Goal: Information Seeking & Learning: Learn about a topic

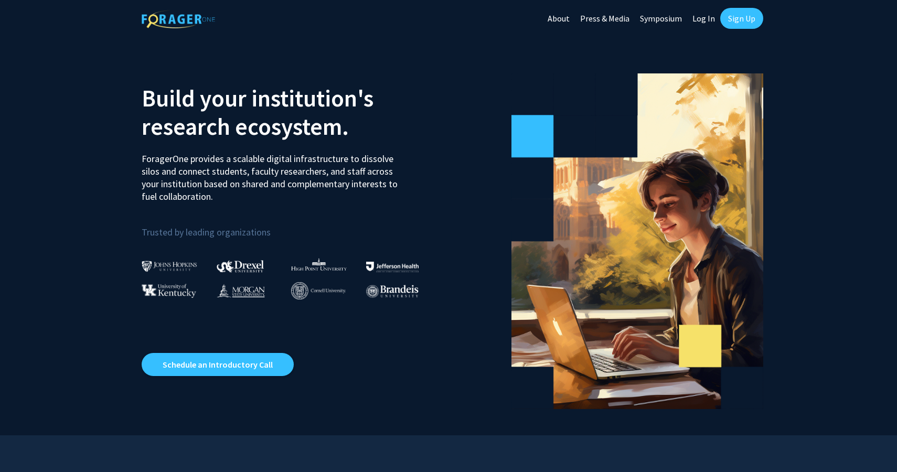
click at [742, 16] on link "Sign Up" at bounding box center [741, 18] width 43 height 21
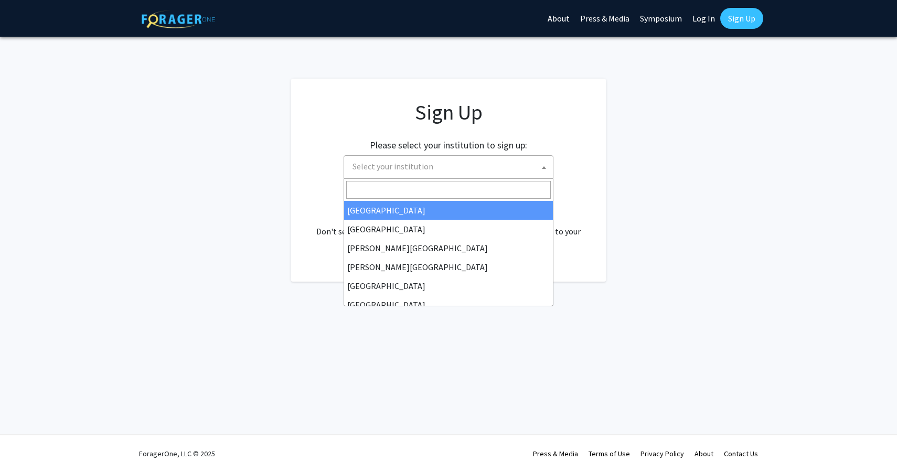
click at [471, 174] on span "Select your institution" at bounding box center [450, 167] width 205 height 22
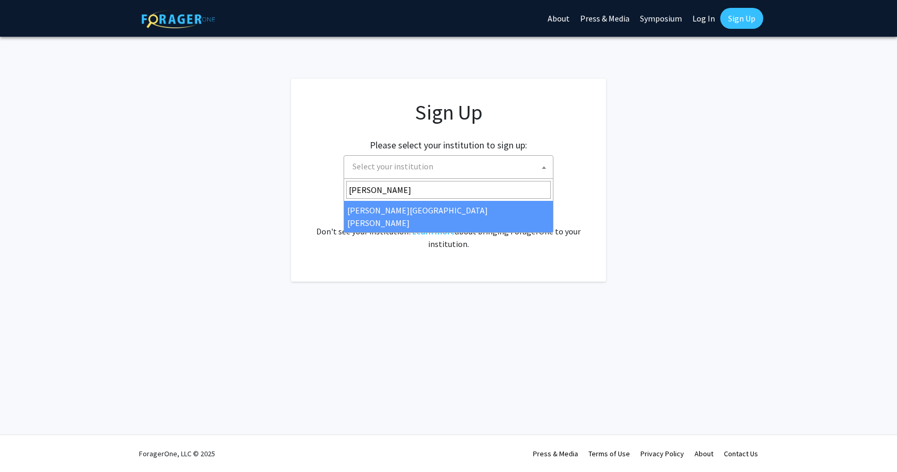
type input "[PERSON_NAME]"
click at [397, 222] on div "Already have an account? Log in here . Don't see your institution? Learn more a…" at bounding box center [448, 225] width 273 height 50
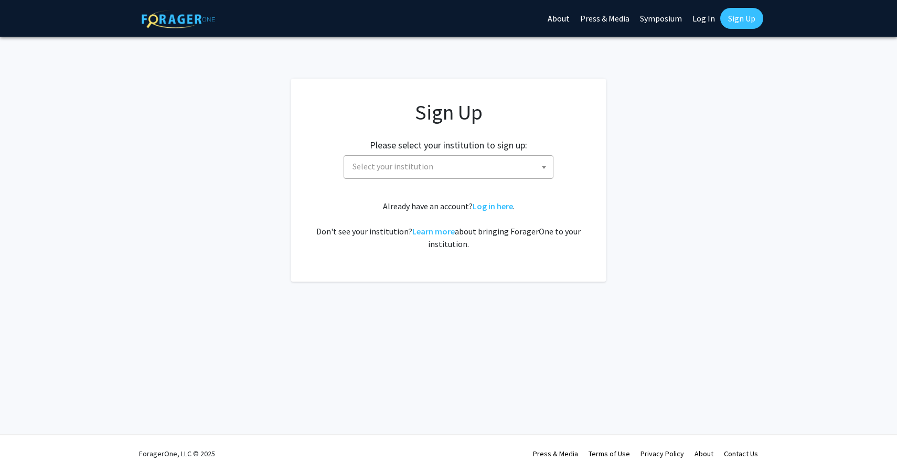
click at [417, 184] on div "Sign Up Please select your institution to sign up: [GEOGRAPHIC_DATA] [GEOGRAPHI…" at bounding box center [448, 175] width 273 height 151
click at [421, 179] on div "Sign Up Please select your institution to sign up: [GEOGRAPHIC_DATA] [GEOGRAPHI…" at bounding box center [448, 175] width 273 height 151
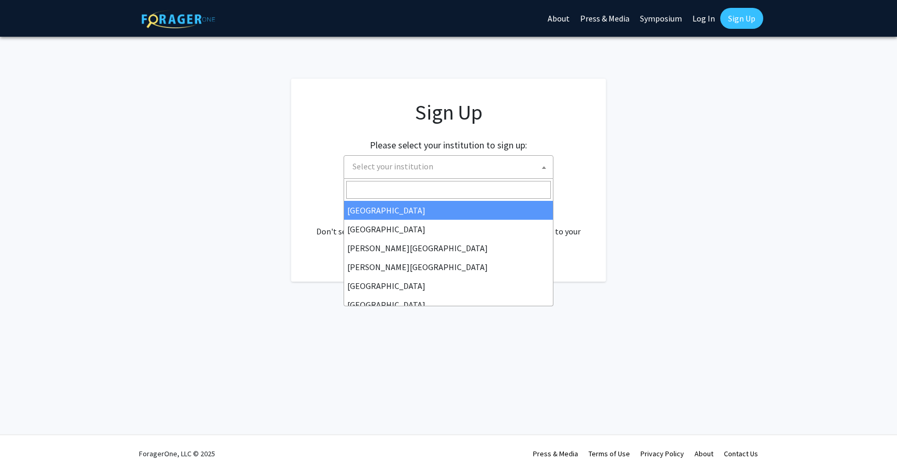
click at [423, 173] on span "Select your institution" at bounding box center [450, 167] width 205 height 22
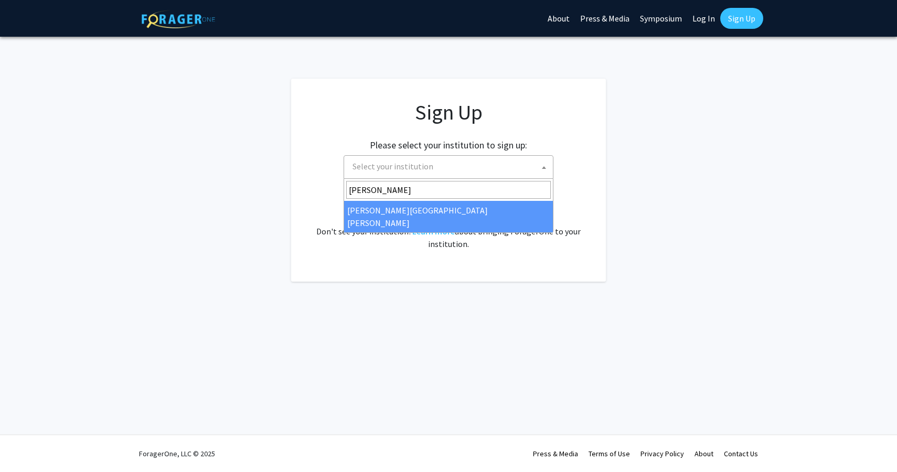
type input "[PERSON_NAME]"
select select "1"
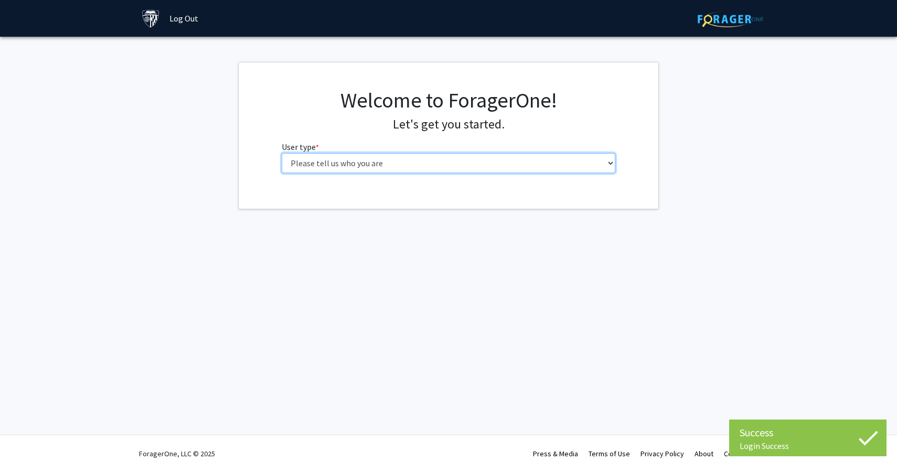
click at [471, 163] on select "Please tell us who you are Undergraduate Student Master's Student Doctoral Cand…" at bounding box center [449, 163] width 334 height 20
select select "1: undergrad"
click at [282, 153] on select "Please tell us who you are Undergraduate Student Master's Student Doctoral Cand…" at bounding box center [449, 163] width 334 height 20
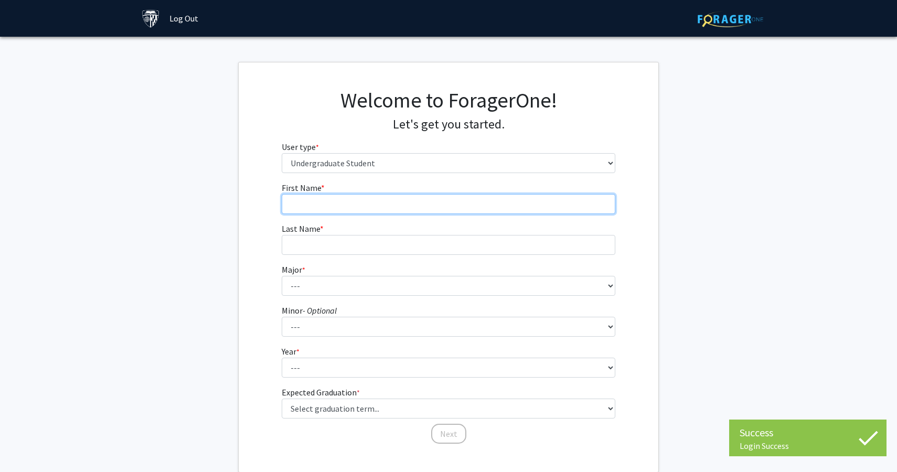
click at [514, 209] on input "First Name * required" at bounding box center [449, 204] width 334 height 20
type input "Luke"
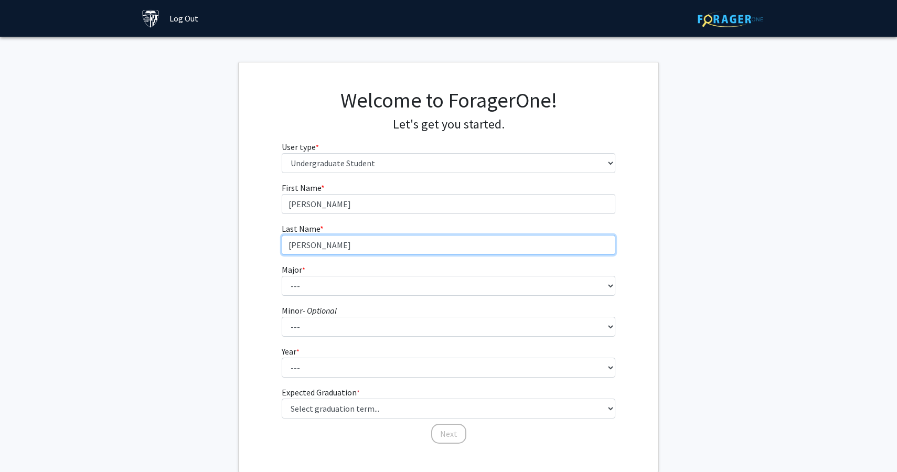
click at [465, 247] on input "Holmes" at bounding box center [449, 245] width 334 height 20
type input "Holmes"
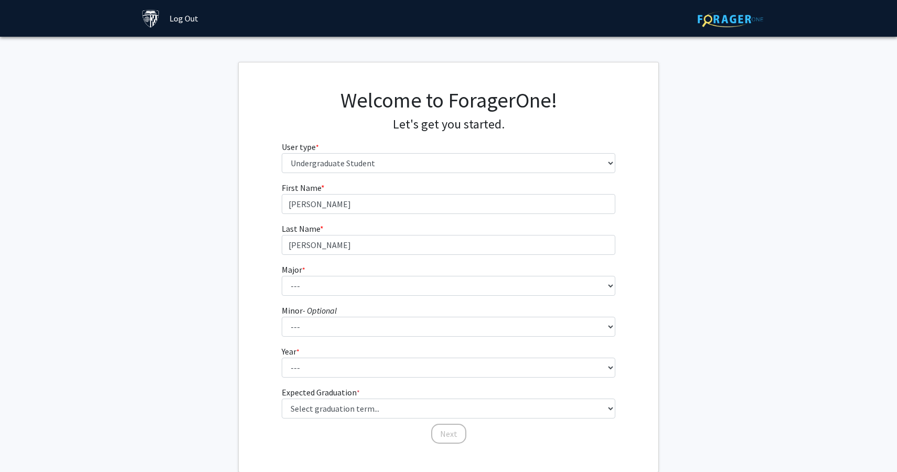
click at [462, 273] on fg-select "Major * required --- Africana Studies Anthropology Applied Mathematics & Statis…" at bounding box center [449, 279] width 334 height 33
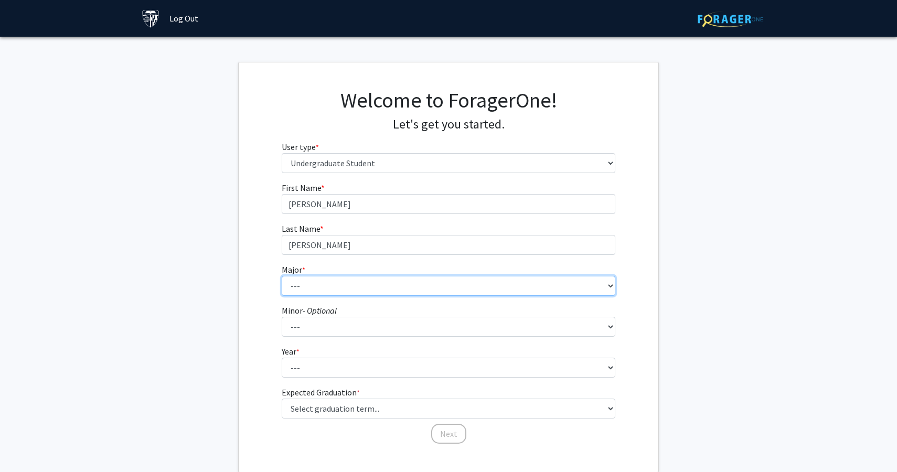
click at [462, 282] on select "--- Africana Studies Anthropology Applied Mathematics & Statistics Archaeology …" at bounding box center [449, 286] width 334 height 20
select select "9: 24"
click at [282, 276] on select "--- Africana Studies Anthropology Applied Mathematics & Statistics Archaeology …" at bounding box center [449, 286] width 334 height 20
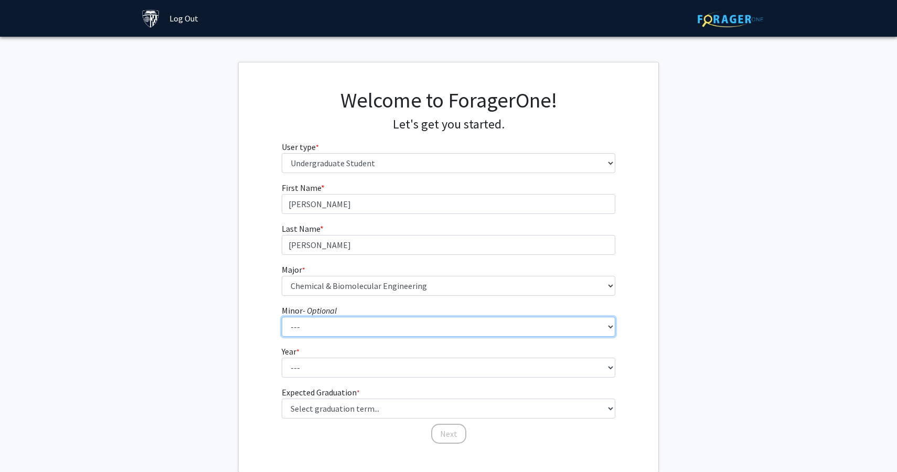
click at [393, 331] on select "--- Accounting and Financial Management Africana Studies Anthropology Applied M…" at bounding box center [449, 327] width 334 height 20
select select "15: 27"
click at [282, 317] on select "--- Accounting and Financial Management Africana Studies Anthropology Applied M…" at bounding box center [449, 327] width 334 height 20
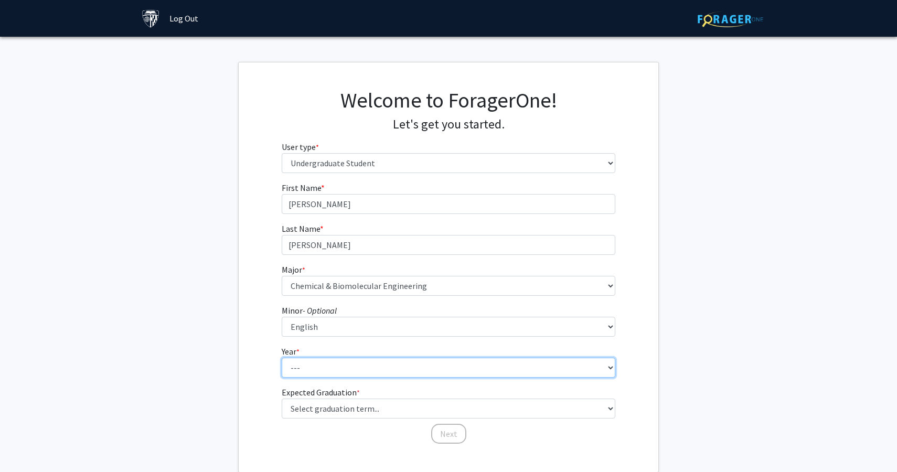
click at [308, 377] on select "--- First-year Sophomore Junior Senior Postbaccalaureate Certificate" at bounding box center [449, 368] width 334 height 20
select select "1: first-year"
click at [282, 358] on select "--- First-year Sophomore Junior Senior Postbaccalaureate Certificate" at bounding box center [449, 368] width 334 height 20
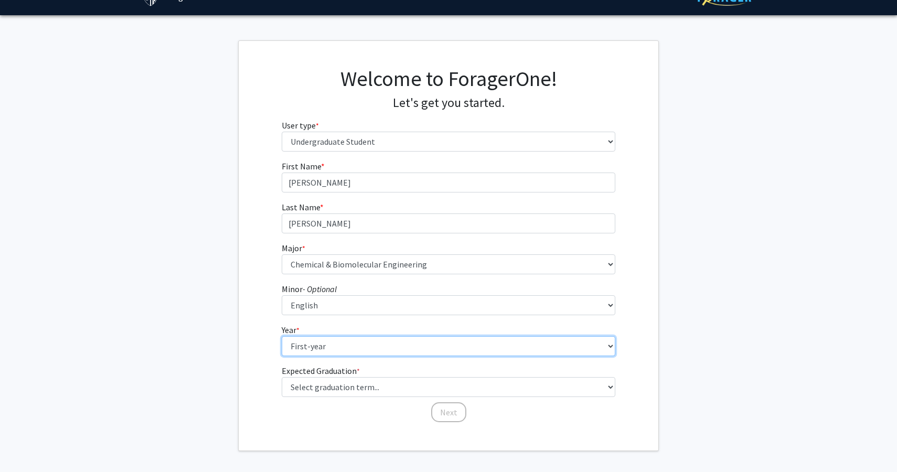
scroll to position [30, 0]
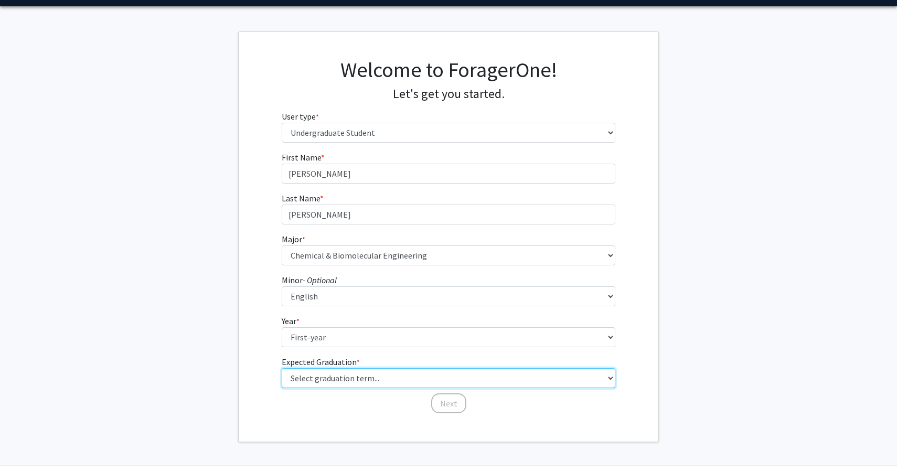
click at [321, 381] on select "Select graduation term... Spring 2025 Summer 2025 Fall 2025 Winter 2025 Spring …" at bounding box center [449, 378] width 334 height 20
click at [314, 381] on select "Select graduation term... Spring 2025 Summer 2025 Fall 2025 Winter 2025 Spring …" at bounding box center [449, 378] width 334 height 20
select select "17: spring_2029"
click at [282, 368] on select "Select graduation term... Spring 2025 Summer 2025 Fall 2025 Winter 2025 Spring …" at bounding box center [449, 378] width 334 height 20
click at [352, 377] on select "Select graduation term... Spring 2025 Summer 2025 Fall 2025 Winter 2025 Spring …" at bounding box center [449, 378] width 334 height 20
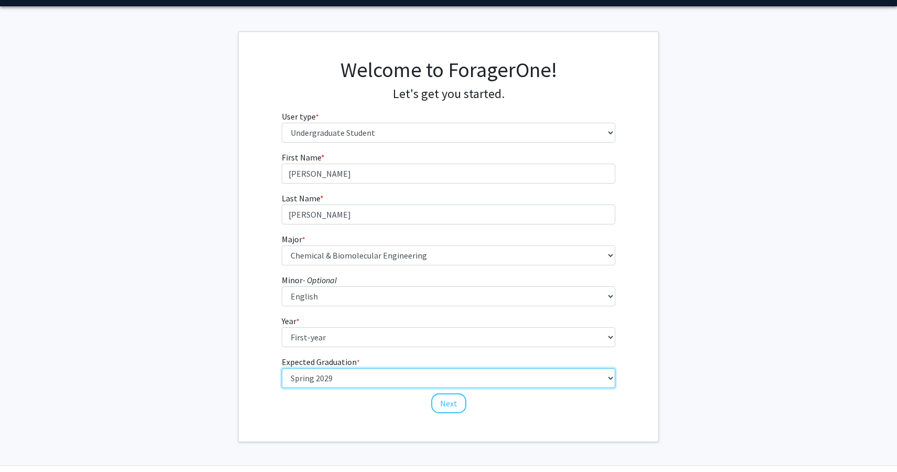
click at [282, 368] on select "Select graduation term... Spring 2025 Summer 2025 Fall 2025 Winter 2025 Spring …" at bounding box center [449, 378] width 334 height 20
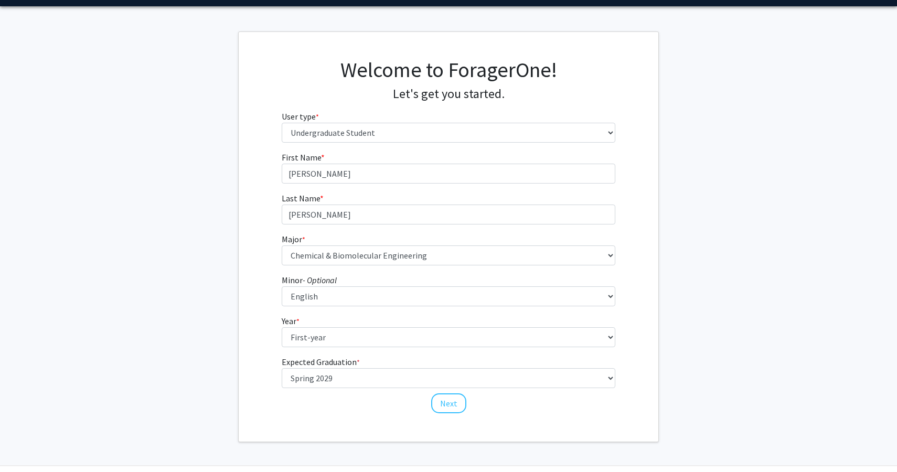
click at [343, 410] on div "First Name * required Luke Last Name * required Holmes Major * required --- Afr…" at bounding box center [449, 282] width 350 height 263
click at [460, 403] on button "Next" at bounding box center [448, 403] width 35 height 20
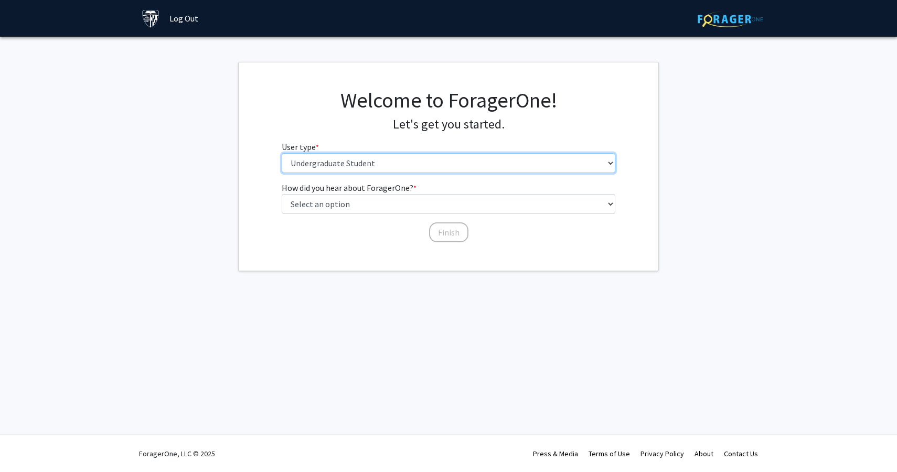
click at [514, 166] on select "Please tell us who you are Undergraduate Student Master's Student Doctoral Cand…" at bounding box center [449, 163] width 334 height 20
click at [516, 164] on select "Please tell us who you are Undergraduate Student Master's Student Doctoral Cand…" at bounding box center [449, 163] width 334 height 20
click at [282, 153] on select "Please tell us who you are Undergraduate Student Master's Student Doctoral Cand…" at bounding box center [449, 163] width 334 height 20
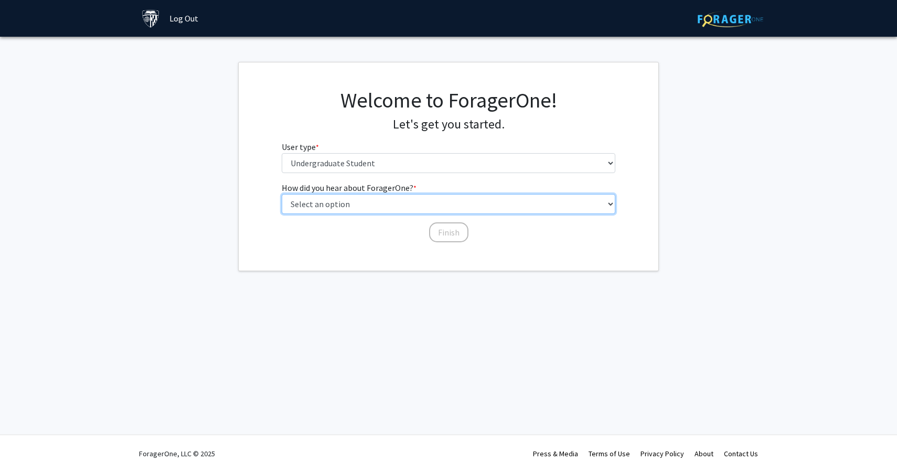
click at [474, 198] on select "Select an option Peer/student recommendation Faculty/staff recommendation Unive…" at bounding box center [449, 204] width 334 height 20
select select "2: faculty_recommendation"
click at [282, 194] on select "Select an option Peer/student recommendation Faculty/staff recommendation Unive…" at bounding box center [449, 204] width 334 height 20
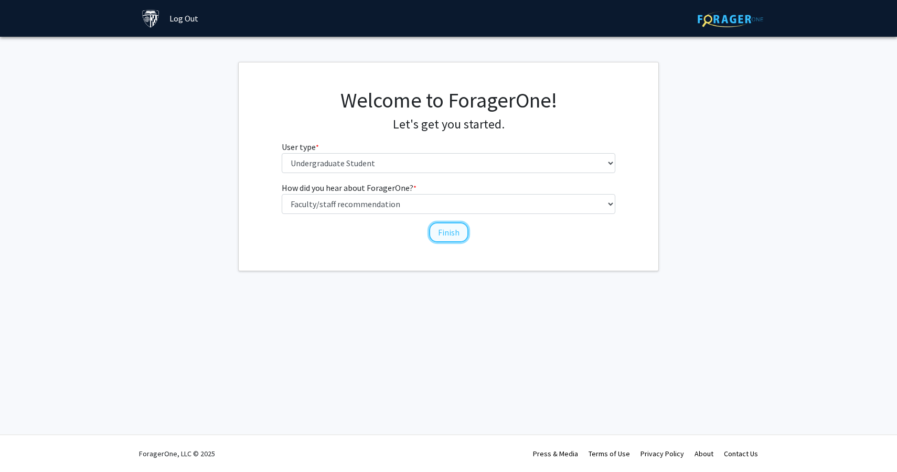
click at [443, 232] on button "Finish" at bounding box center [448, 232] width 39 height 20
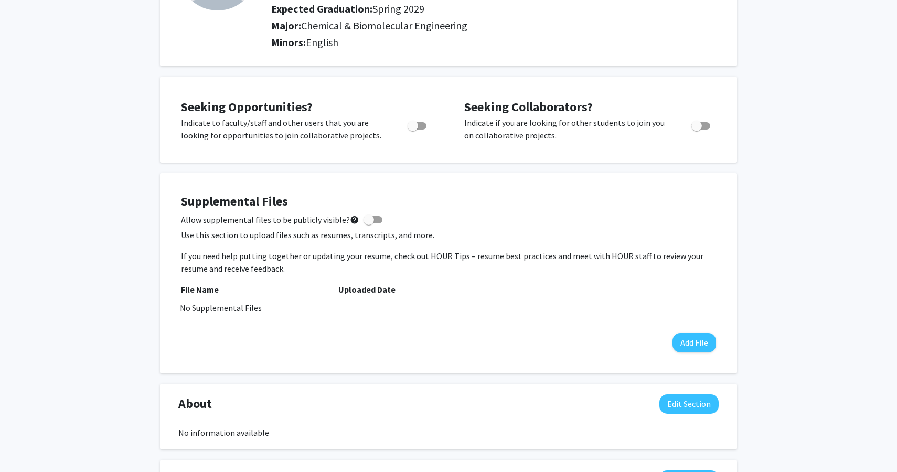
scroll to position [138, 0]
click at [416, 127] on span "Toggle" at bounding box center [413, 125] width 10 height 10
click at [413, 129] on input "Are you actively seeking opportunities?" at bounding box center [412, 129] width 1 height 1
checkbox input "true"
click at [434, 172] on div "Seeking Opportunities? Indicate to faculty/staff and other users that you are l…" at bounding box center [448, 458] width 577 height 765
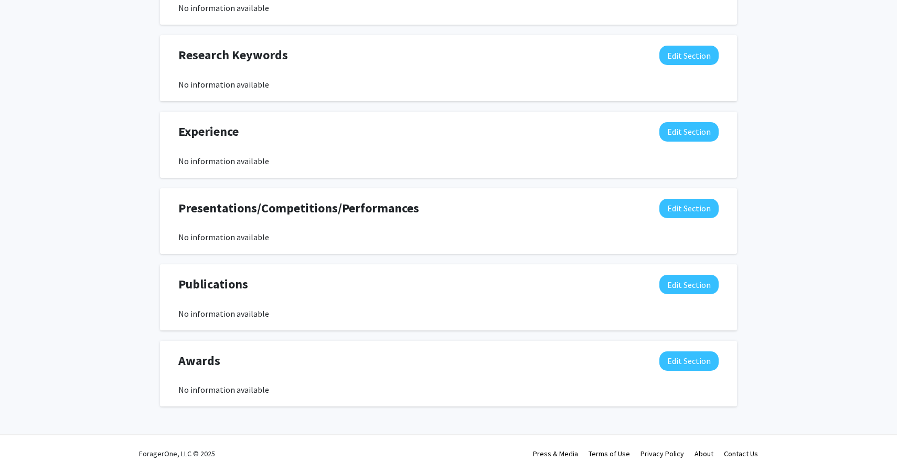
scroll to position [0, 0]
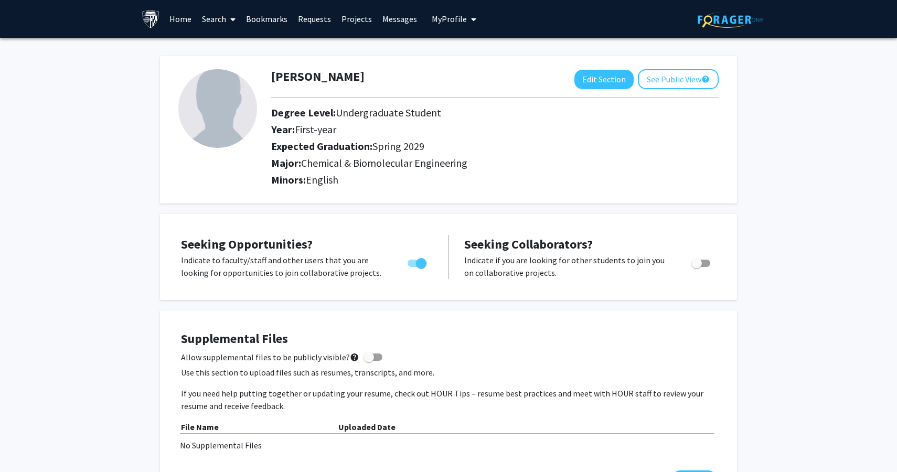
click at [216, 18] on link "Search" at bounding box center [219, 19] width 44 height 37
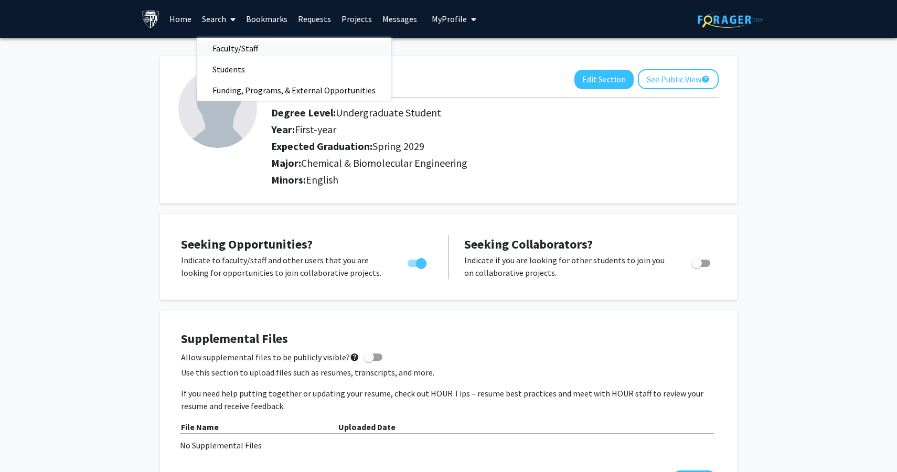
click at [224, 49] on span "Faculty/Staff" at bounding box center [235, 48] width 77 height 21
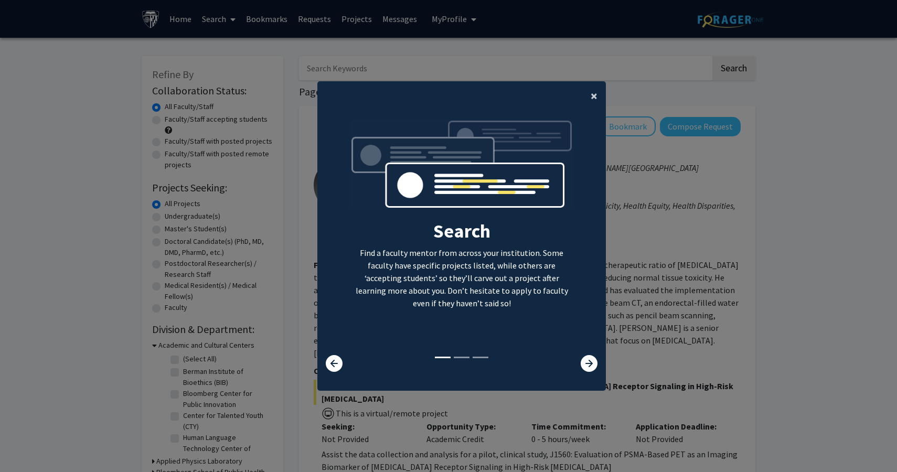
click at [588, 96] on button "×" at bounding box center [594, 95] width 24 height 29
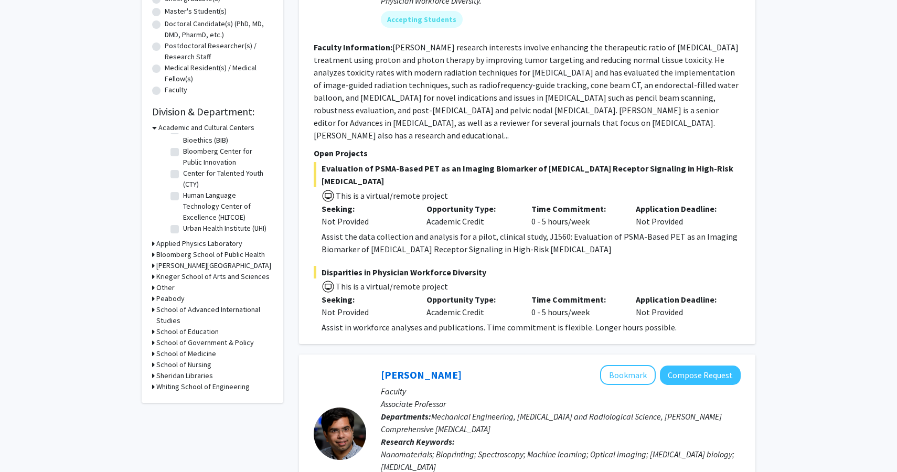
scroll to position [210, 0]
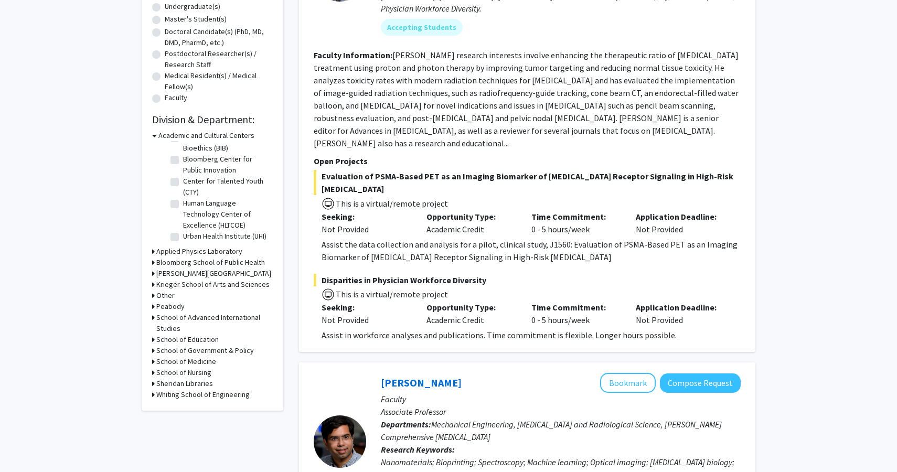
click at [157, 136] on div "Academic and Cultural Centers" at bounding box center [212, 135] width 121 height 11
click at [154, 135] on icon at bounding box center [154, 135] width 5 height 11
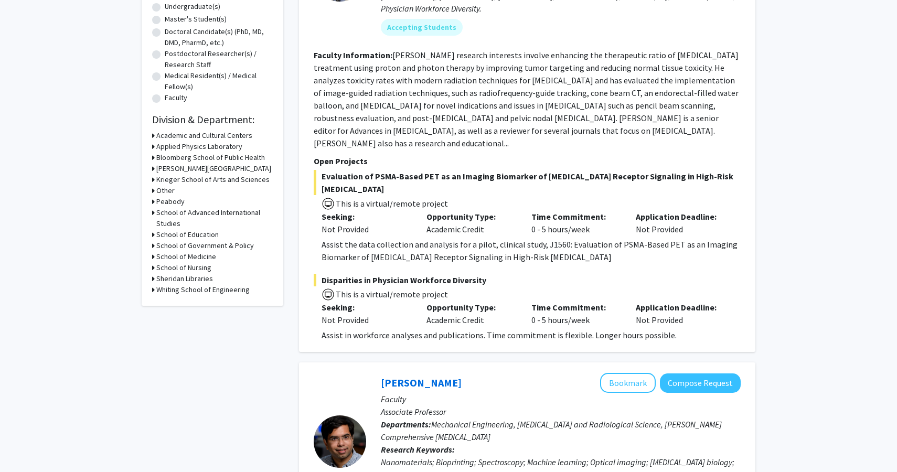
click at [153, 153] on icon at bounding box center [153, 157] width 3 height 11
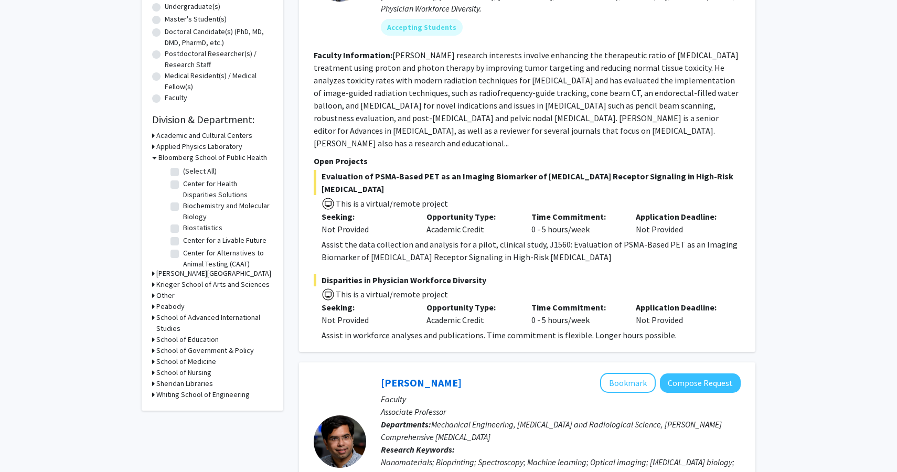
click at [183, 169] on label "(Select All)" at bounding box center [200, 171] width 34 height 11
click at [183, 169] on input "(Select All)" at bounding box center [186, 169] width 7 height 7
checkbox input "true"
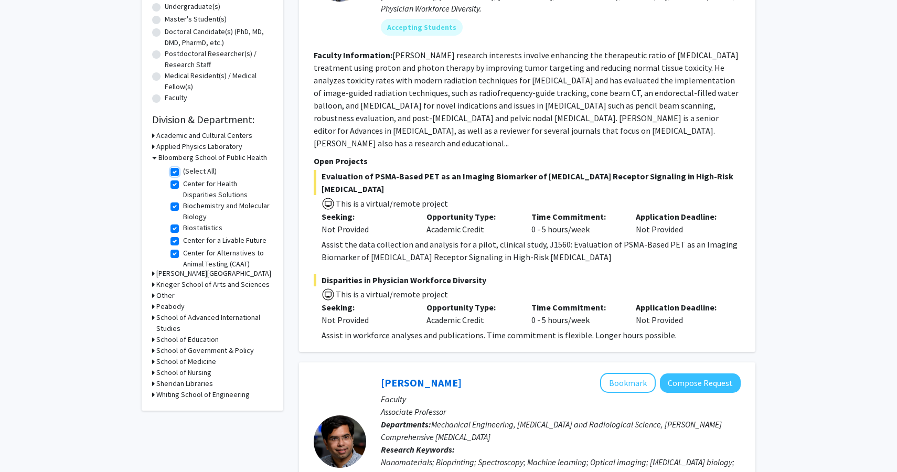
checkbox input "true"
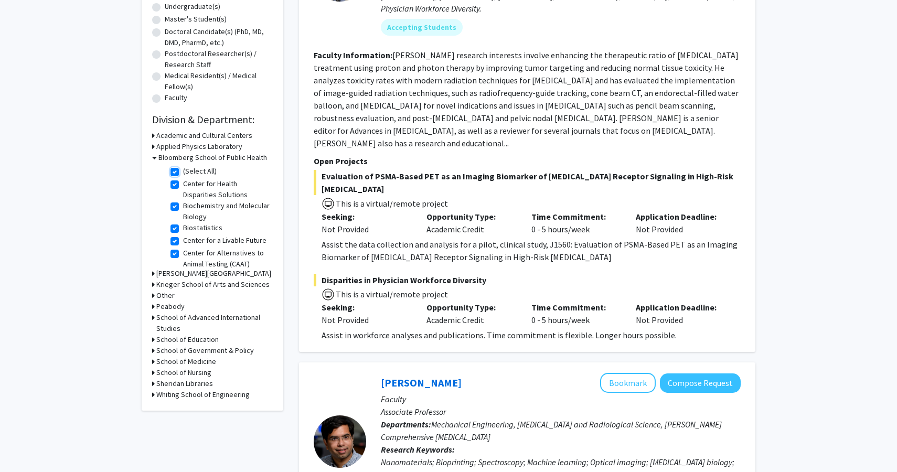
checkbox input "true"
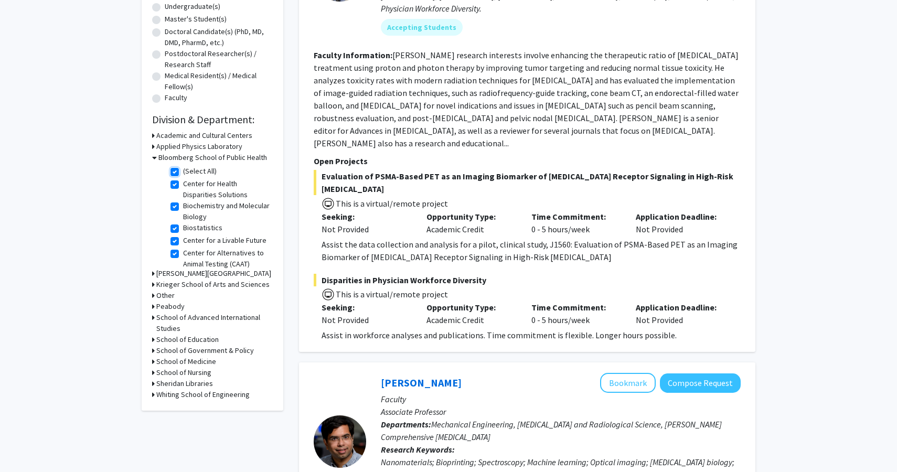
checkbox input "true"
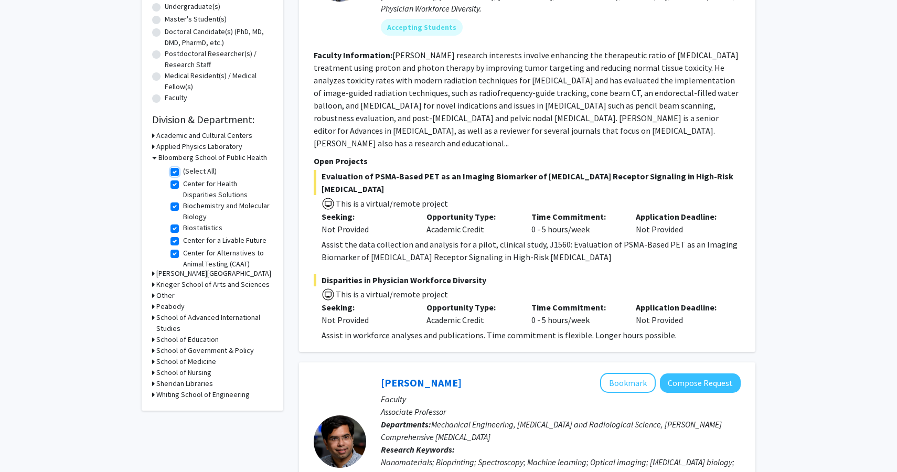
checkbox input "true"
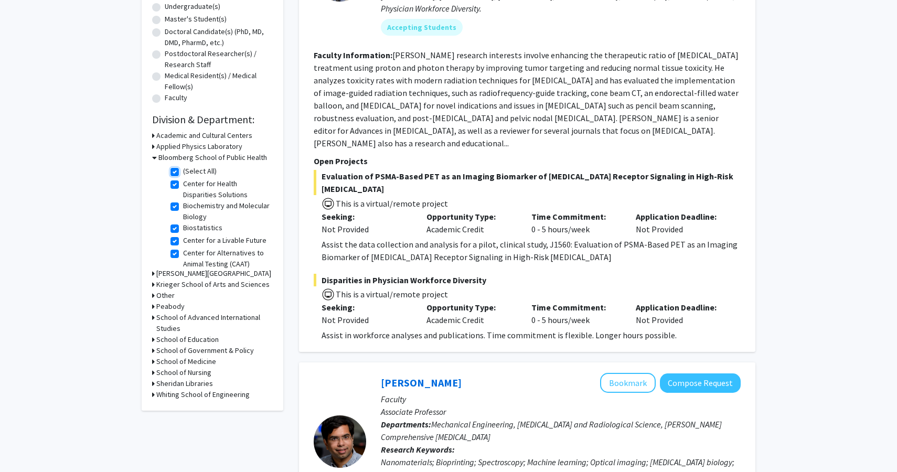
checkbox input "true"
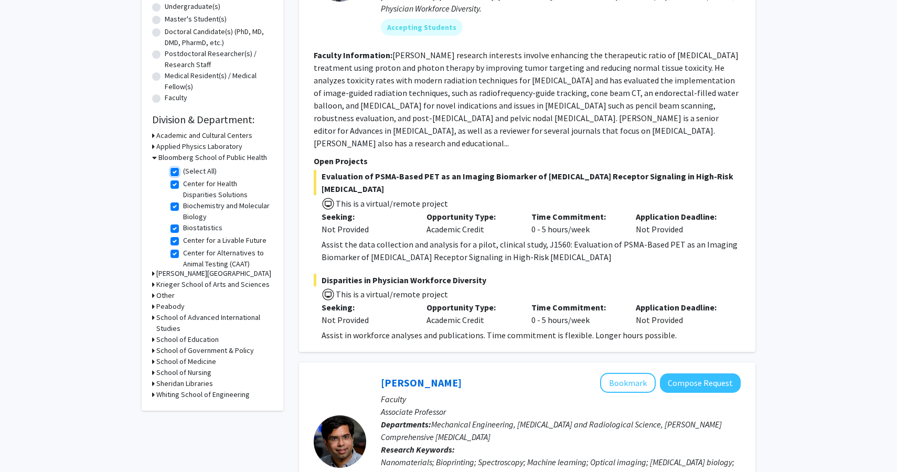
checkbox input "true"
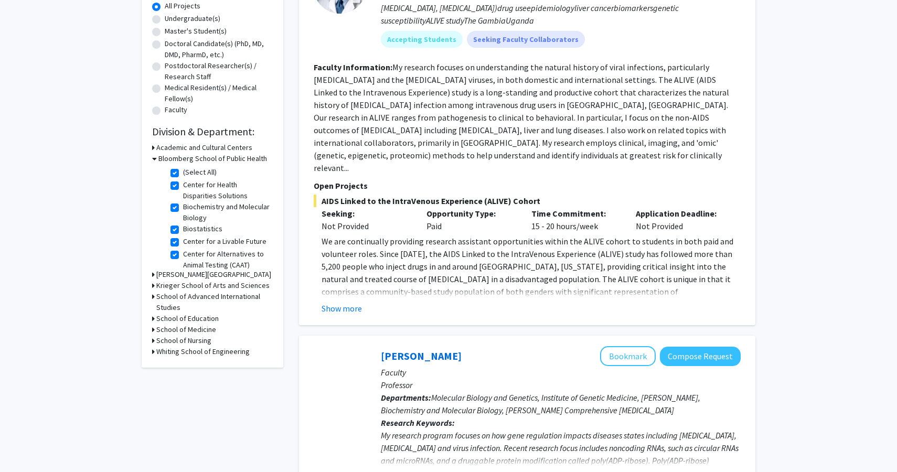
scroll to position [20, 0]
click at [154, 285] on div "Krieger School of Arts and Sciences" at bounding box center [212, 285] width 121 height 11
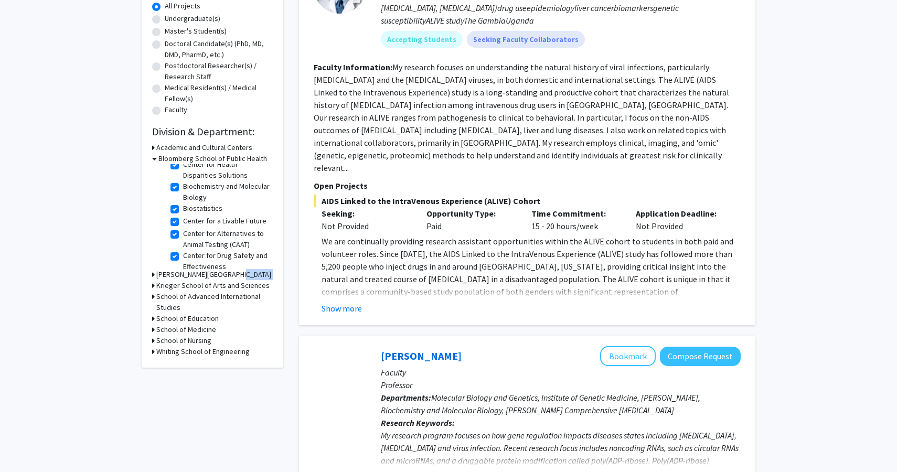
click at [154, 285] on icon at bounding box center [153, 285] width 3 height 11
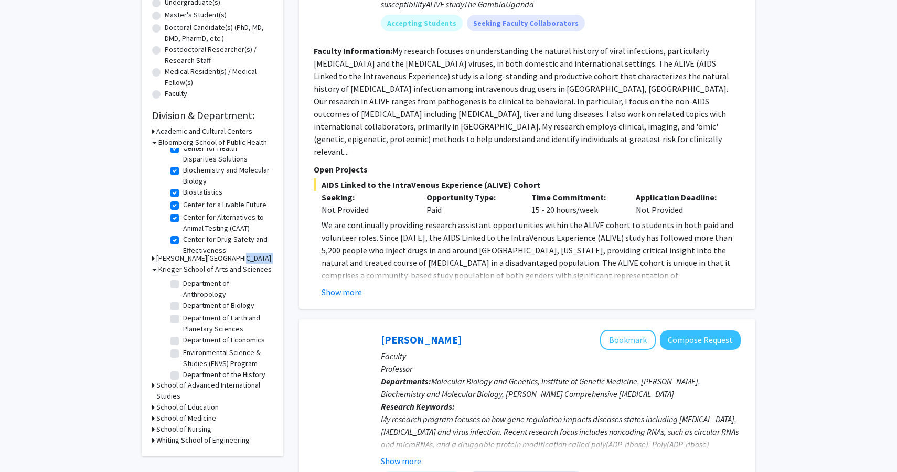
scroll to position [29, 0]
click at [183, 301] on label "Department of Biology" at bounding box center [218, 301] width 71 height 11
click at [183, 301] on input "Department of Biology" at bounding box center [186, 299] width 7 height 7
checkbox input "true"
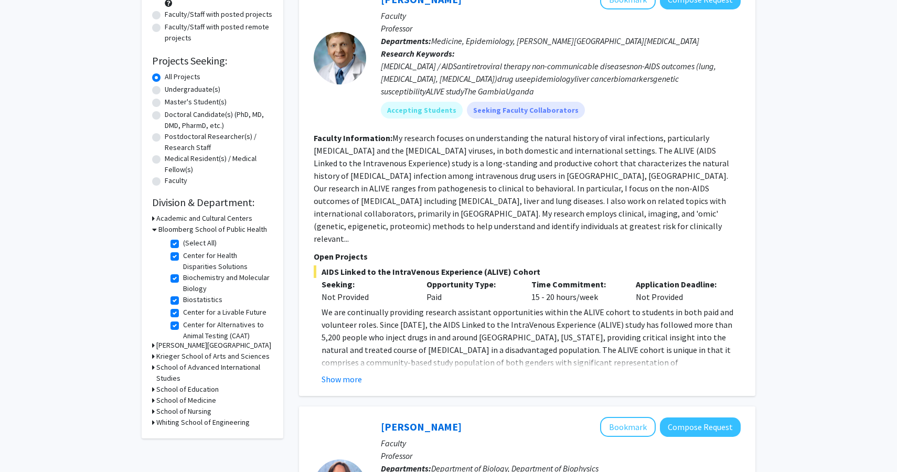
scroll to position [230, 0]
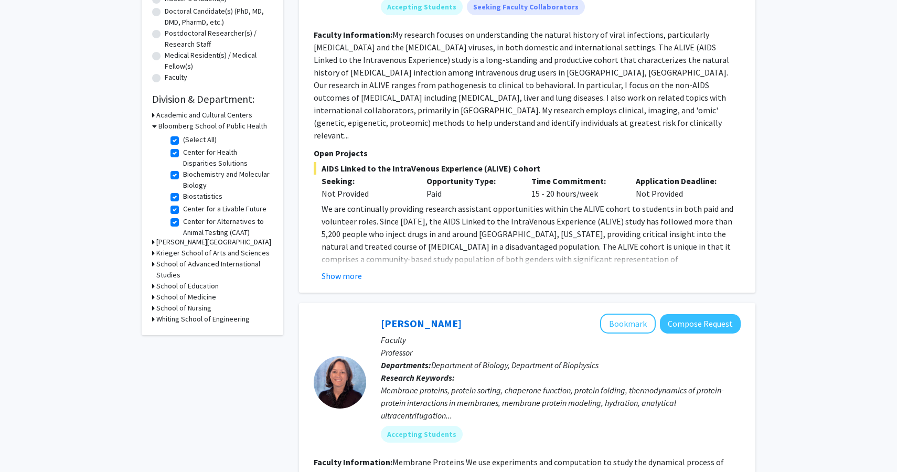
click at [153, 253] on icon at bounding box center [153, 253] width 3 height 11
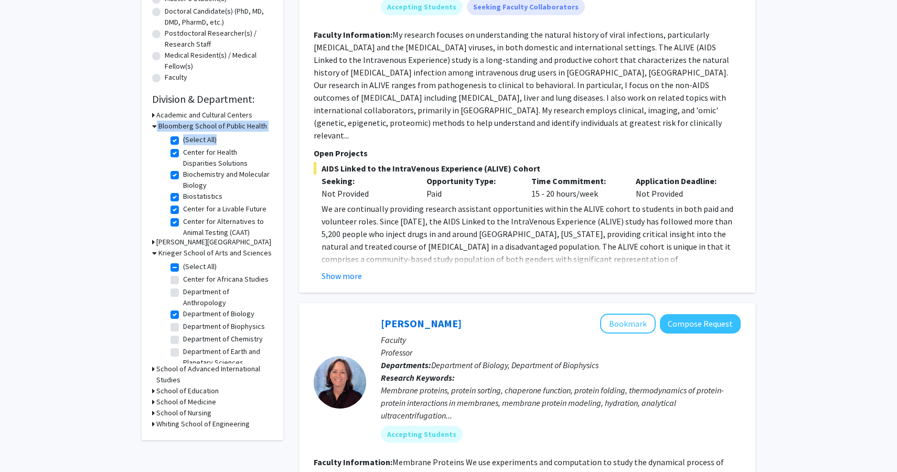
drag, startPoint x: 156, startPoint y: 126, endPoint x: 125, endPoint y: 164, distance: 48.5
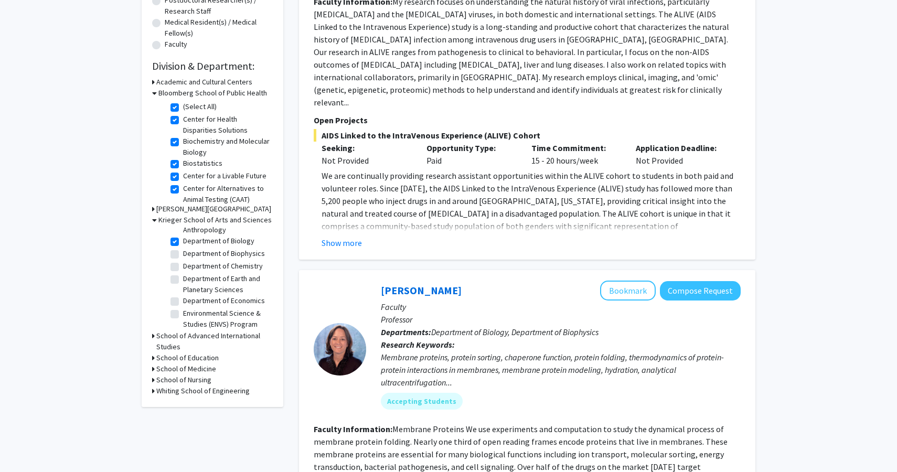
scroll to position [47, 0]
click at [179, 248] on fg-checkbox "Department of Biophysics Department of Biophysics" at bounding box center [220, 247] width 100 height 13
click at [183, 248] on label "Department of Biophysics" at bounding box center [224, 246] width 82 height 11
click at [183, 248] on input "Department of Biophysics" at bounding box center [186, 244] width 7 height 7
checkbox input "true"
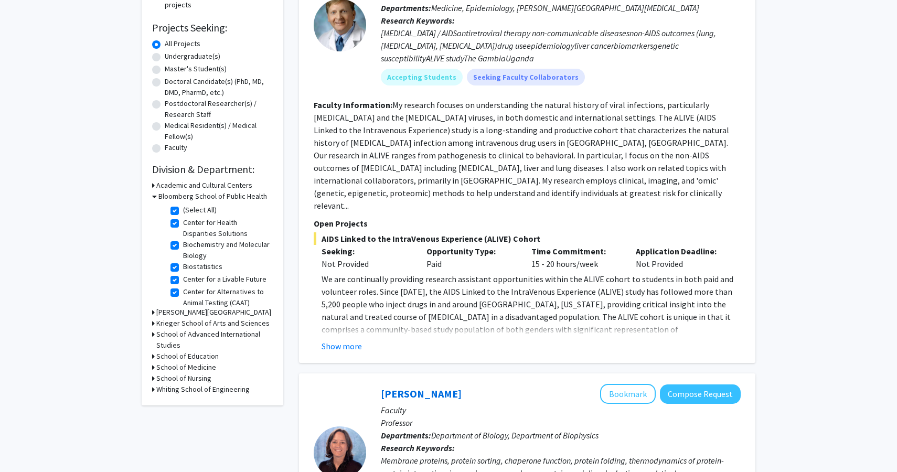
scroll to position [177, 0]
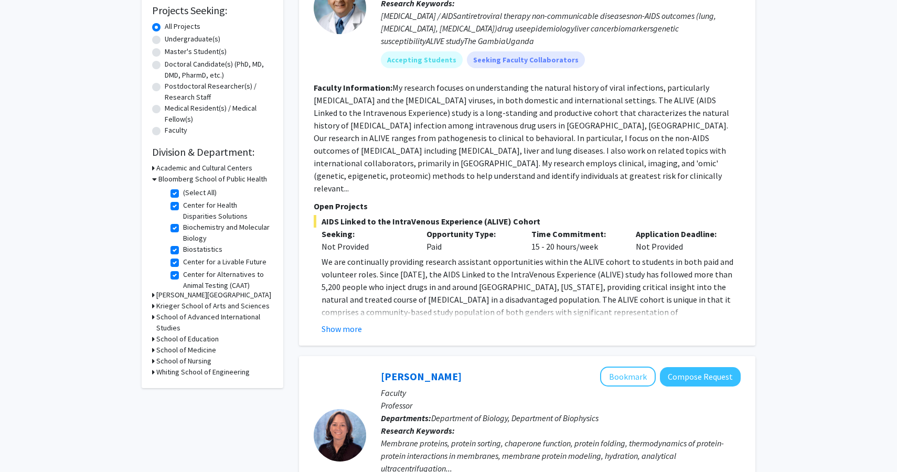
click at [152, 307] on icon at bounding box center [153, 306] width 3 height 11
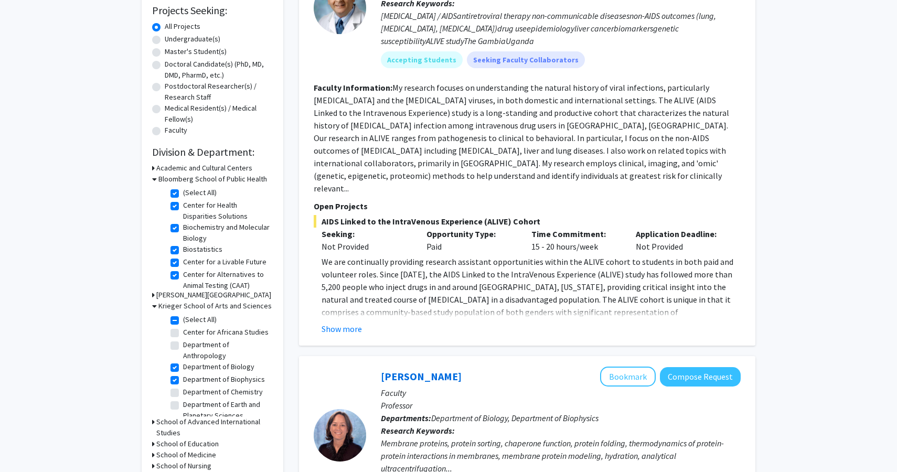
click at [183, 394] on label "Department of Chemistry" at bounding box center [223, 392] width 80 height 11
click at [183, 393] on input "Department of Chemistry" at bounding box center [186, 390] width 7 height 7
checkbox input "true"
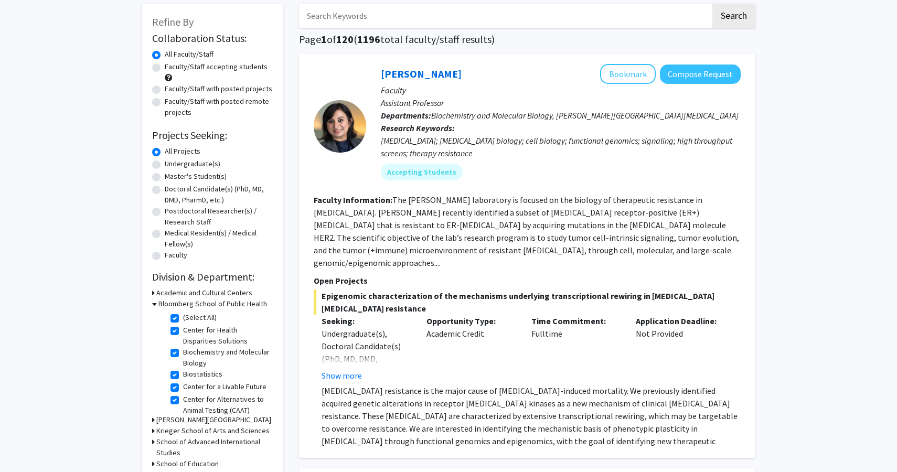
scroll to position [168, 0]
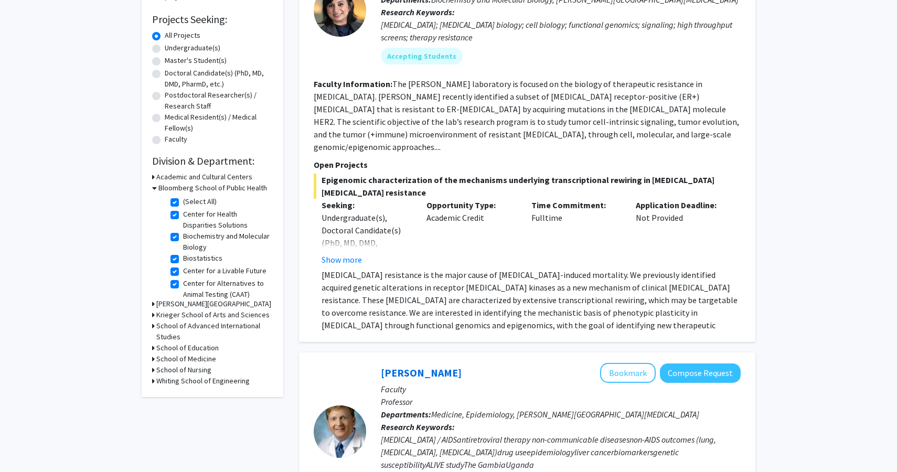
click at [154, 315] on icon at bounding box center [153, 315] width 3 height 11
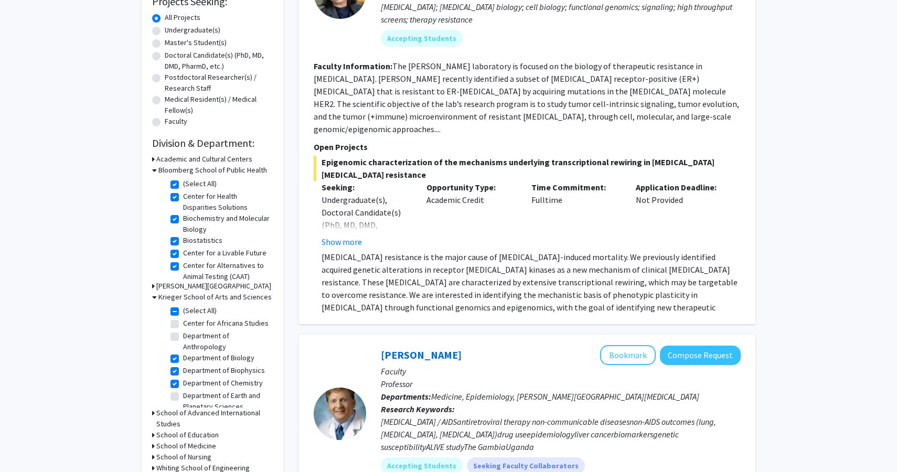
scroll to position [188, 0]
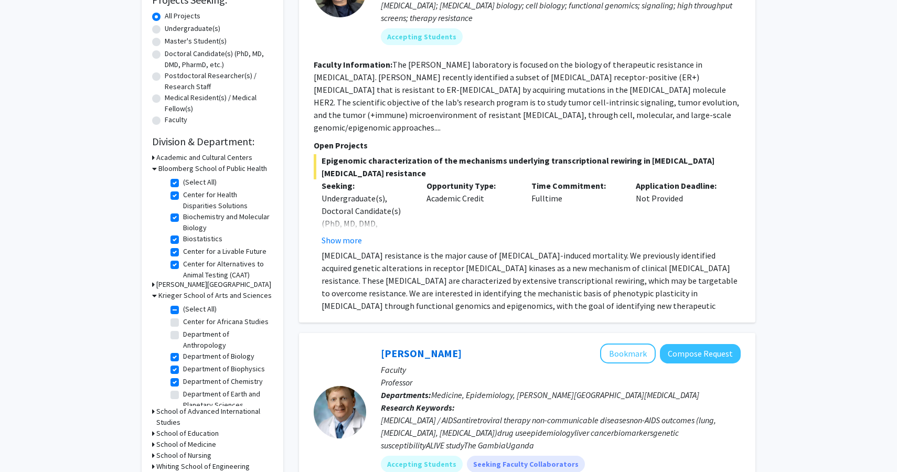
click at [153, 158] on icon at bounding box center [153, 157] width 3 height 11
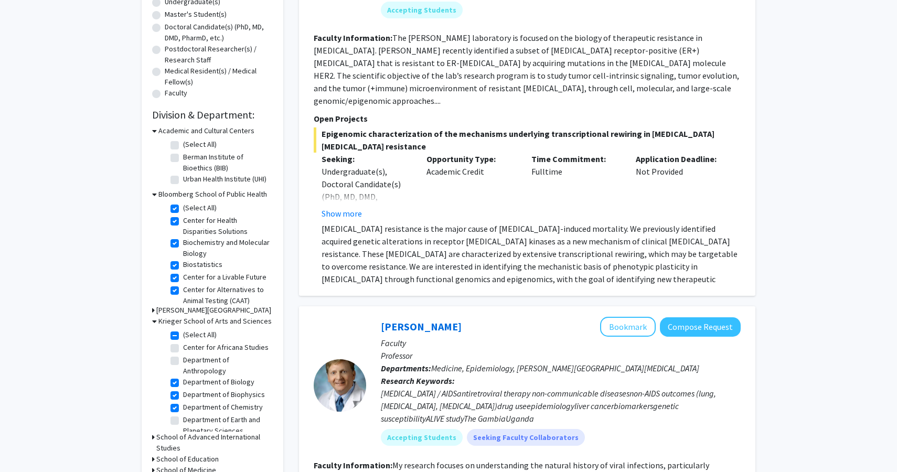
scroll to position [215, 0]
click at [183, 158] on label "Berman Institute of Bioethics (BIB)" at bounding box center [226, 162] width 87 height 22
click at [183, 158] on input "Berman Institute of Bioethics (BIB)" at bounding box center [186, 154] width 7 height 7
checkbox input "true"
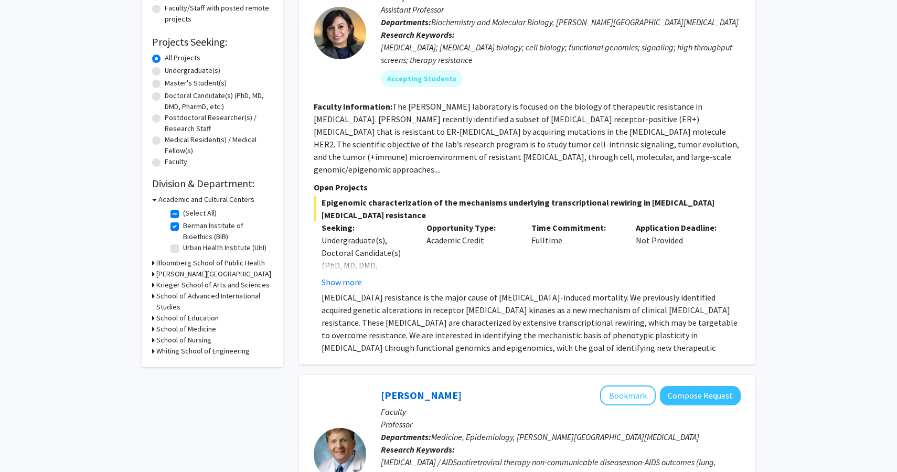
scroll to position [149, 0]
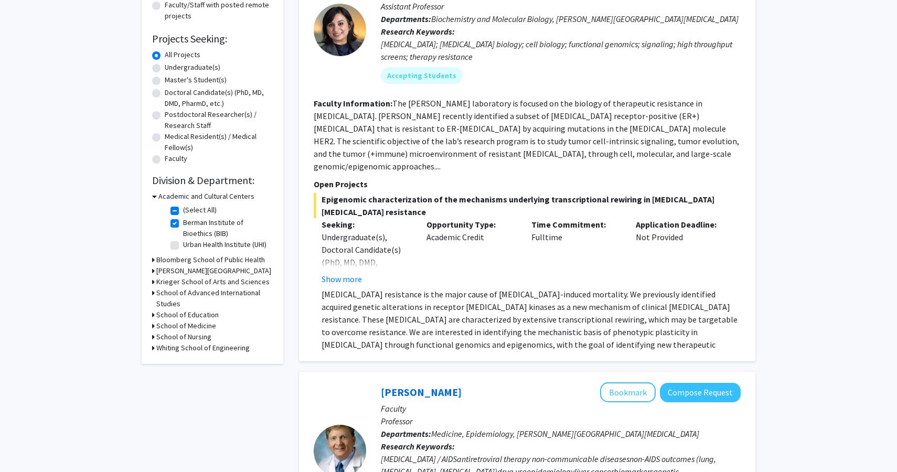
click at [183, 246] on label "Urban Health Institute (UHI)" at bounding box center [224, 244] width 83 height 11
click at [183, 246] on input "Urban Health Institute (UHI)" at bounding box center [186, 242] width 7 height 7
checkbox input "true"
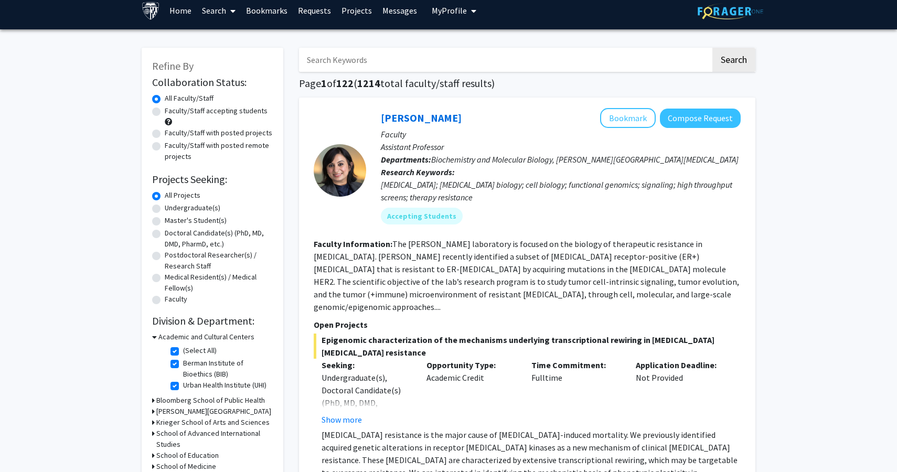
scroll to position [9, 0]
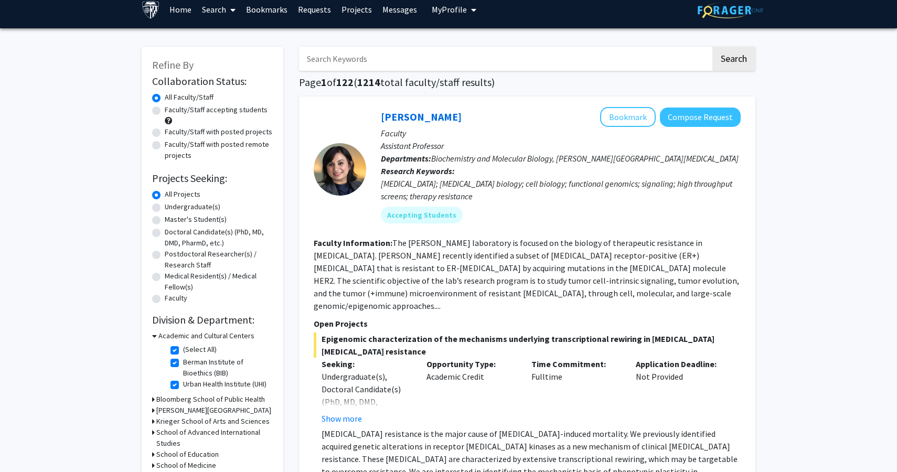
click at [154, 335] on icon at bounding box center [154, 335] width 5 height 11
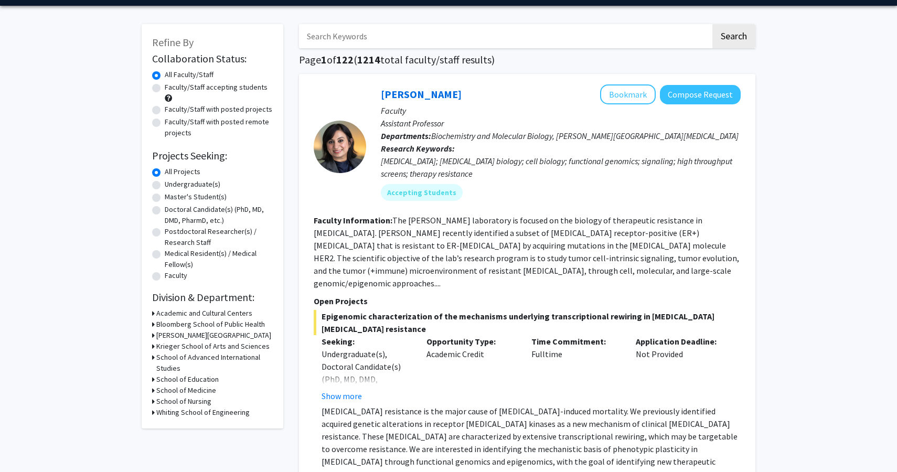
scroll to position [33, 0]
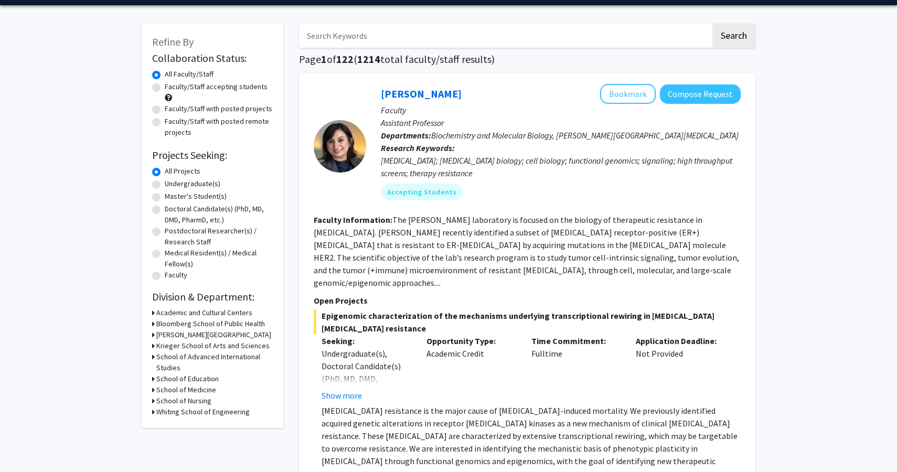
click at [155, 345] on div "Krieger School of Arts and Sciences" at bounding box center [212, 345] width 121 height 11
click at [154, 345] on icon at bounding box center [153, 345] width 3 height 11
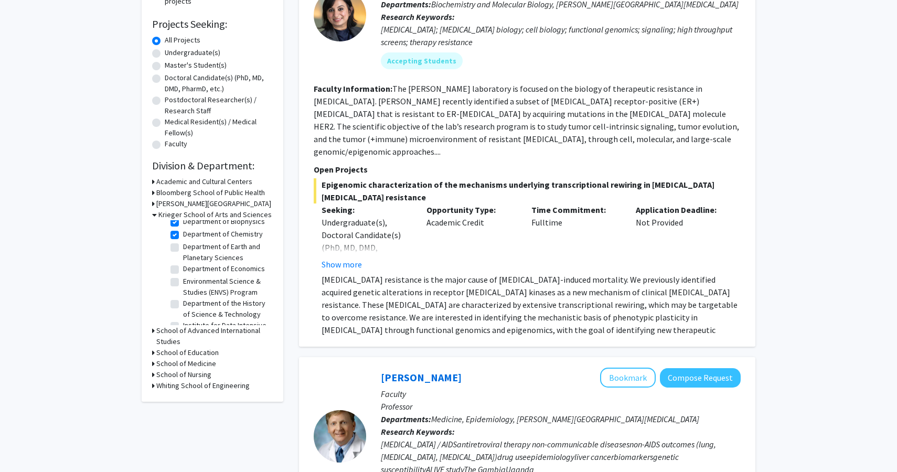
scroll to position [98, 0]
click at [183, 239] on label "Department of Earth and Planetary Sciences" at bounding box center [226, 243] width 87 height 22
click at [183, 239] on input "Department of Earth and Planetary Sciences" at bounding box center [186, 235] width 7 height 7
checkbox input "true"
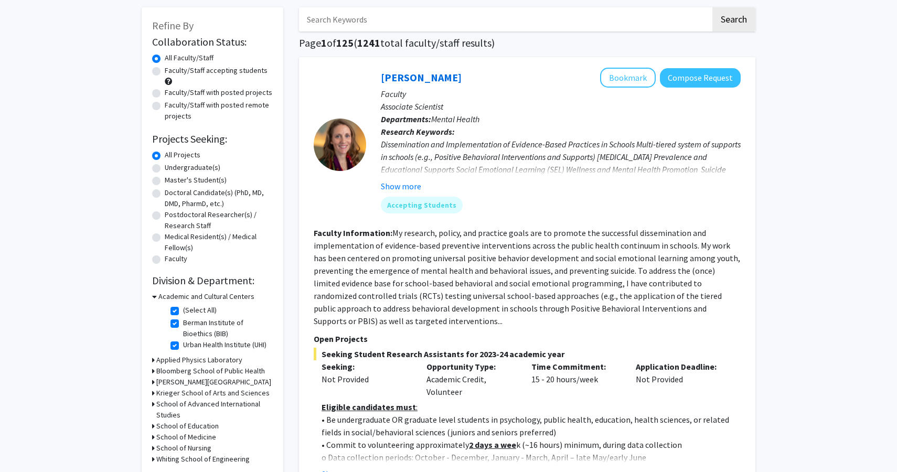
scroll to position [66, 0]
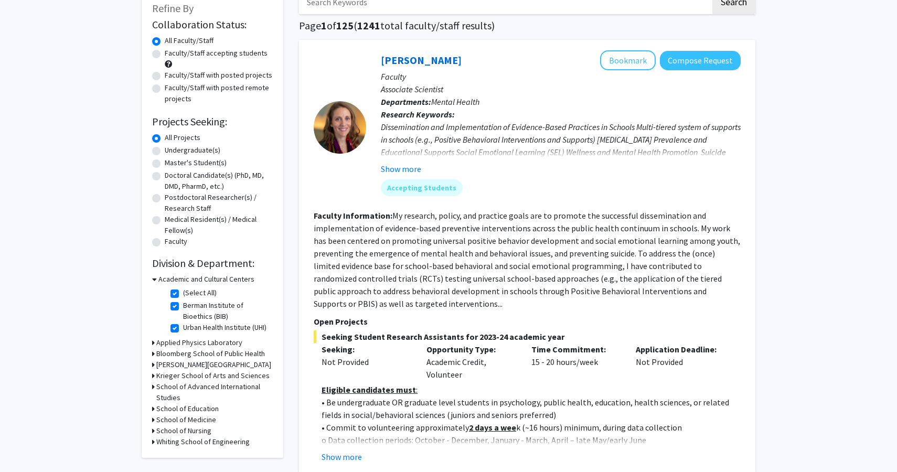
click at [154, 351] on icon at bounding box center [153, 353] width 3 height 11
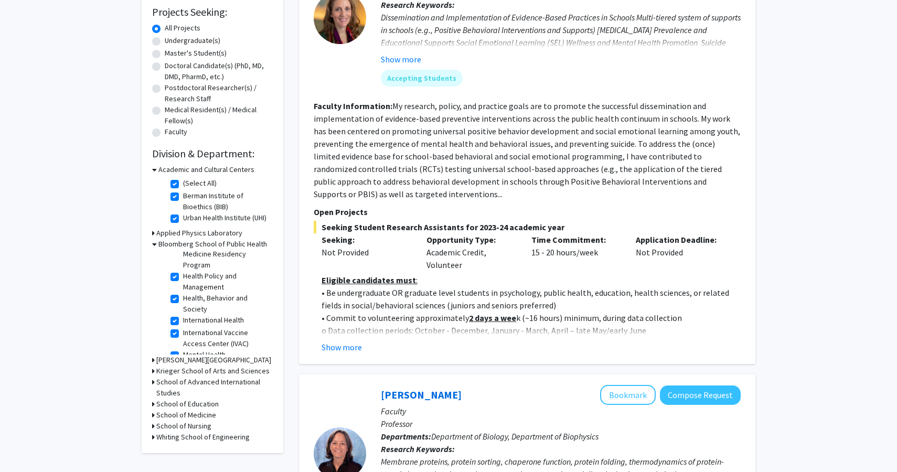
scroll to position [404, 0]
click at [155, 243] on icon at bounding box center [154, 244] width 5 height 11
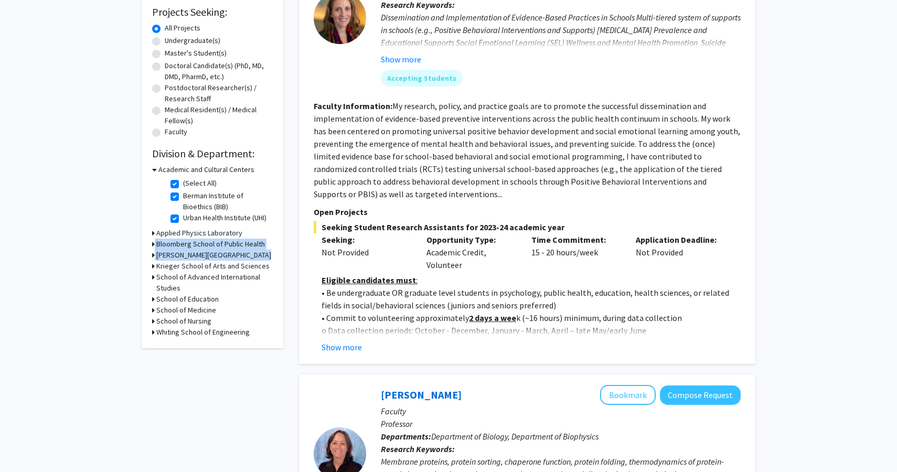
drag, startPoint x: 155, startPoint y: 243, endPoint x: 130, endPoint y: 266, distance: 33.8
click at [153, 263] on icon at bounding box center [153, 266] width 3 height 11
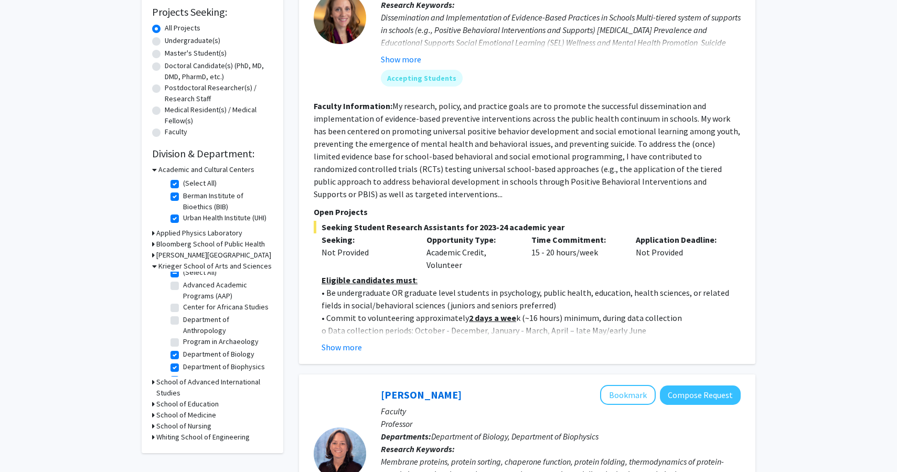
scroll to position [0, 0]
click at [183, 281] on label "(Select All)" at bounding box center [200, 279] width 34 height 11
click at [183, 281] on input "(Select All)" at bounding box center [186, 277] width 7 height 7
checkbox input "false"
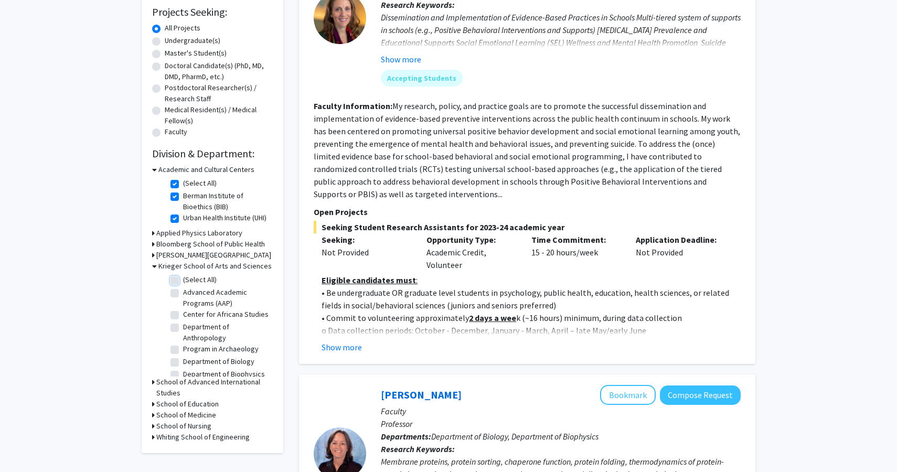
checkbox input "false"
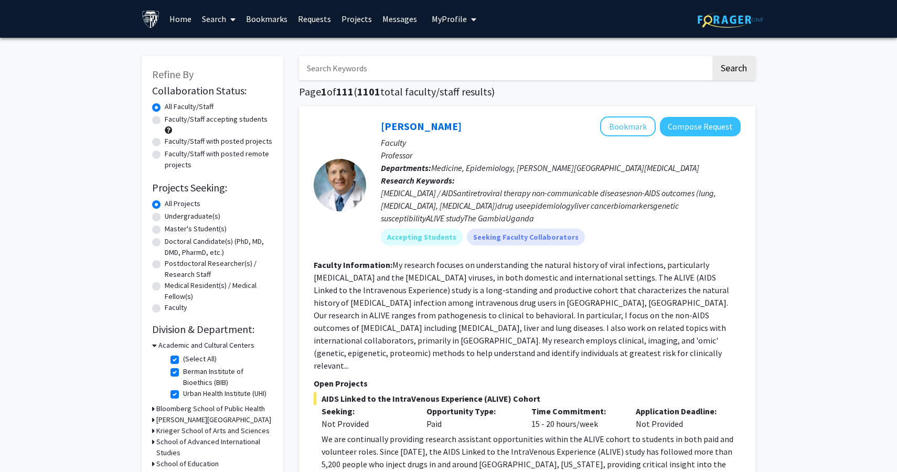
click at [155, 427] on div "Krieger School of Arts and Sciences" at bounding box center [212, 430] width 121 height 11
click at [151, 429] on div "Refine By Collaboration Status: Collaboration Status All Faculty/Staff Collabor…" at bounding box center [213, 284] width 142 height 457
click at [153, 430] on icon at bounding box center [153, 430] width 3 height 11
click at [183, 445] on label "(Select All)" at bounding box center [200, 444] width 34 height 11
click at [183, 445] on input "(Select All)" at bounding box center [186, 442] width 7 height 7
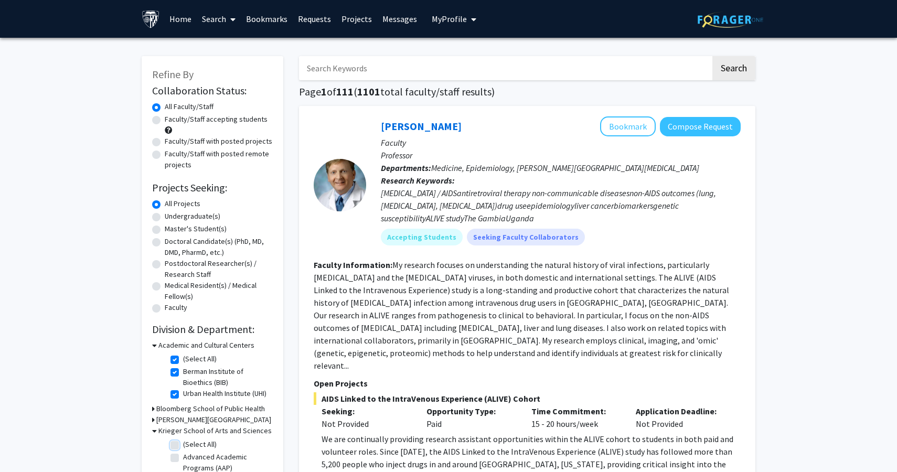
checkbox input "true"
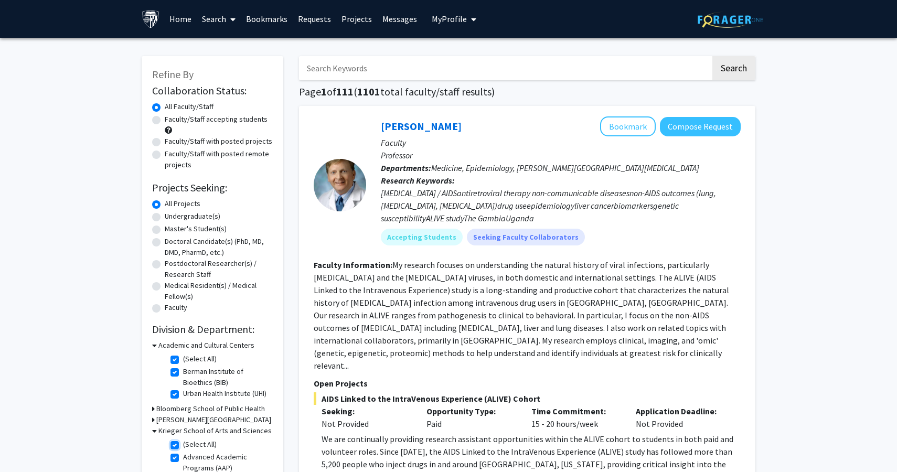
checkbox input "true"
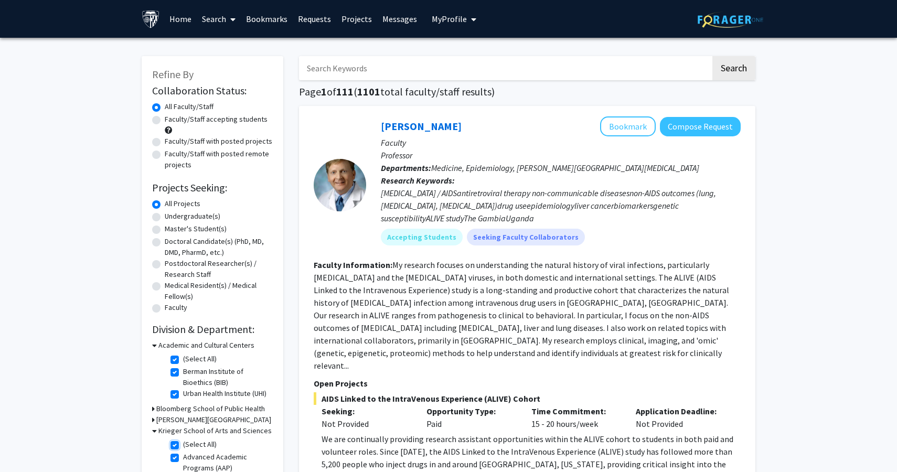
checkbox input "true"
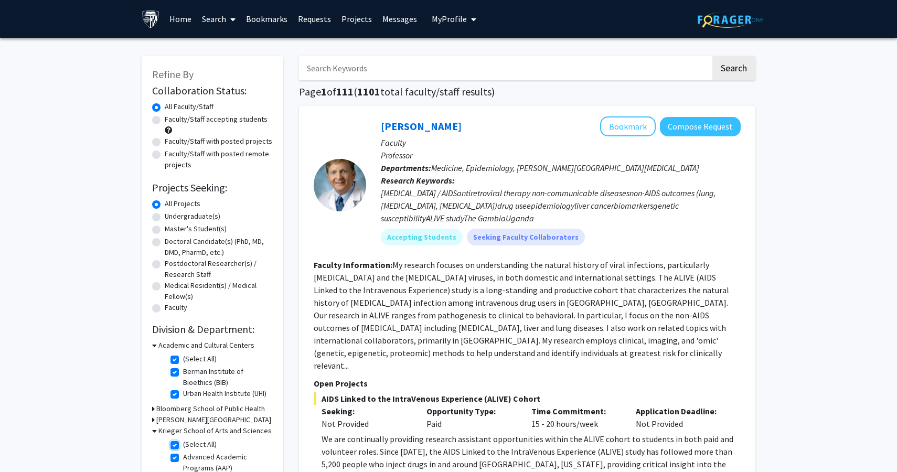
checkbox input "true"
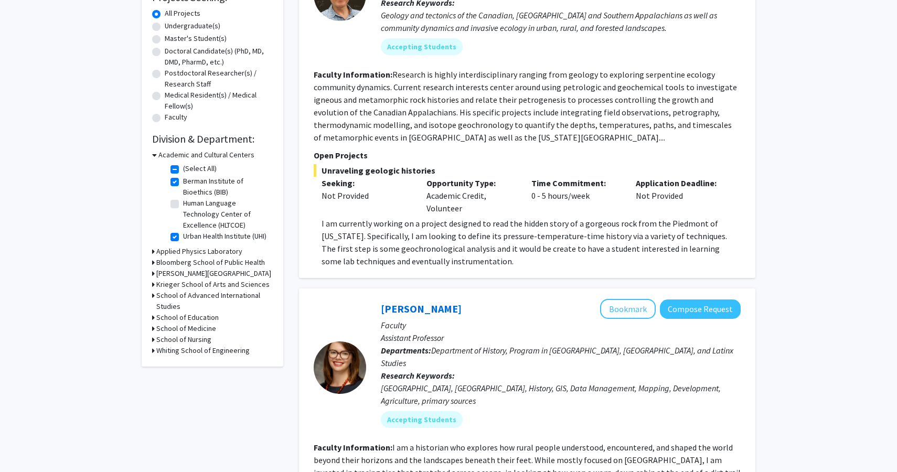
scroll to position [193, 0]
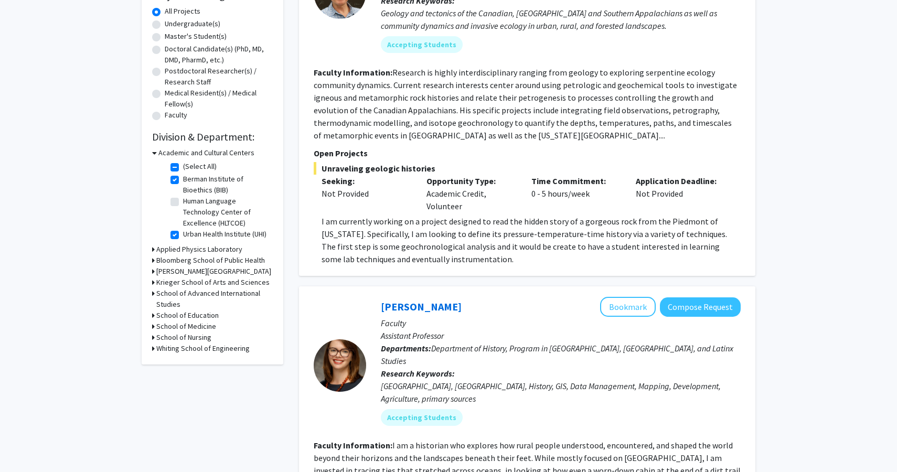
click at [183, 200] on label "Human Language Technology Center of Excellence (HLTCOE)" at bounding box center [226, 212] width 87 height 33
click at [183, 200] on input "Human Language Technology Center of Excellence (HLTCOE)" at bounding box center [186, 199] width 7 height 7
checkbox input "true"
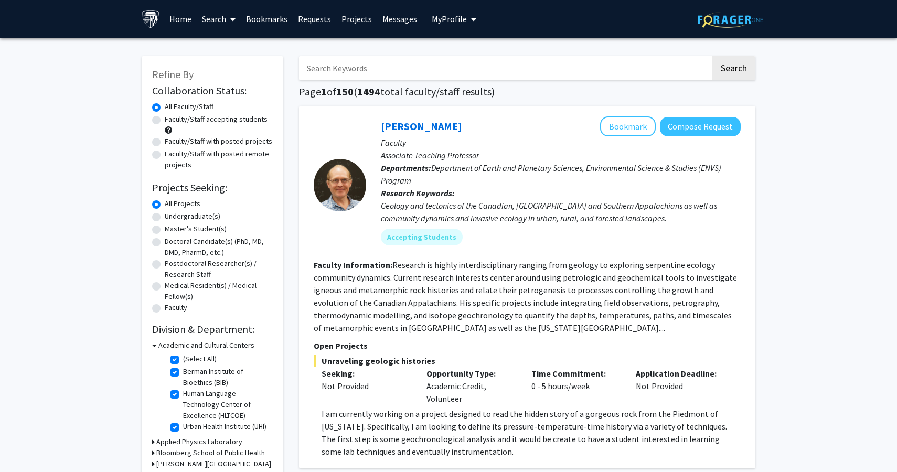
click at [156, 347] on icon at bounding box center [154, 345] width 5 height 11
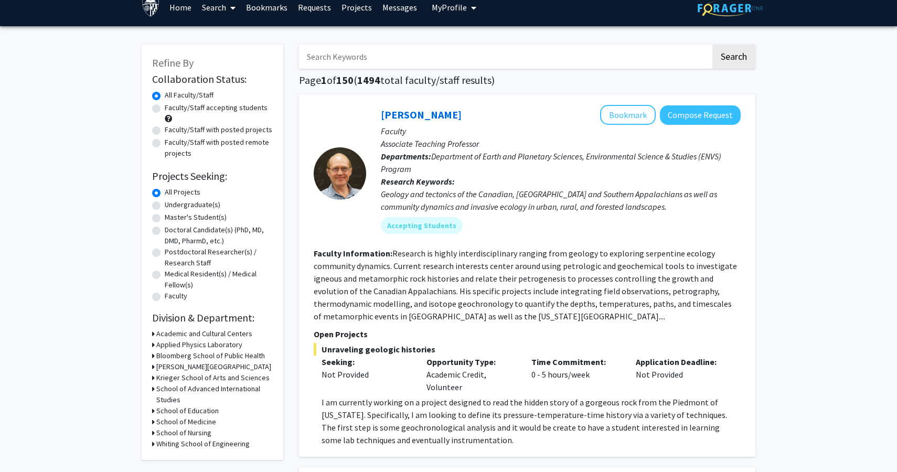
scroll to position [14, 0]
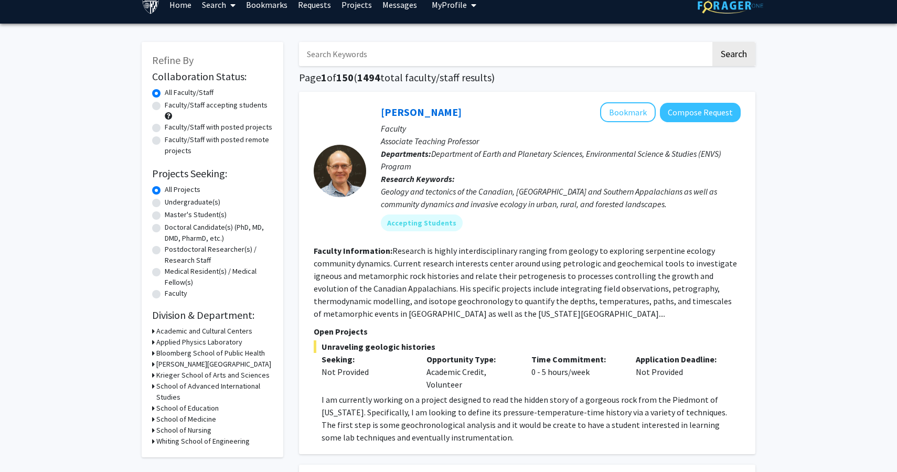
click at [174, 342] on h3 "Applied Physics Laboratory" at bounding box center [199, 342] width 86 height 11
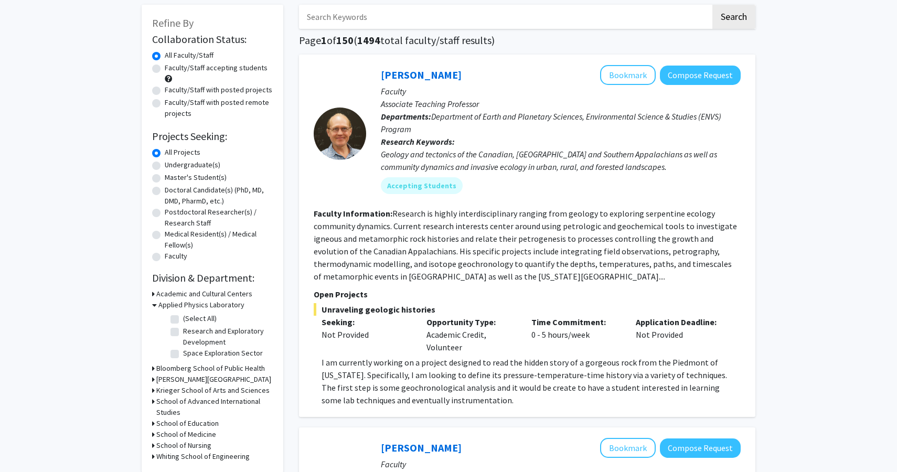
scroll to position [50, 0]
click at [154, 305] on icon at bounding box center [154, 306] width 5 height 11
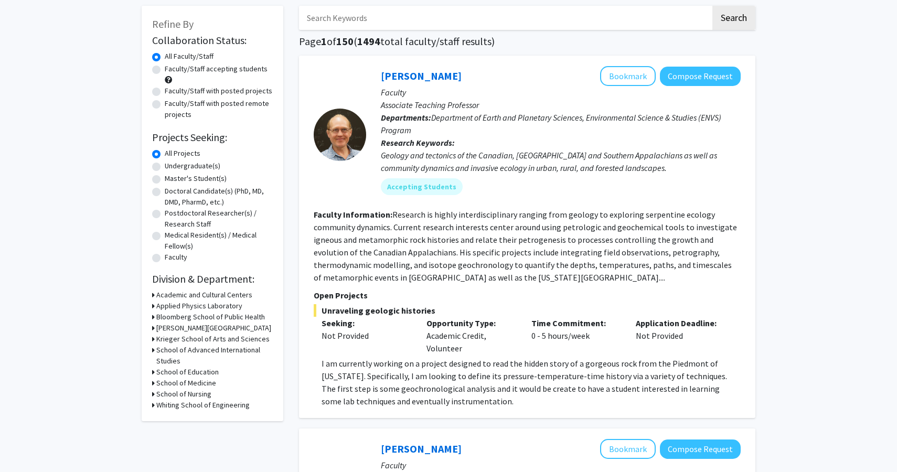
click at [162, 354] on h3 "School of Advanced International Studies" at bounding box center [214, 356] width 116 height 22
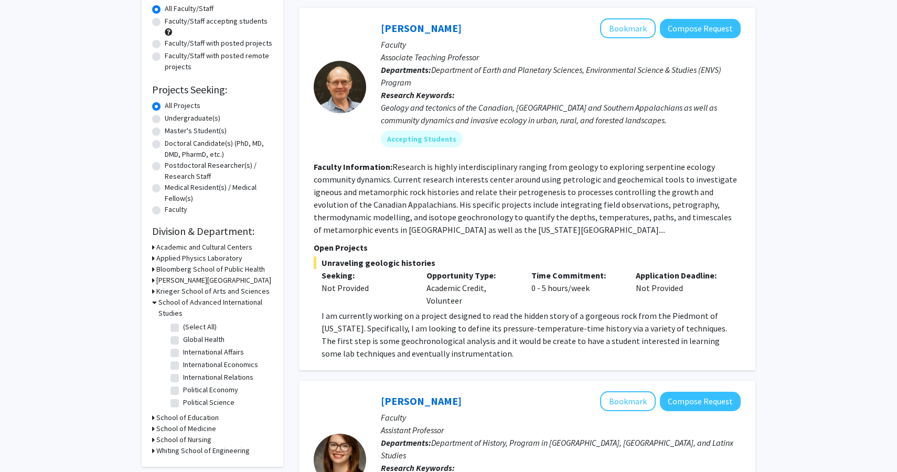
scroll to position [103, 0]
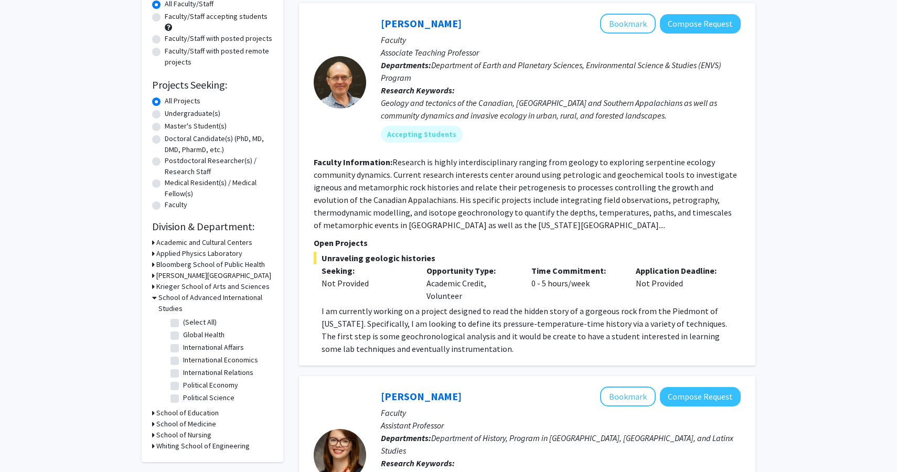
click at [179, 321] on fg-checkbox "(Select All) (Select All)" at bounding box center [220, 323] width 100 height 13
click at [183, 321] on label "(Select All)" at bounding box center [200, 322] width 34 height 11
click at [183, 321] on input "(Select All)" at bounding box center [186, 320] width 7 height 7
checkbox input "true"
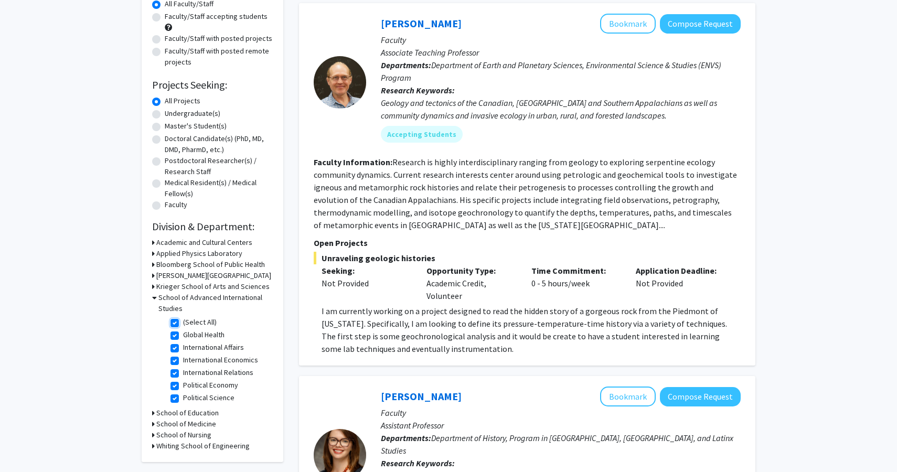
checkbox input "true"
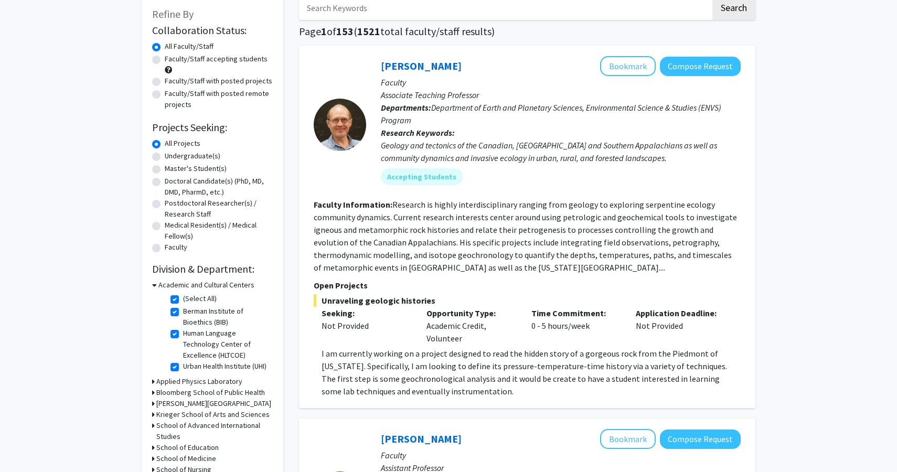
scroll to position [105, 0]
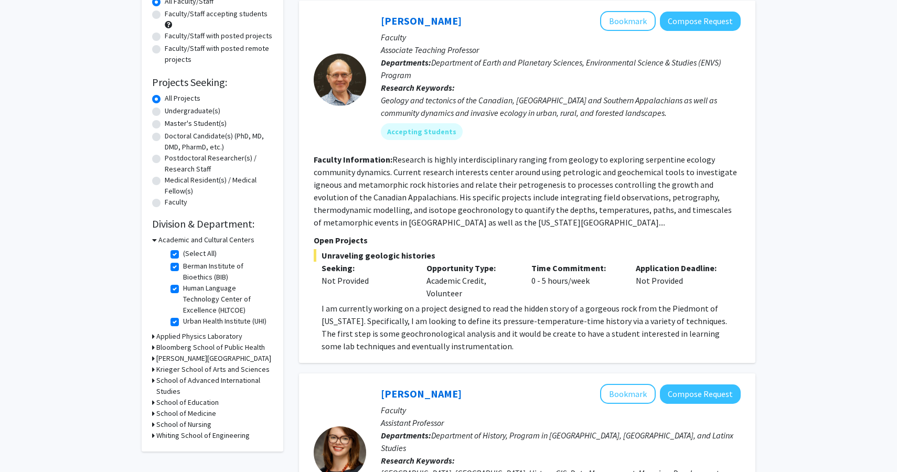
click at [172, 402] on h3 "School of Education" at bounding box center [187, 402] width 62 height 11
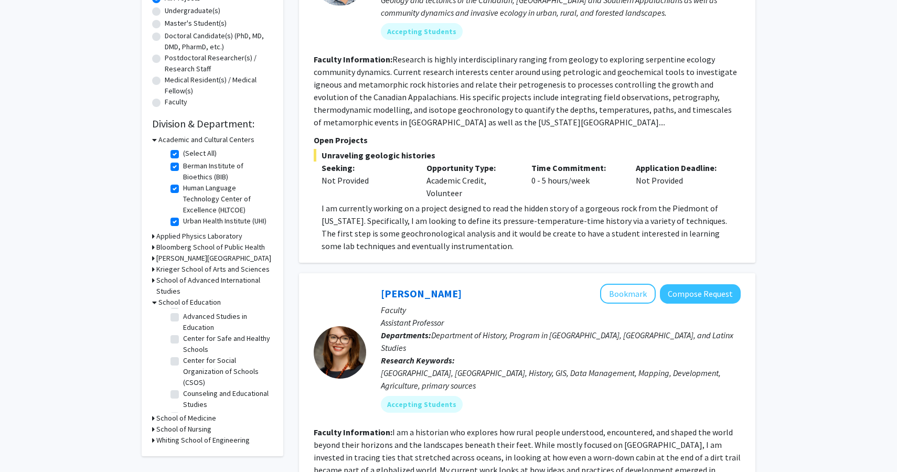
scroll to position [0, 0]
click at [155, 302] on icon at bounding box center [154, 302] width 5 height 11
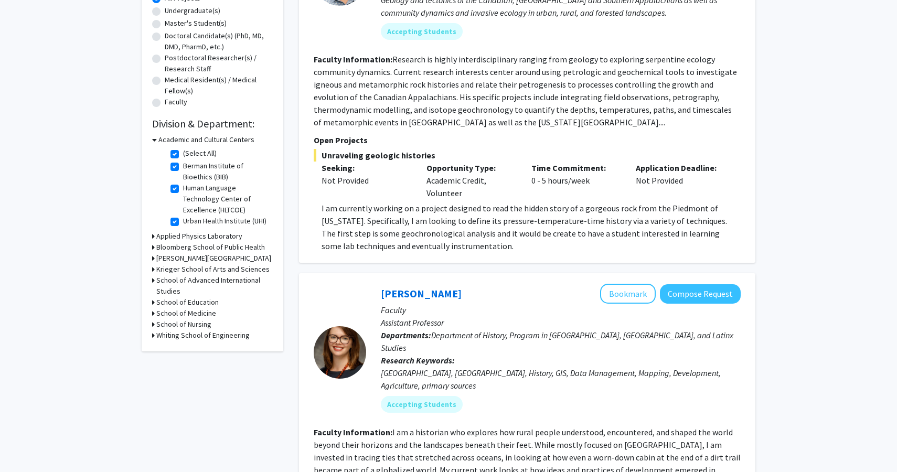
click at [152, 317] on icon at bounding box center [153, 313] width 3 height 11
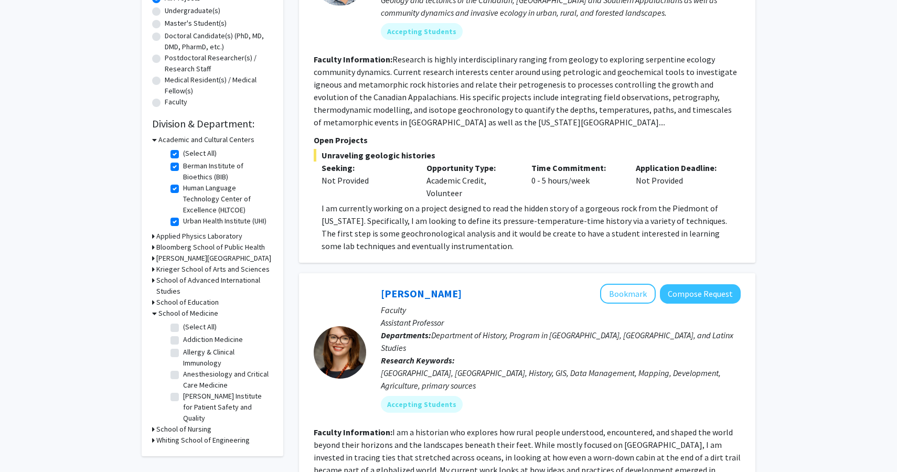
click at [183, 329] on label "(Select All)" at bounding box center [200, 327] width 34 height 11
click at [183, 328] on input "(Select All)" at bounding box center [186, 325] width 7 height 7
checkbox input "true"
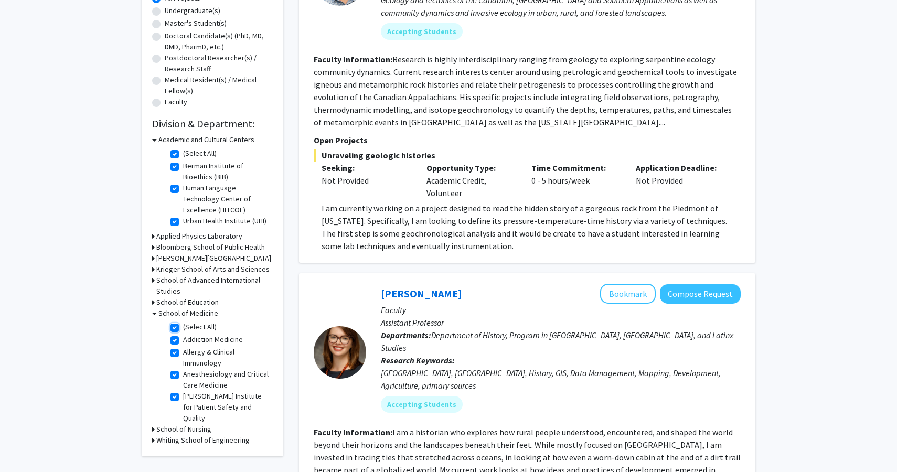
checkbox input "true"
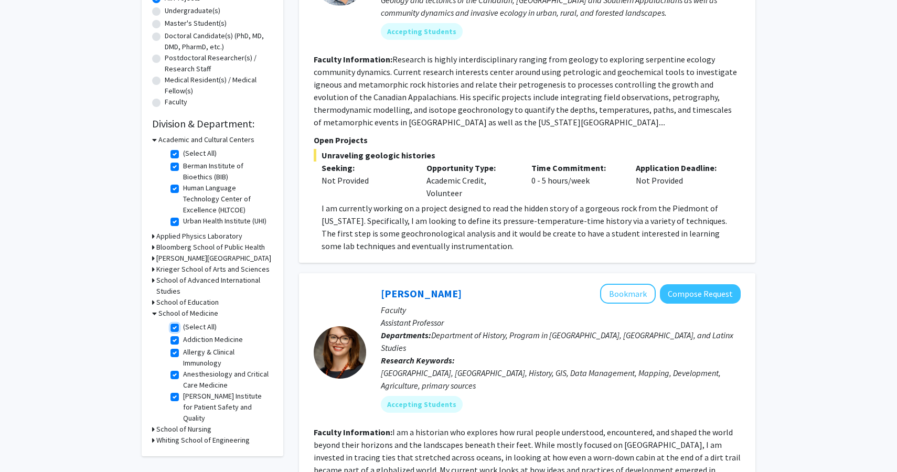
checkbox input "true"
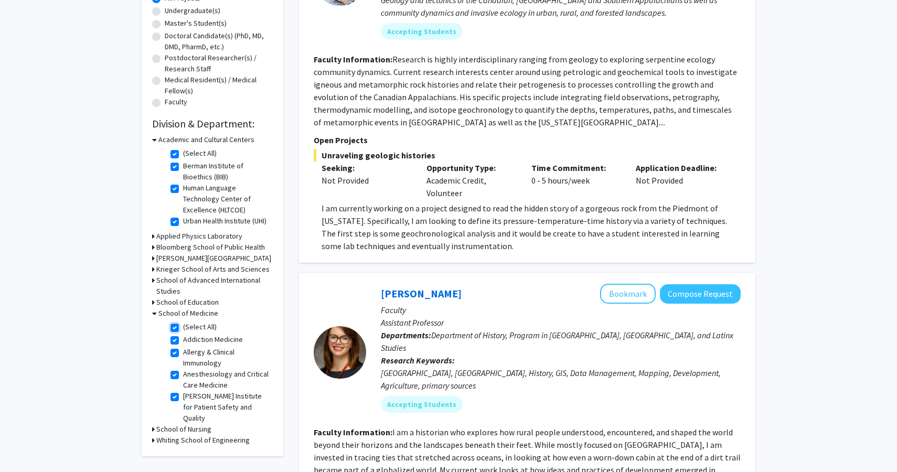
checkbox input "true"
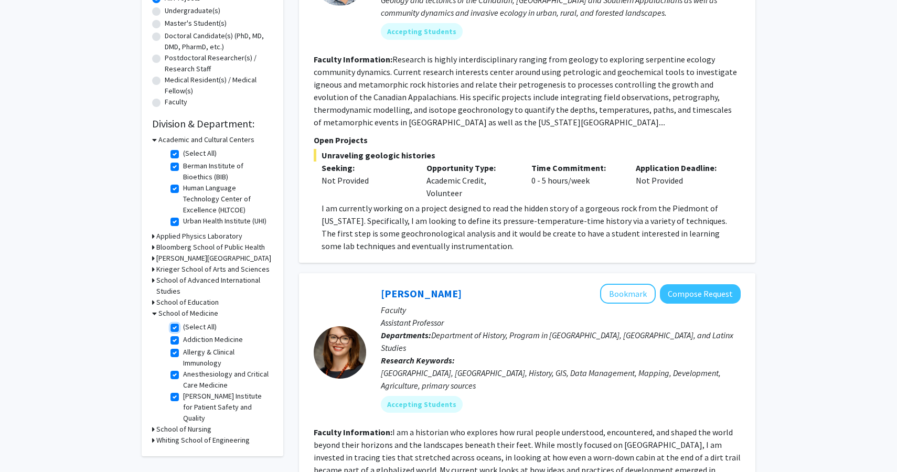
checkbox input "true"
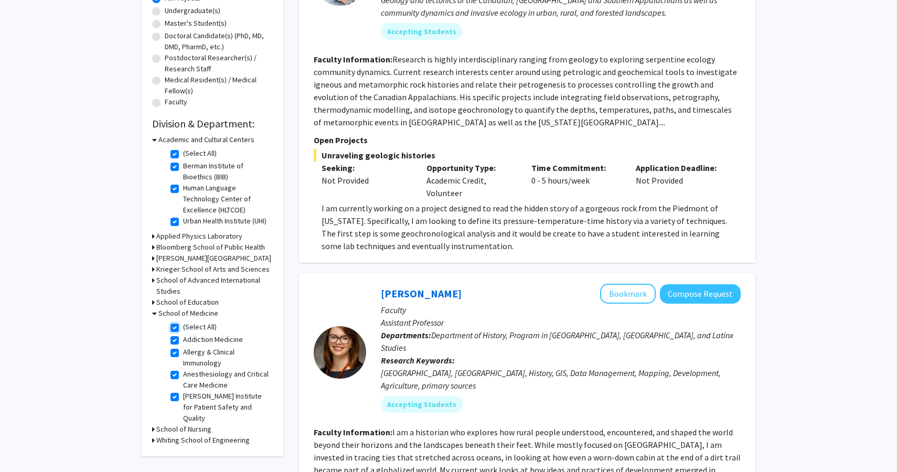
checkbox input "true"
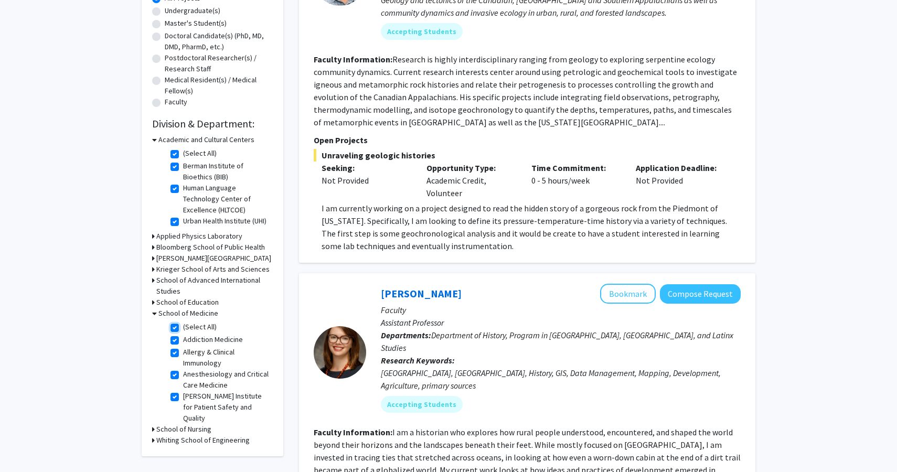
checkbox input "true"
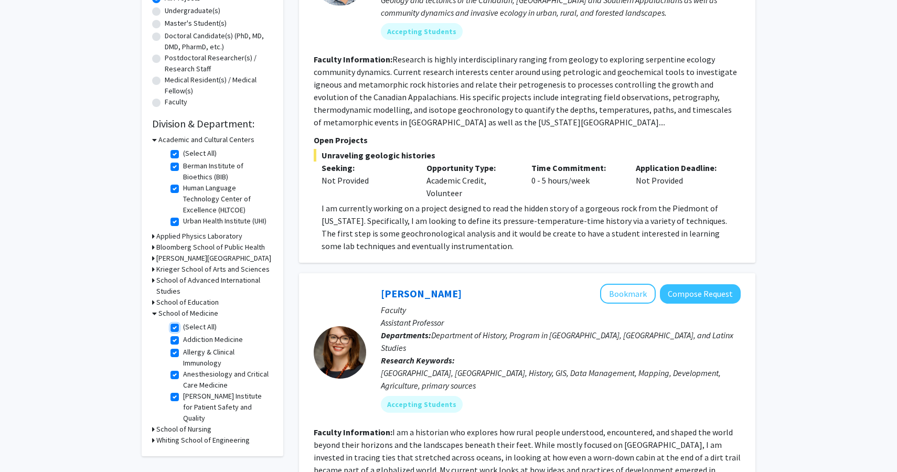
checkbox input "true"
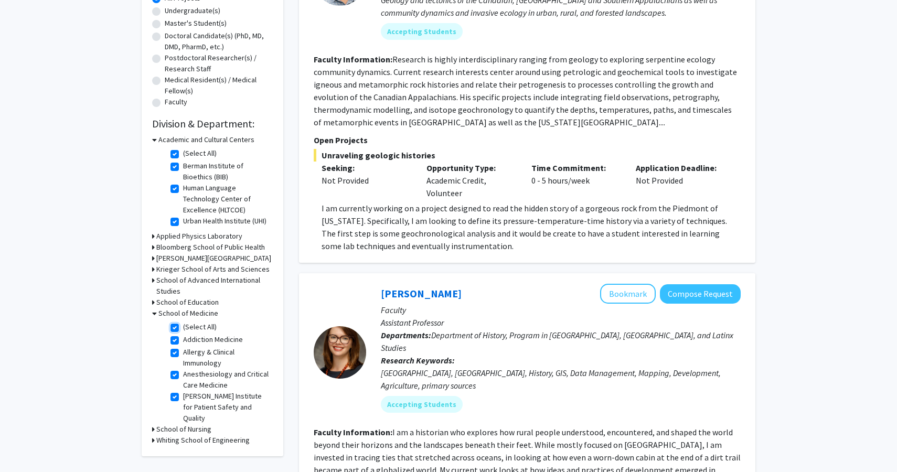
checkbox input "true"
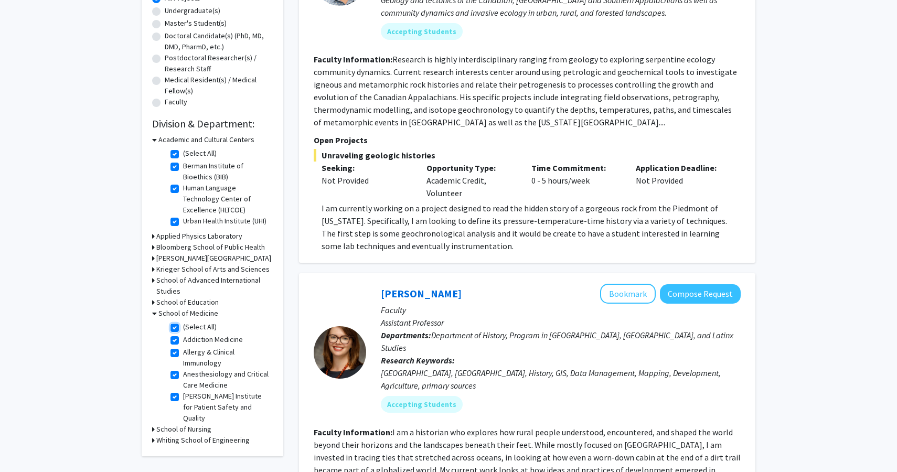
checkbox input "true"
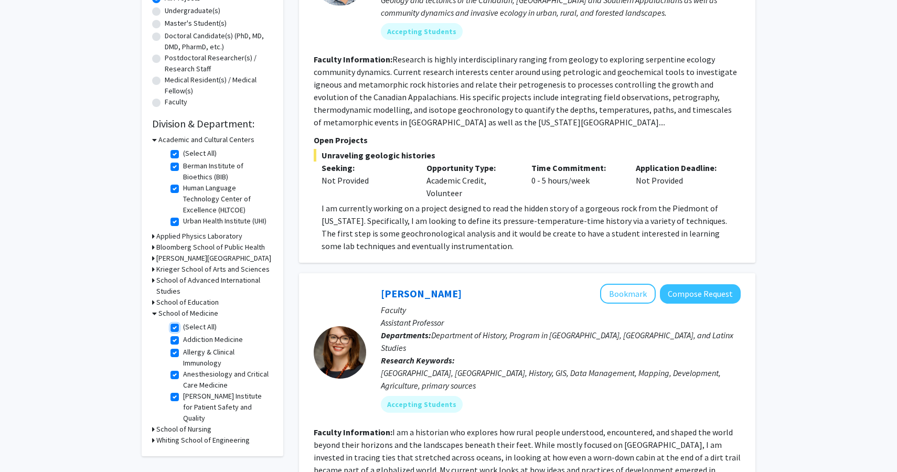
checkbox input "true"
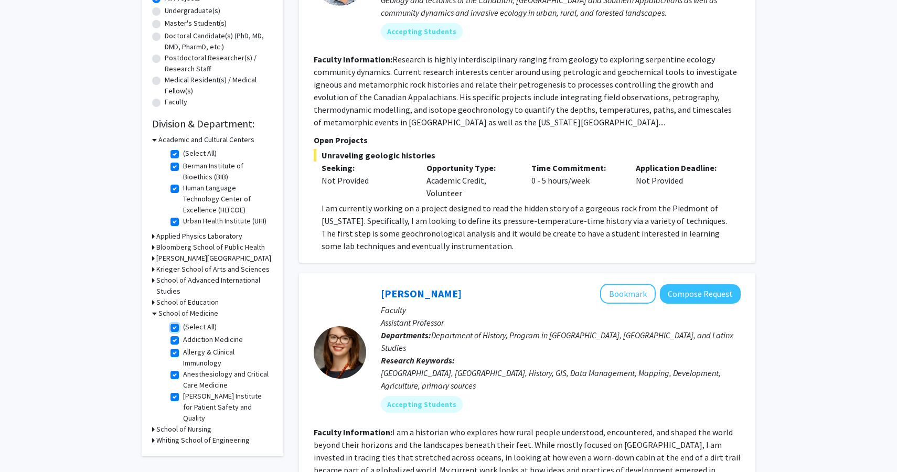
checkbox input "true"
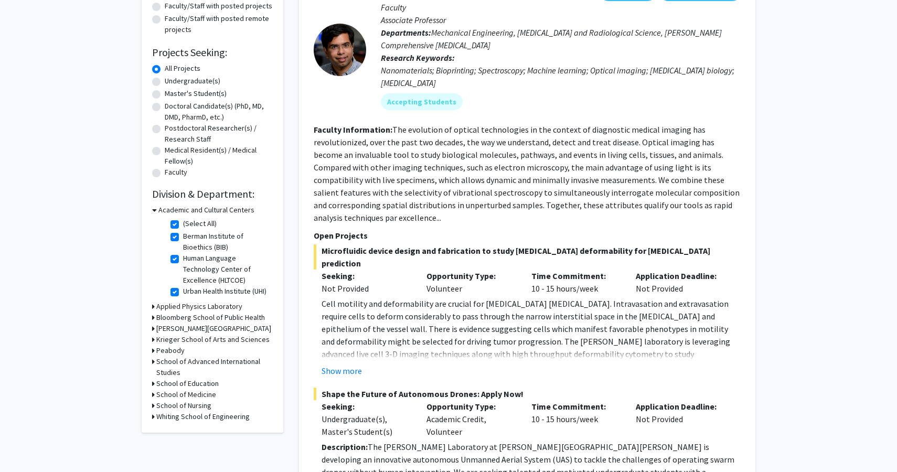
scroll to position [150, 0]
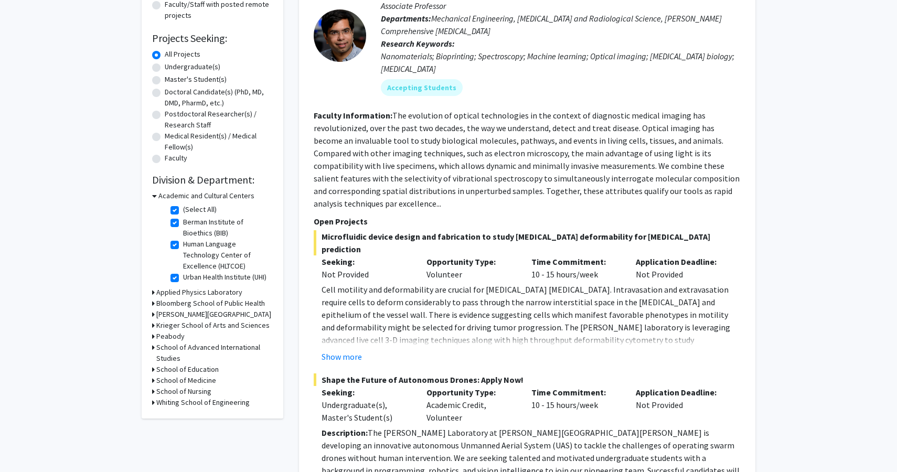
click at [154, 392] on icon at bounding box center [153, 391] width 3 height 11
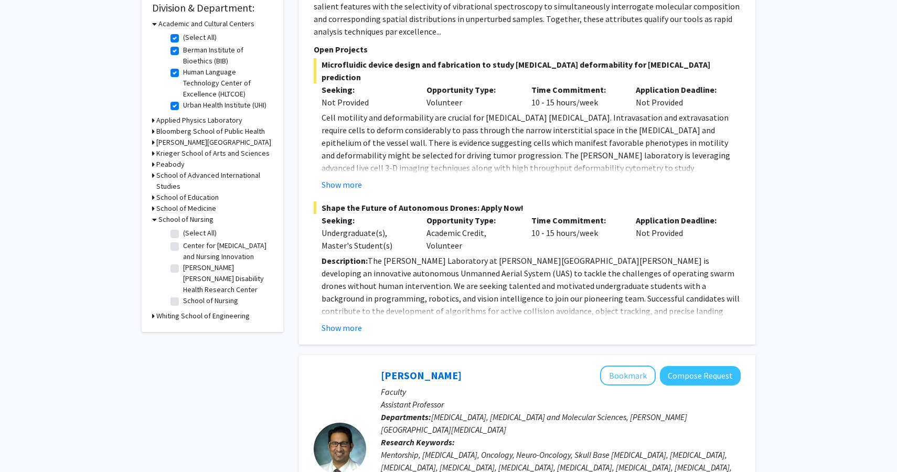
scroll to position [321, 0]
click at [157, 222] on div "School of Nursing" at bounding box center [212, 220] width 121 height 11
click at [155, 222] on icon at bounding box center [154, 220] width 5 height 11
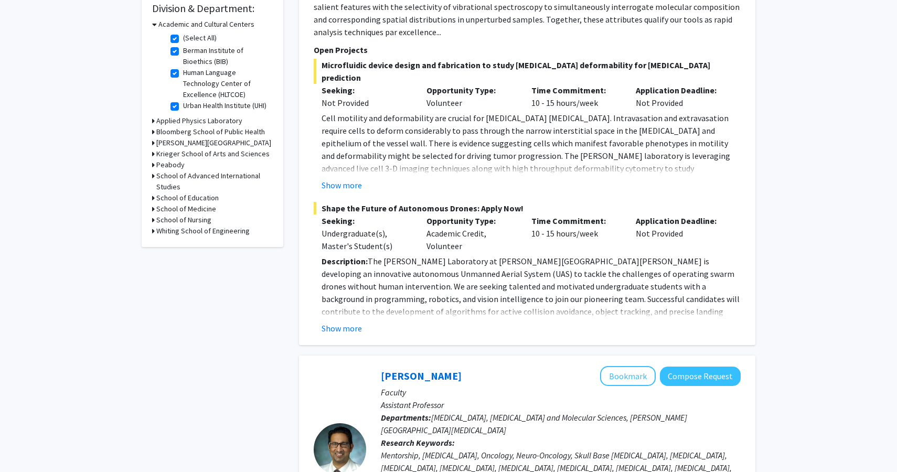
click at [157, 231] on h3 "Whiting School of Engineering" at bounding box center [202, 231] width 93 height 11
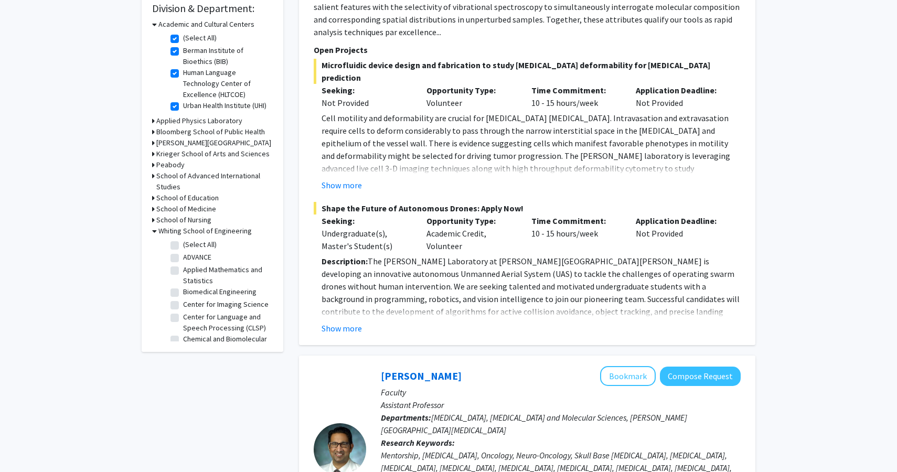
click at [183, 244] on label "(Select All)" at bounding box center [200, 244] width 34 height 11
click at [183, 244] on input "(Select All)" at bounding box center [186, 242] width 7 height 7
checkbox input "true"
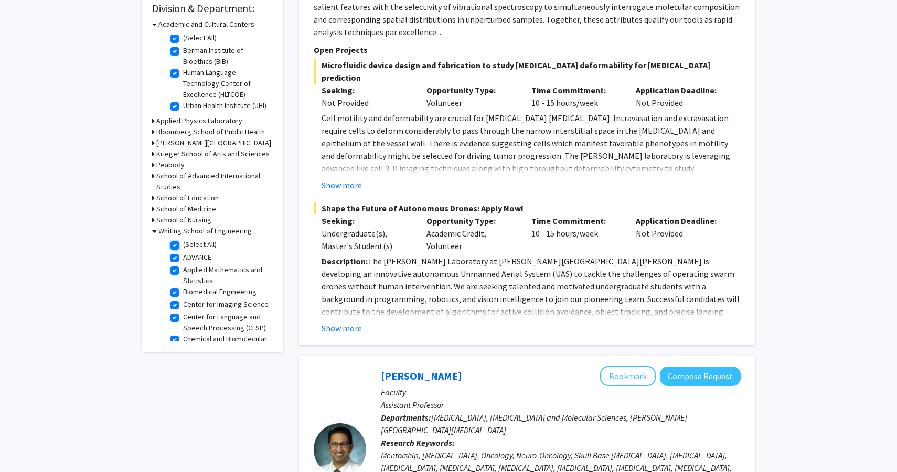
checkbox input "true"
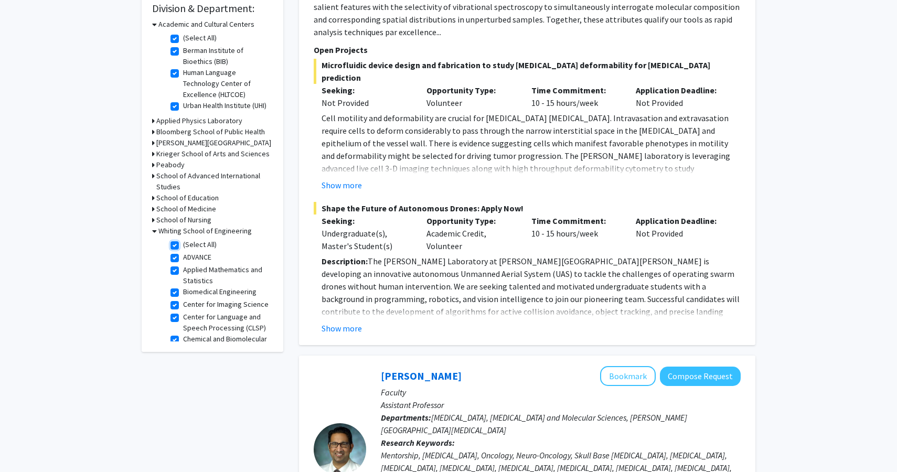
checkbox input "true"
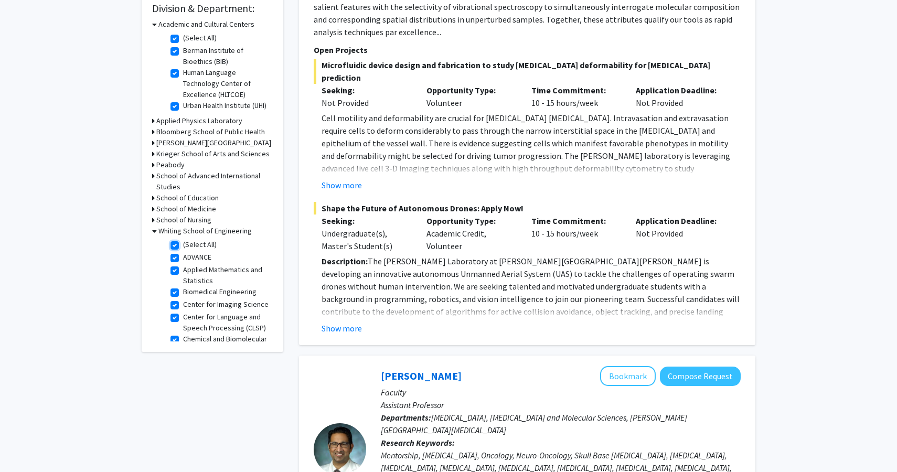
checkbox input "true"
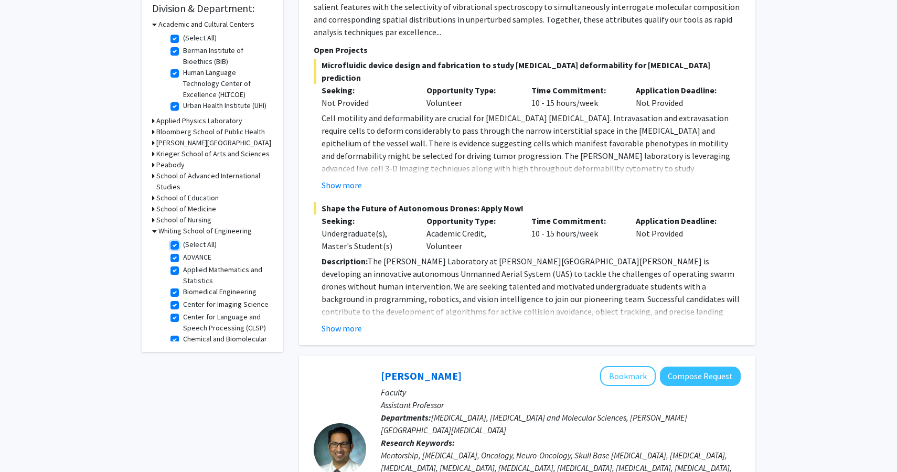
checkbox input "true"
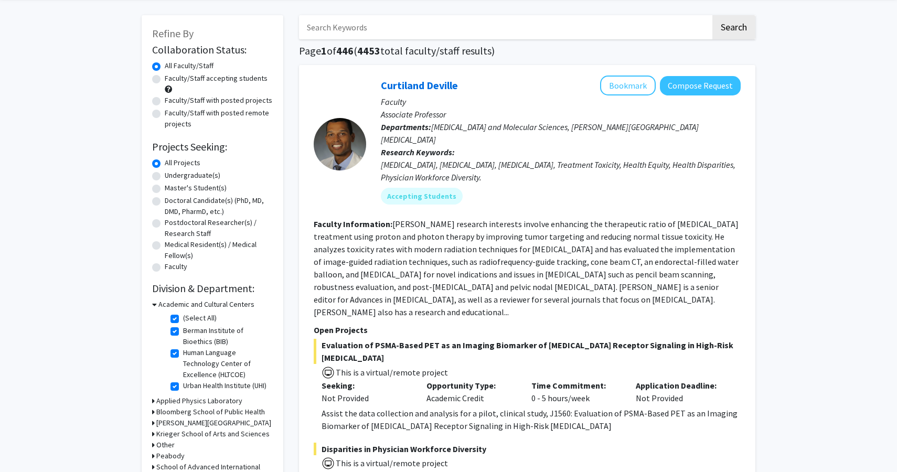
scroll to position [30, 0]
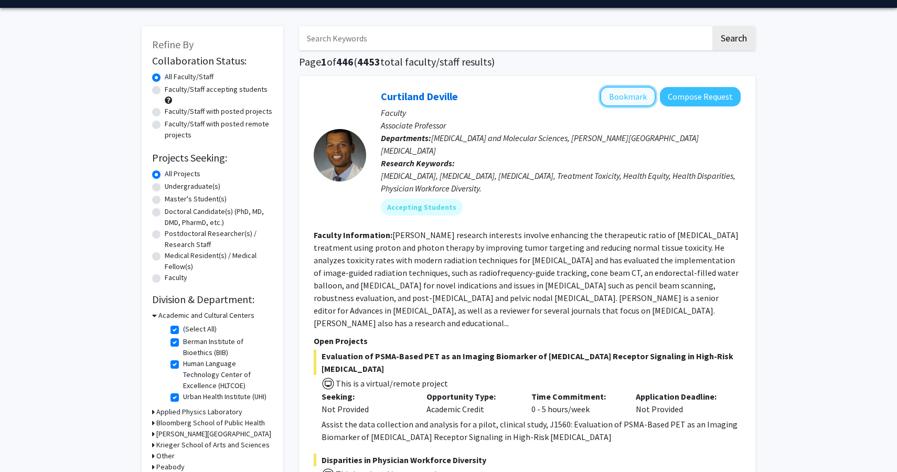
click at [629, 96] on button "Bookmark" at bounding box center [628, 97] width 56 height 20
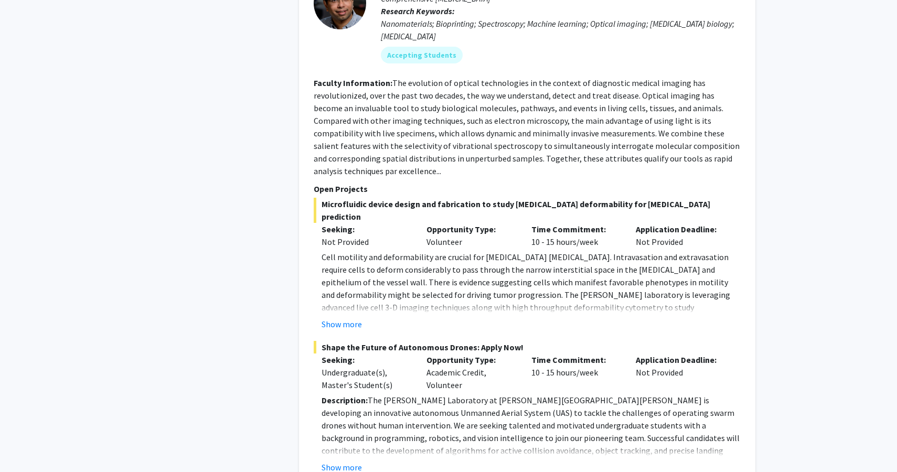
scroll to position [649, 0]
click at [349, 317] on button "Show more" at bounding box center [342, 323] width 40 height 13
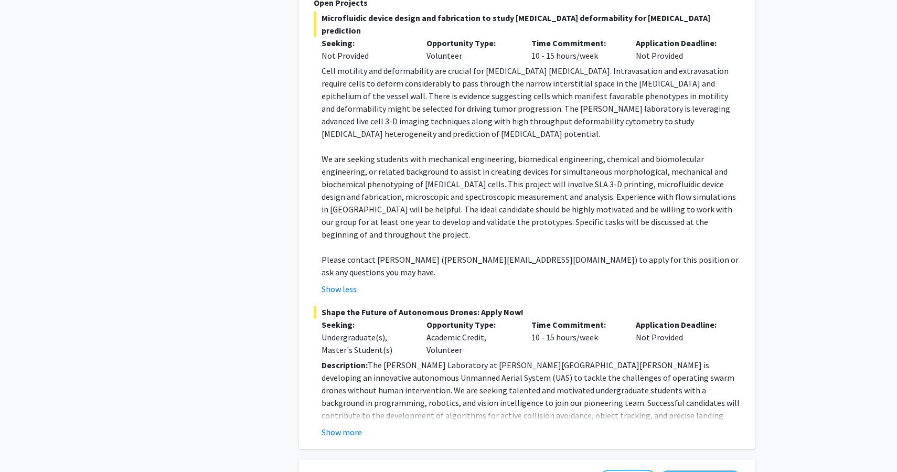
scroll to position [865, 0]
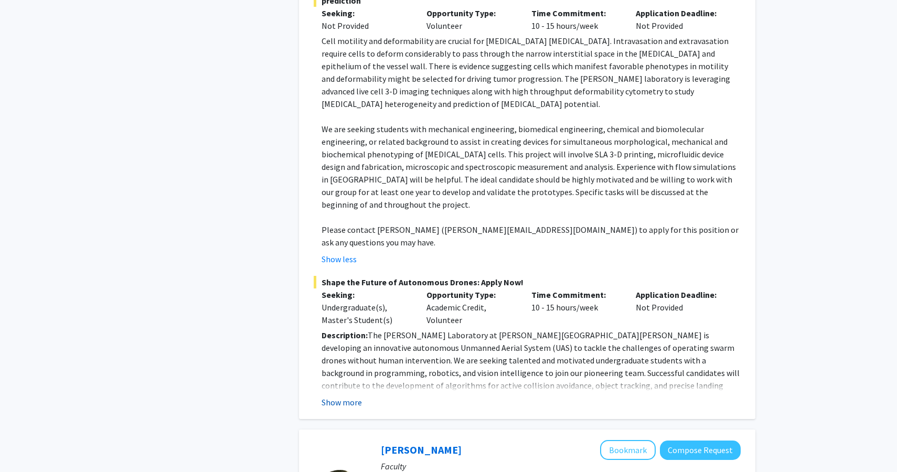
click at [349, 396] on button "Show more" at bounding box center [342, 402] width 40 height 13
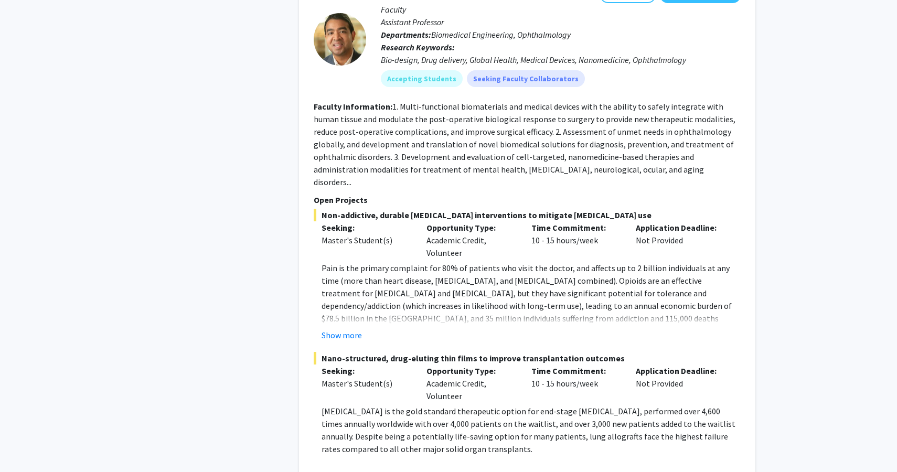
scroll to position [1641, 0]
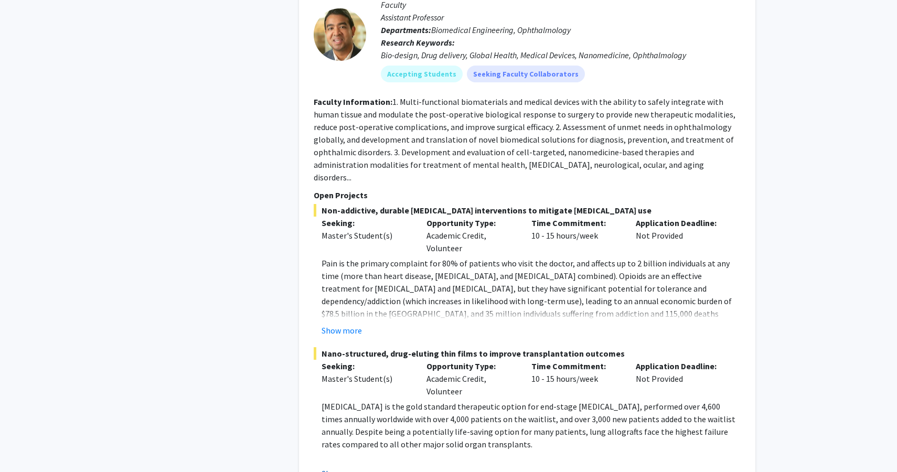
click at [347, 467] on button "Show more" at bounding box center [342, 473] width 40 height 13
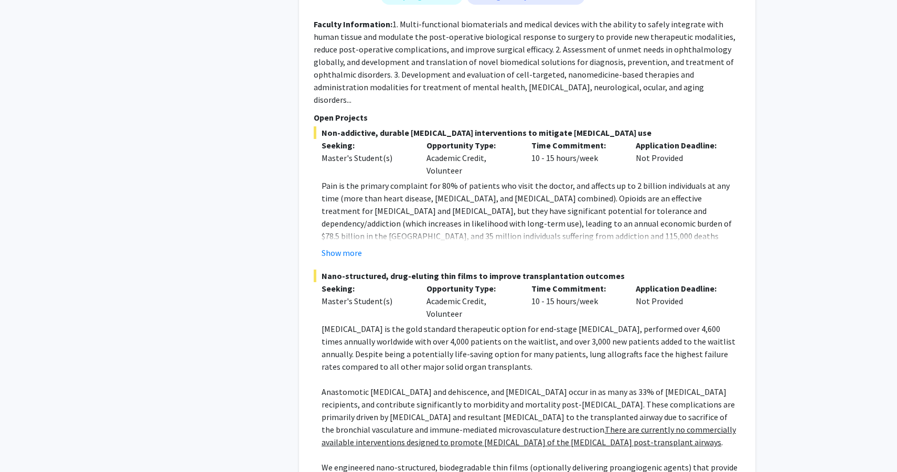
scroll to position [1660, 0]
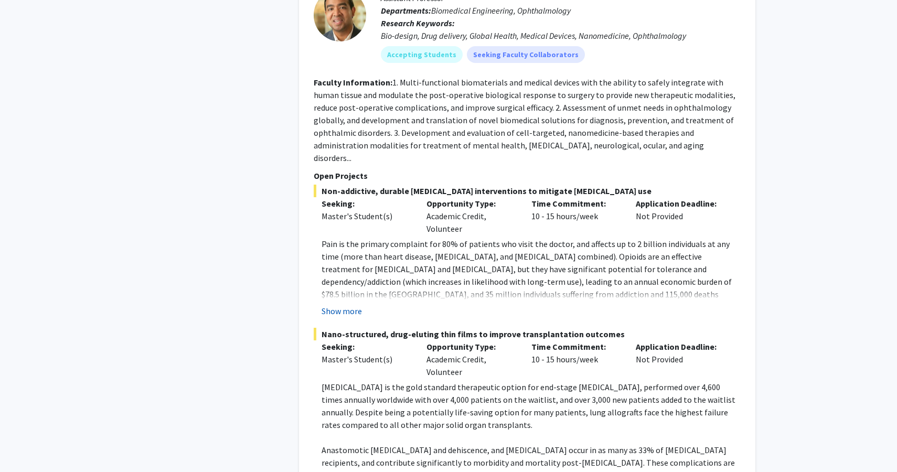
click at [348, 305] on button "Show more" at bounding box center [342, 311] width 40 height 13
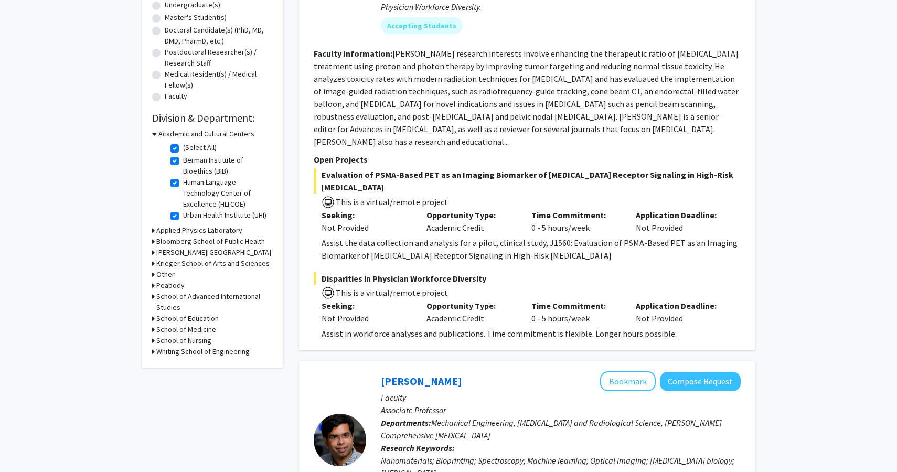
scroll to position [0, 0]
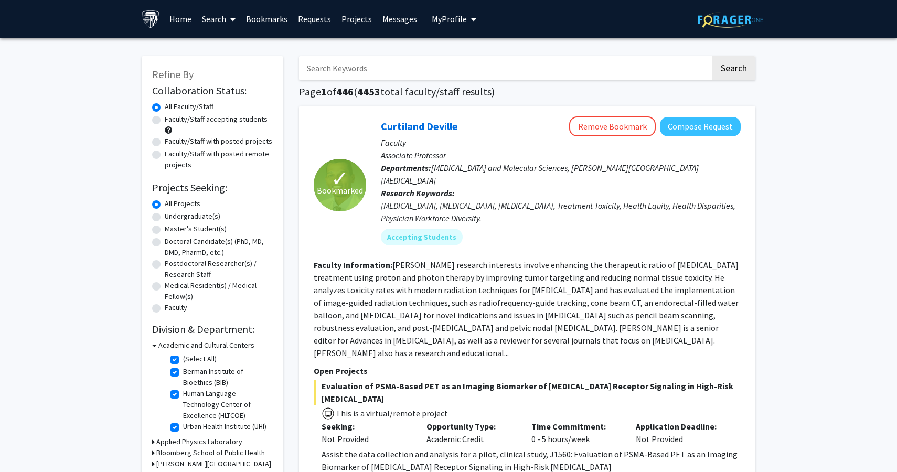
click at [165, 217] on label "Undergraduate(s)" at bounding box center [193, 216] width 56 height 11
click at [165, 217] on input "Undergraduate(s)" at bounding box center [168, 214] width 7 height 7
radio input "true"
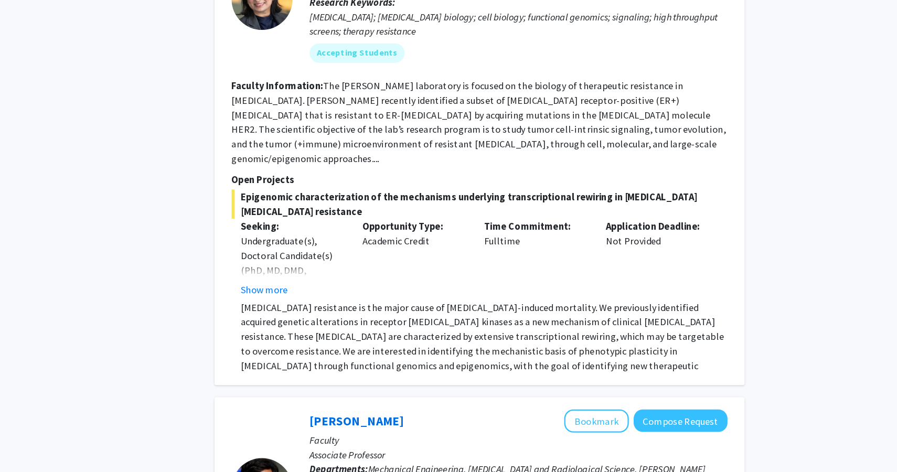
scroll to position [557, 0]
click at [345, 308] on button "Show more" at bounding box center [342, 314] width 40 height 13
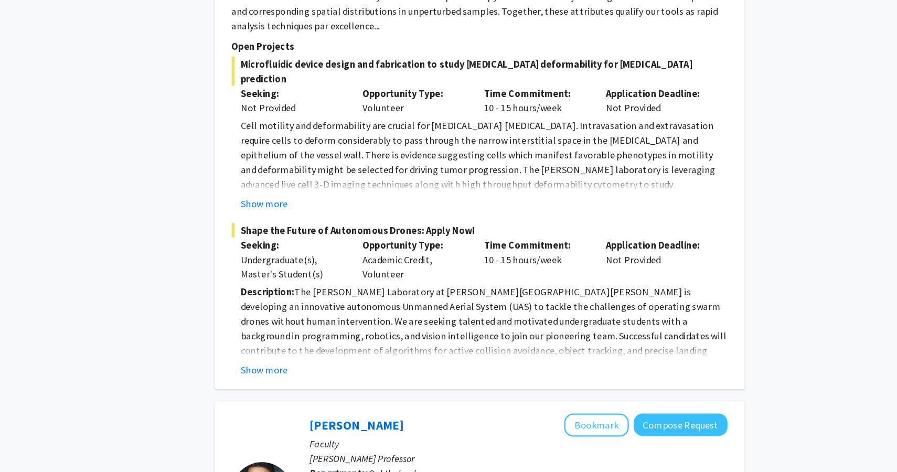
scroll to position [1202, 0]
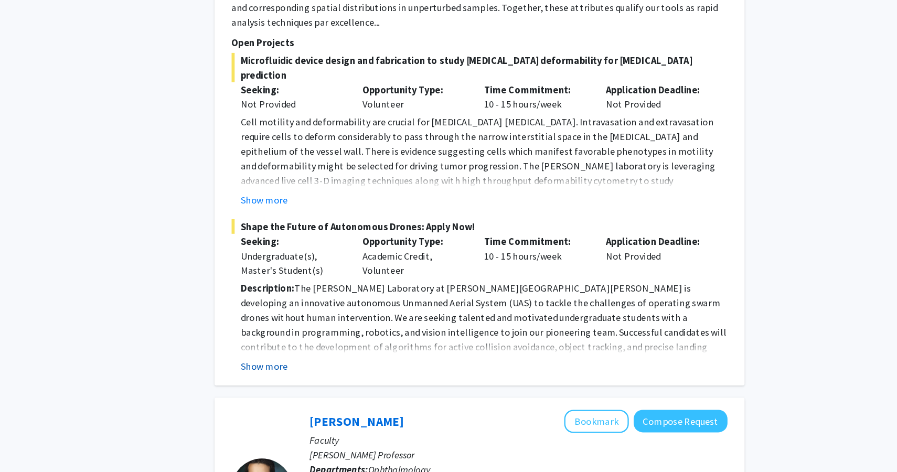
click at [346, 375] on button "Show more" at bounding box center [342, 381] width 40 height 13
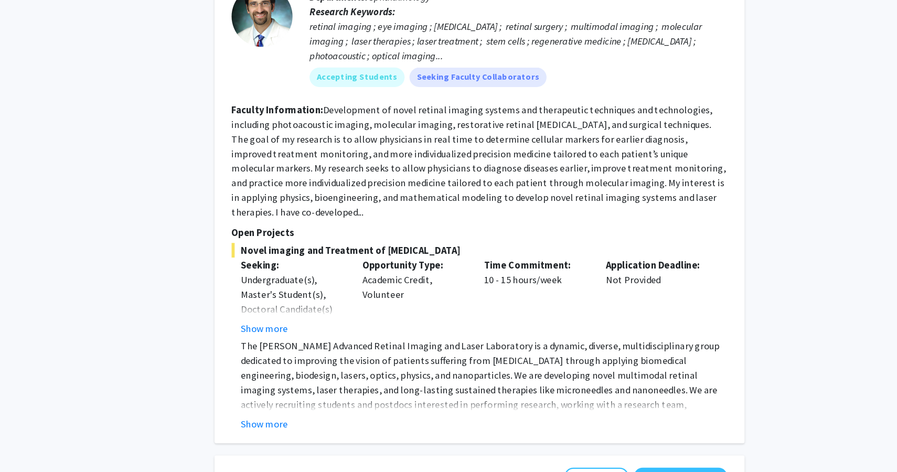
scroll to position [1928, 0]
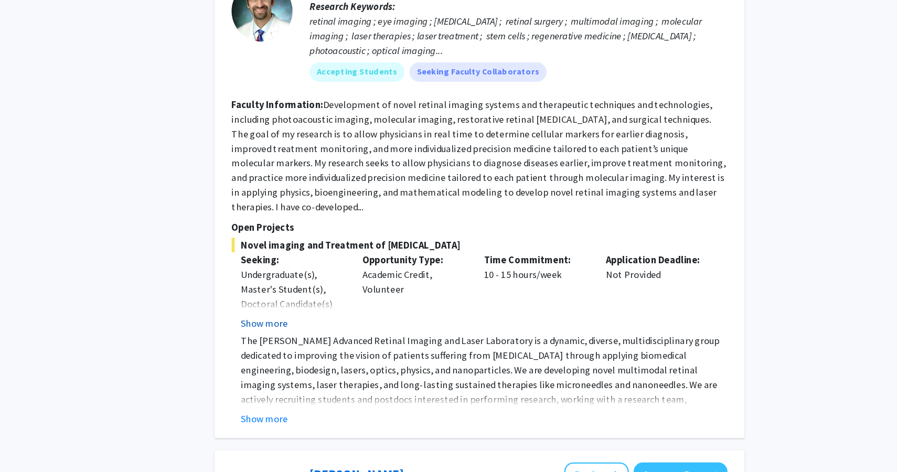
click at [348, 337] on button "Show more" at bounding box center [342, 343] width 40 height 13
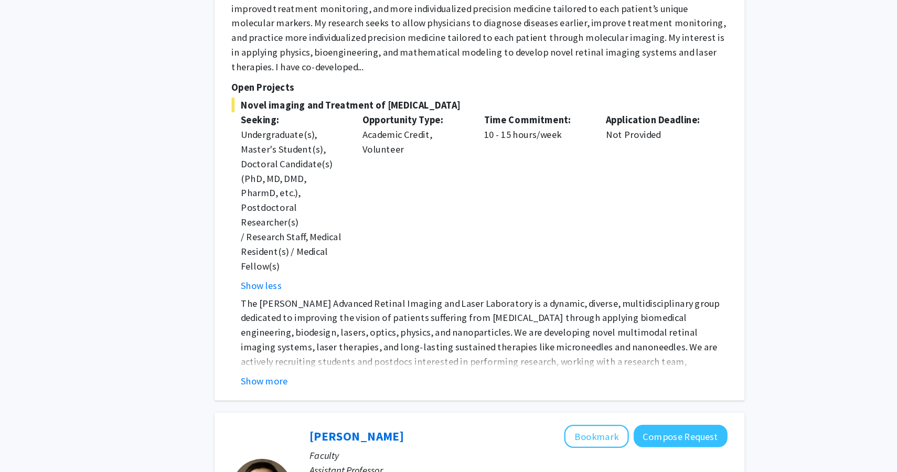
scroll to position [2051, 0]
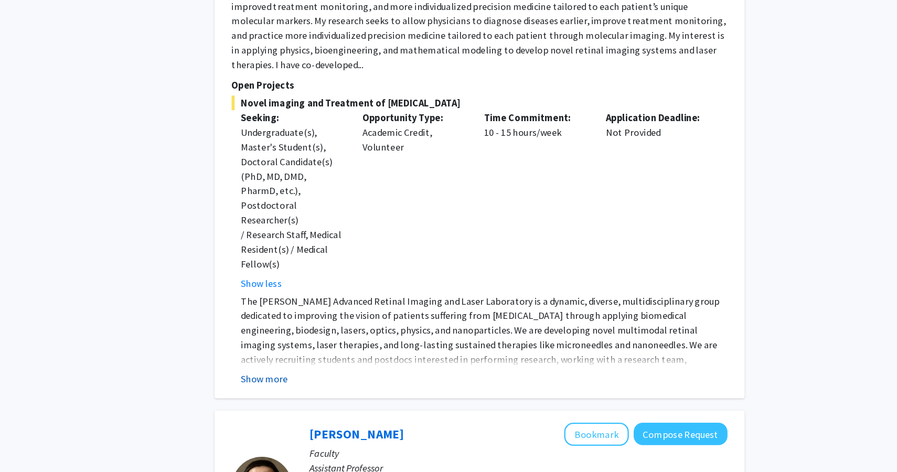
click at [353, 386] on button "Show more" at bounding box center [342, 392] width 40 height 13
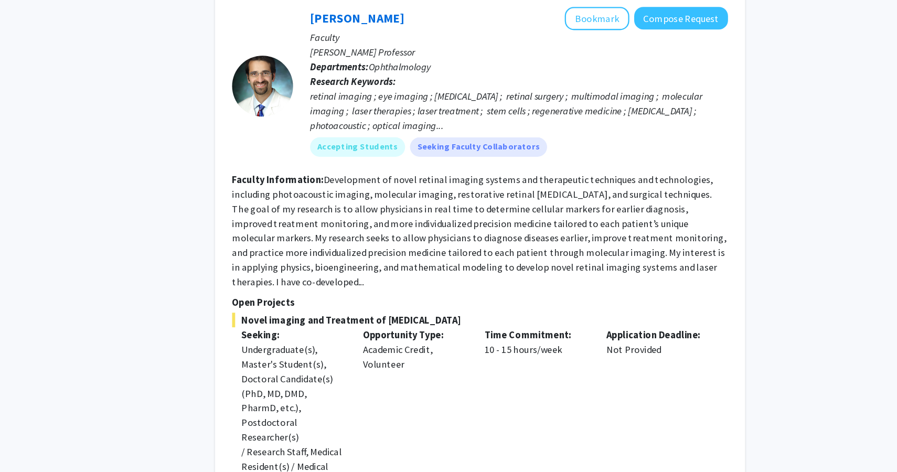
scroll to position [1859, 0]
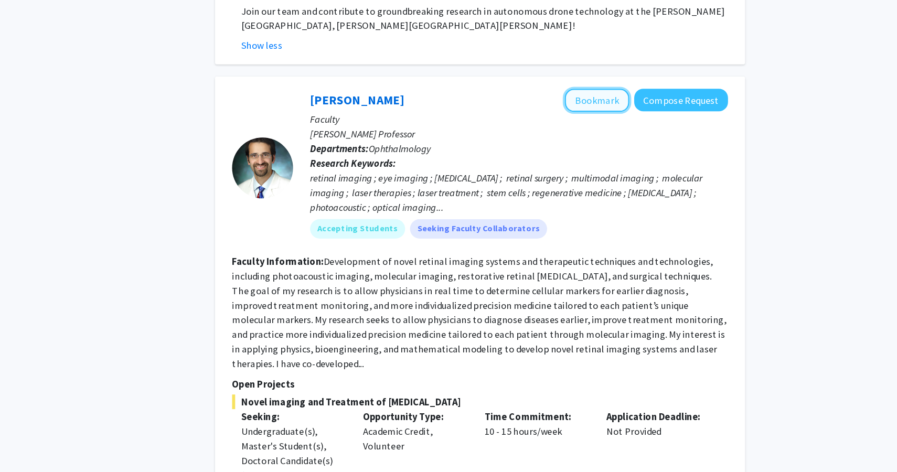
click at [625, 77] on button "Bookmark" at bounding box center [628, 87] width 56 height 20
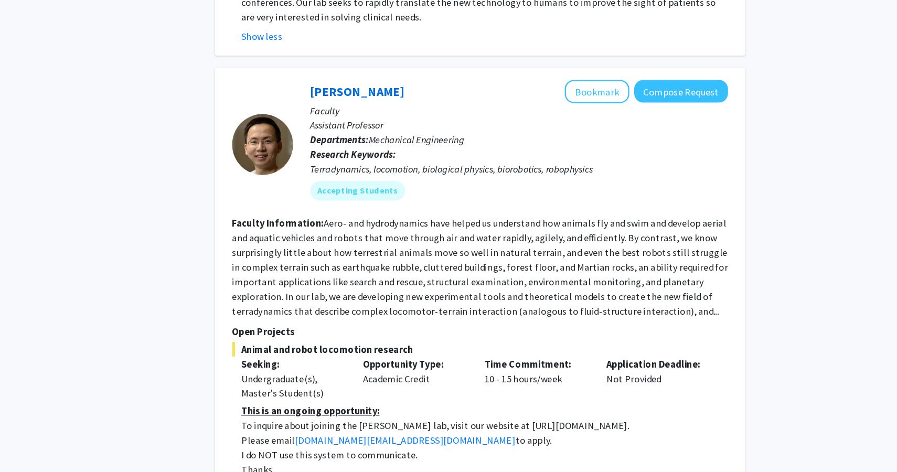
scroll to position [2404, 0]
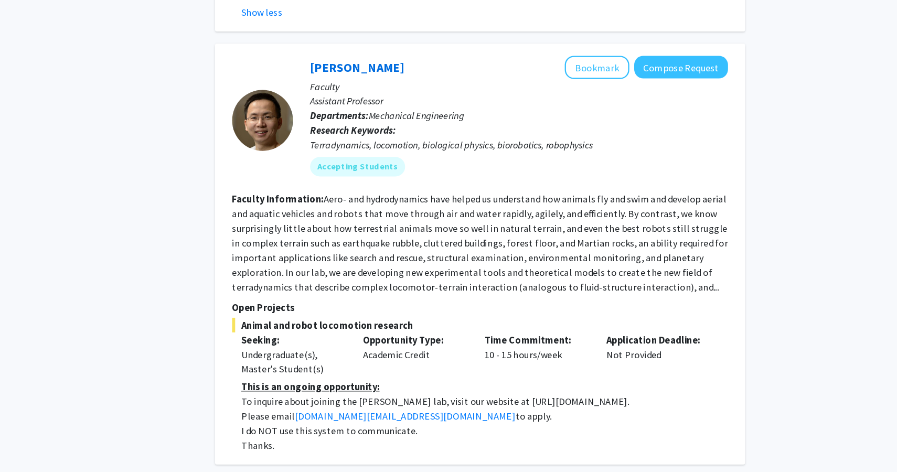
drag, startPoint x: 530, startPoint y: 300, endPoint x: 620, endPoint y: 301, distance: 89.7
click at [620, 405] on p "To inquire about joining the Chen Li lab, visit our website at https://li.me.jh…" at bounding box center [531, 411] width 419 height 13
copy p "https://li.me.jhu.edu/join/"
click at [606, 430] on p "I do NOT use this system to communicate." at bounding box center [531, 436] width 419 height 13
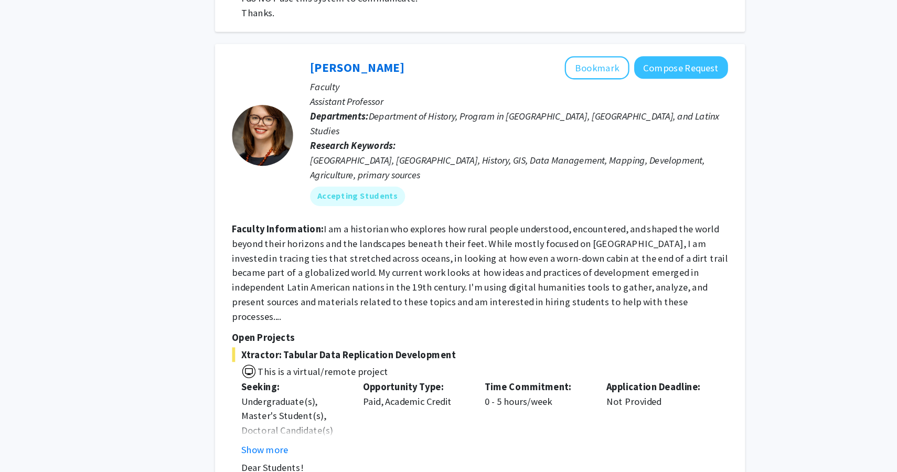
scroll to position [2779, 0]
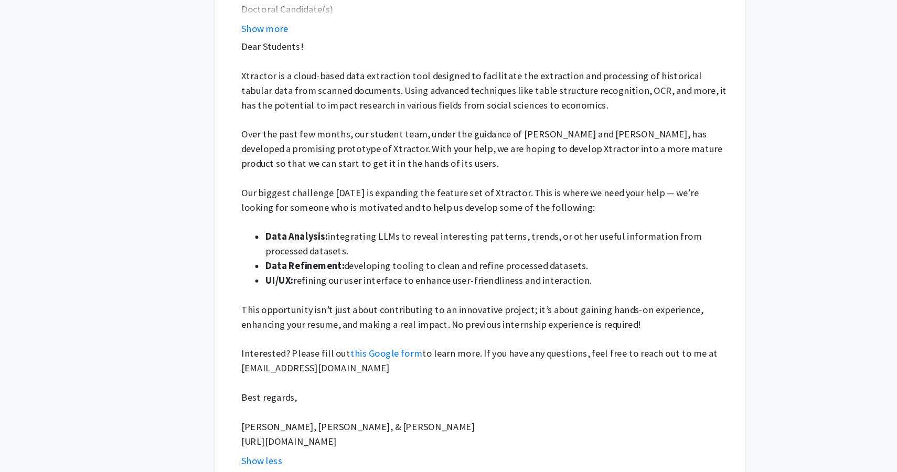
scroll to position [3185, 0]
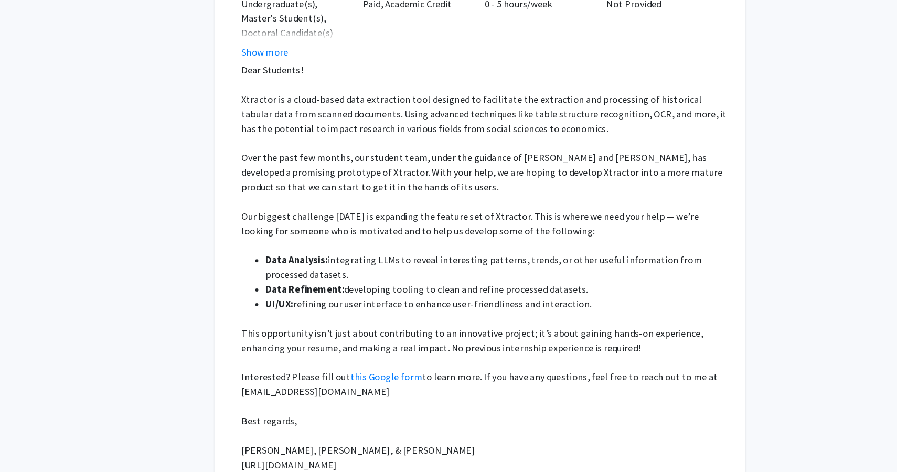
click at [390, 356] on p "Best regards," at bounding box center [531, 362] width 419 height 13
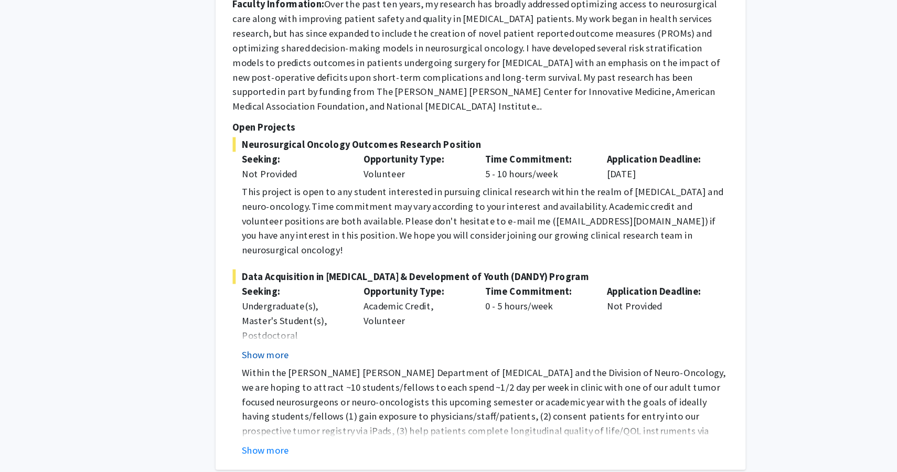
scroll to position [3750, 0]
click at [343, 446] on button "Show more" at bounding box center [342, 452] width 40 height 13
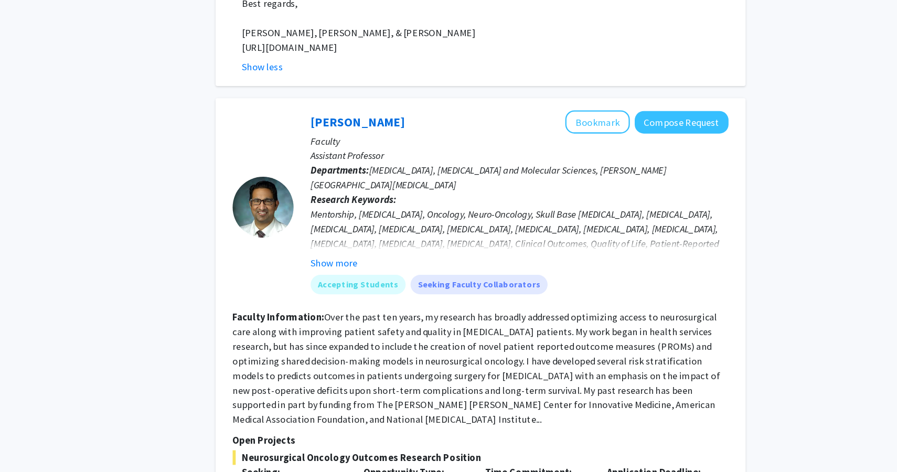
scroll to position [3442, 0]
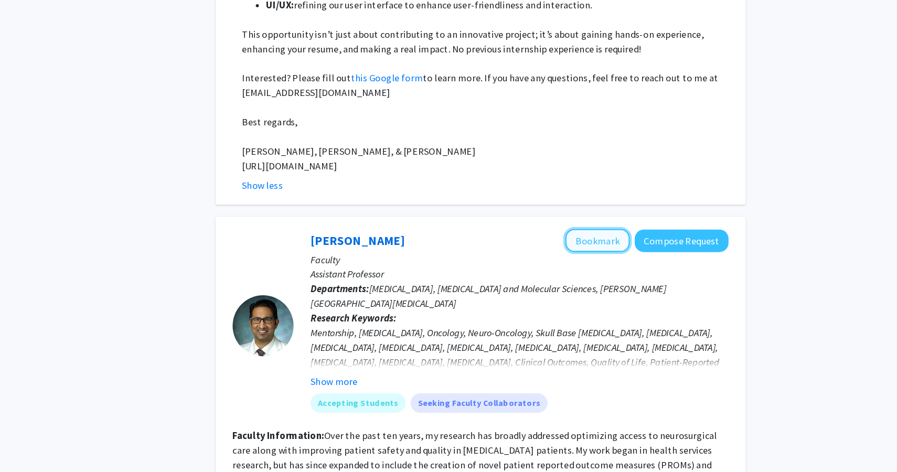
click at [621, 197] on button "Bookmark" at bounding box center [628, 207] width 56 height 20
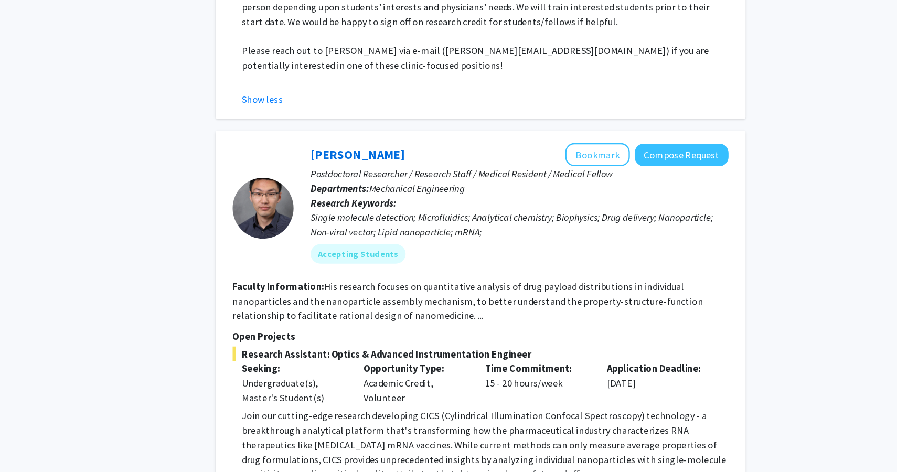
scroll to position [4181, 0]
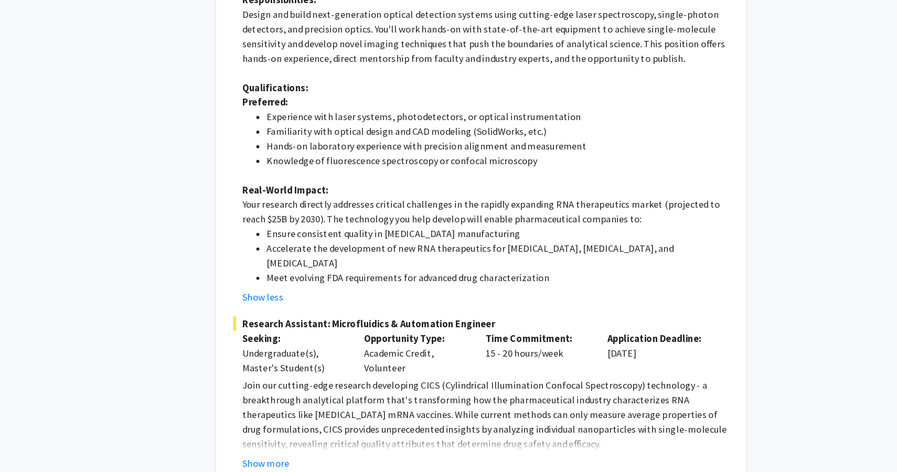
scroll to position [4701, 0]
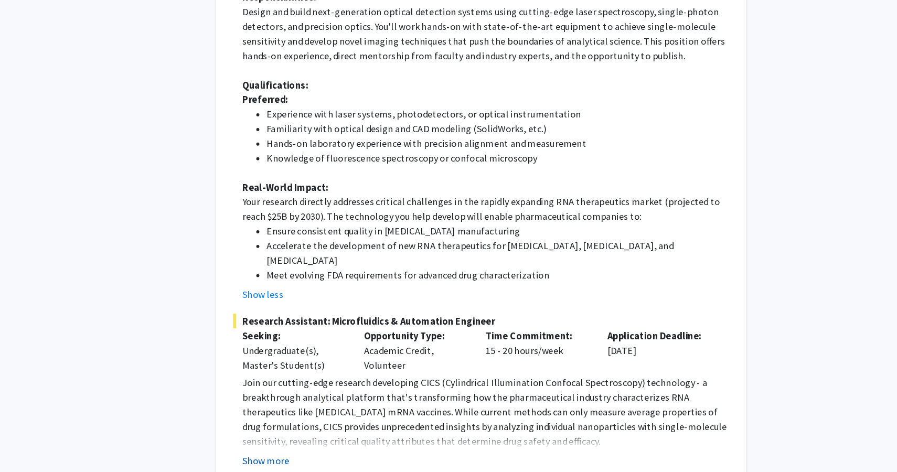
click at [326, 456] on button "Show more" at bounding box center [342, 462] width 40 height 13
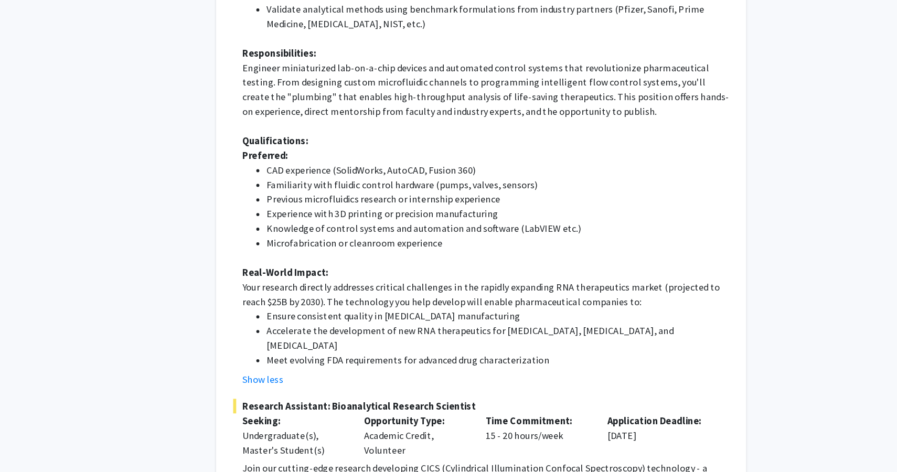
scroll to position [5215, 0]
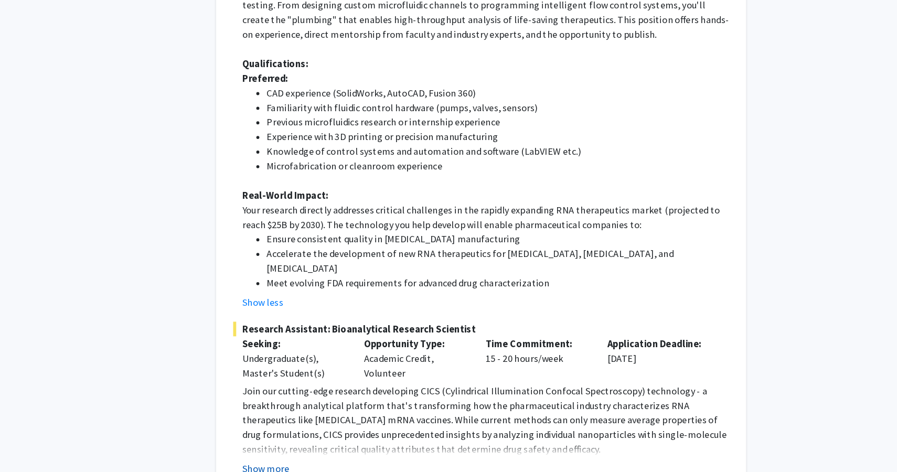
click at [338, 463] on button "Show more" at bounding box center [342, 469] width 40 height 13
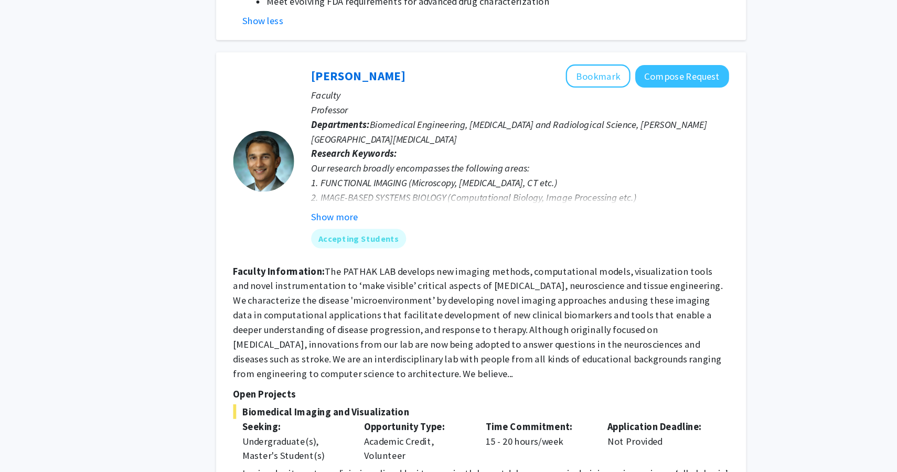
scroll to position [6009, 0]
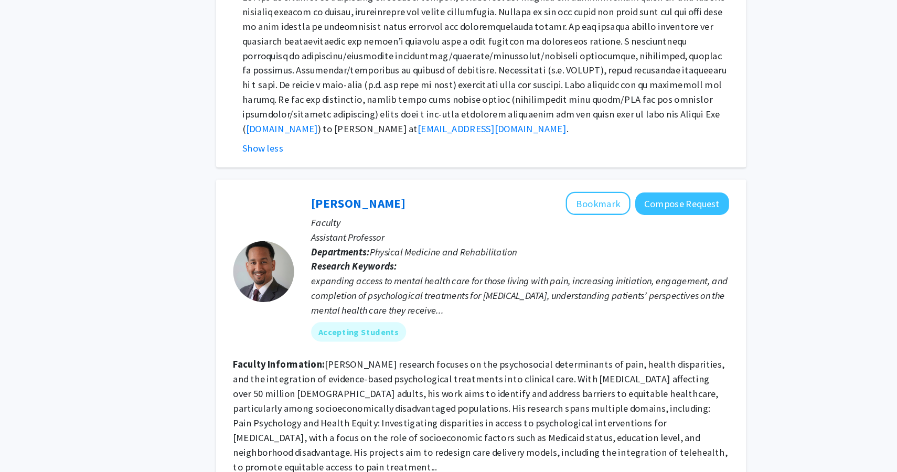
scroll to position [6414, 0]
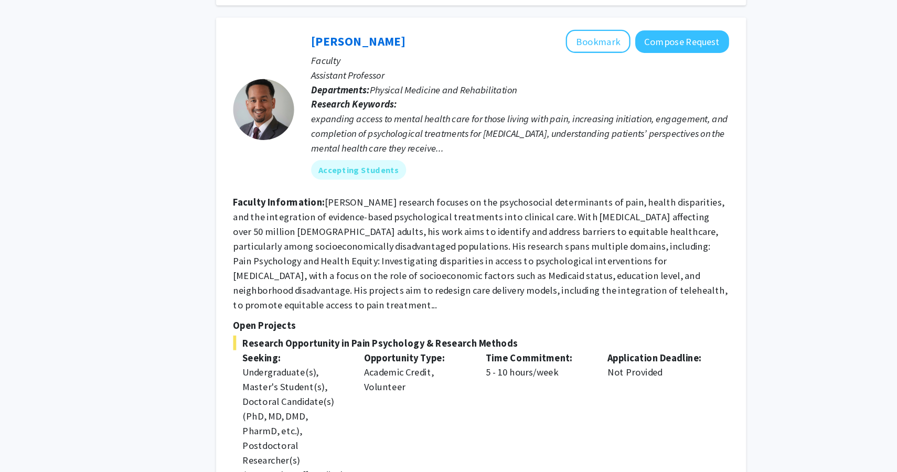
scroll to position [6557, 0]
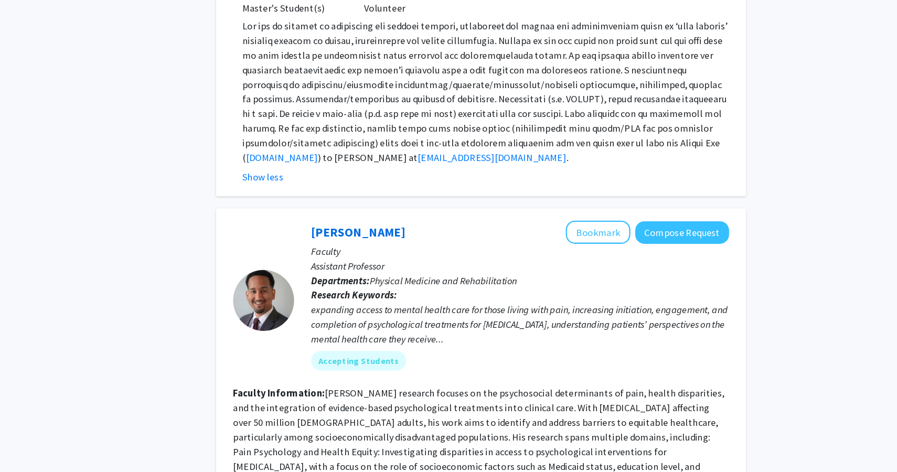
scroll to position [6427, 0]
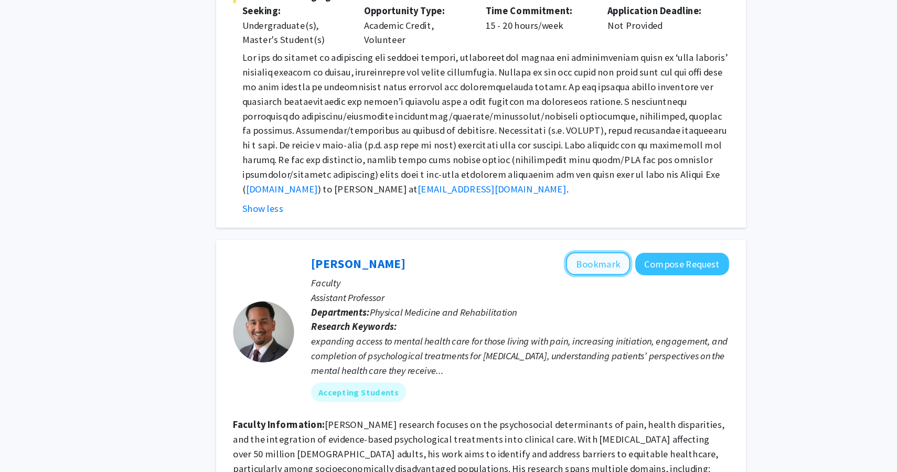
click at [614, 217] on button "Bookmark" at bounding box center [628, 227] width 56 height 20
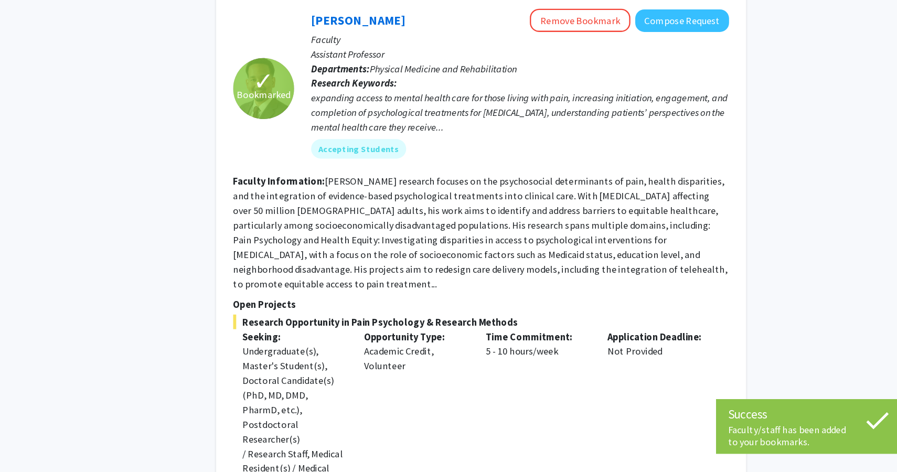
scroll to position [6749, 0]
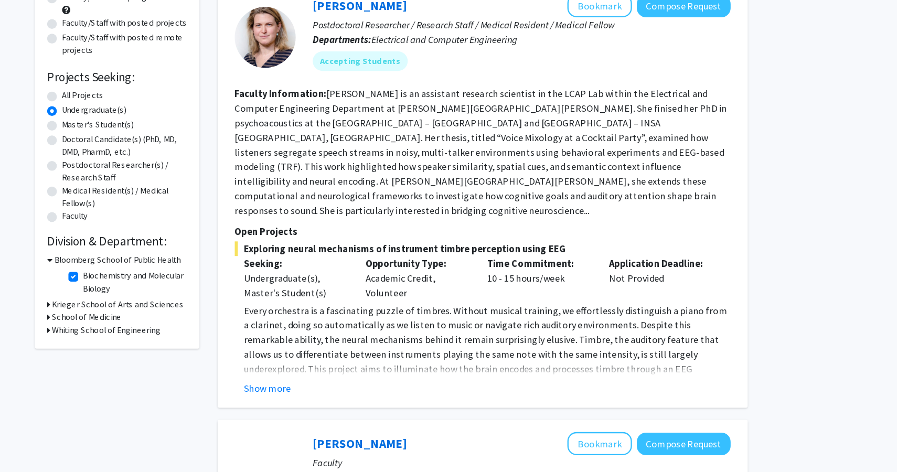
scroll to position [61, 0]
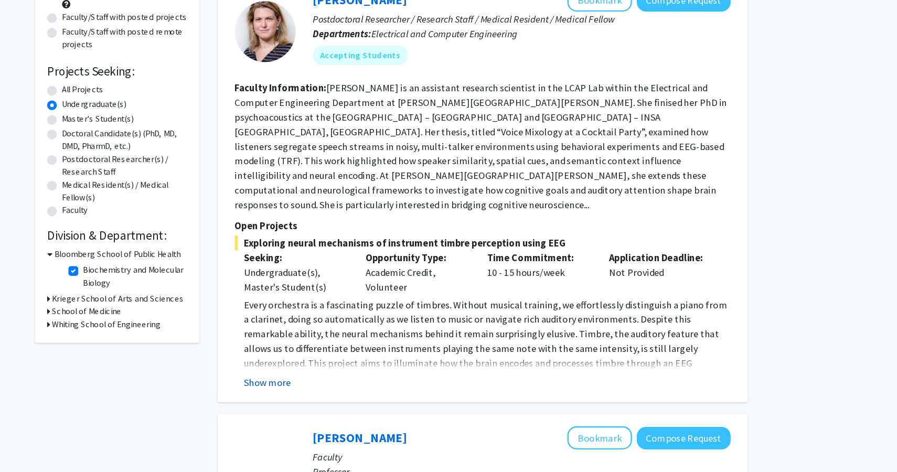
click at [344, 389] on button "Show more" at bounding box center [342, 395] width 40 height 13
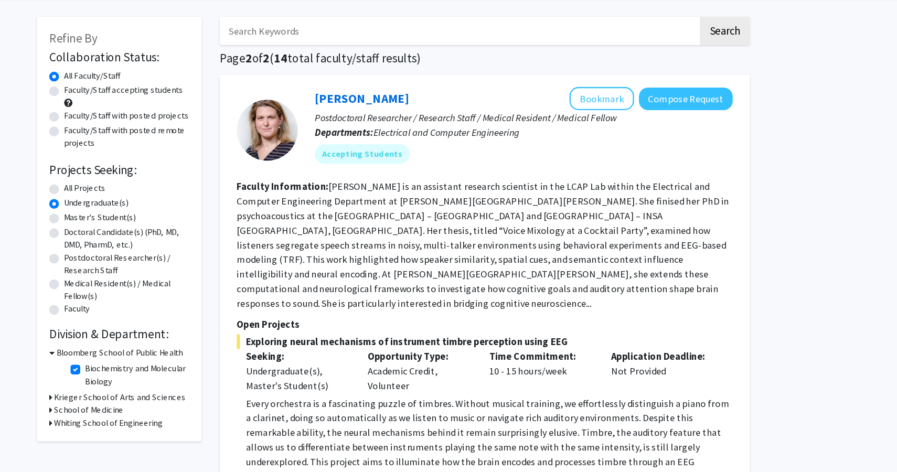
scroll to position [6, 0]
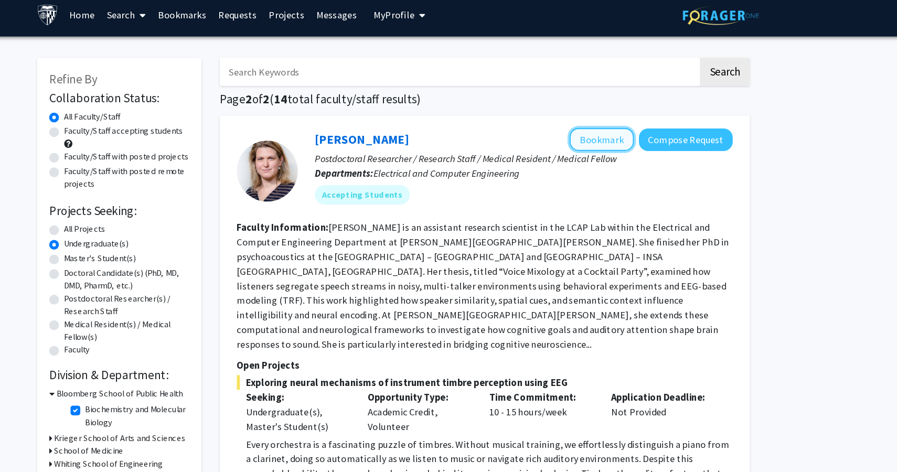
click at [619, 114] on button "Bookmark" at bounding box center [628, 120] width 56 height 20
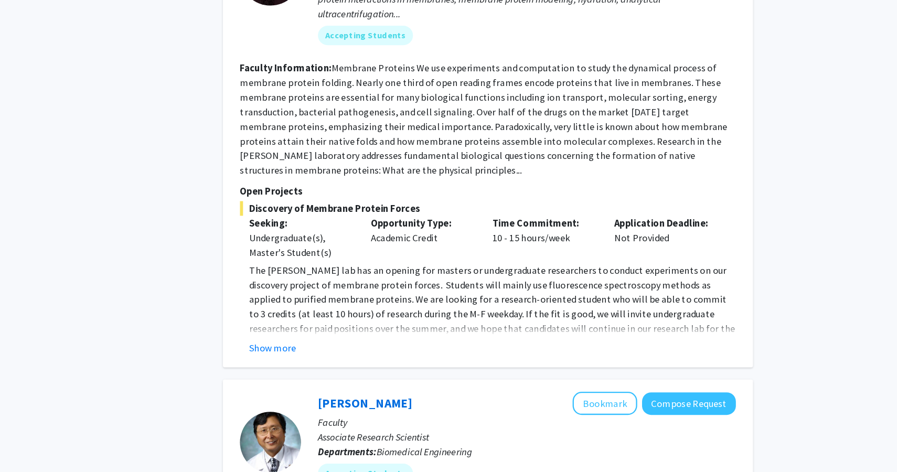
scroll to position [846, 0]
click at [347, 358] on button "Show more" at bounding box center [342, 364] width 40 height 13
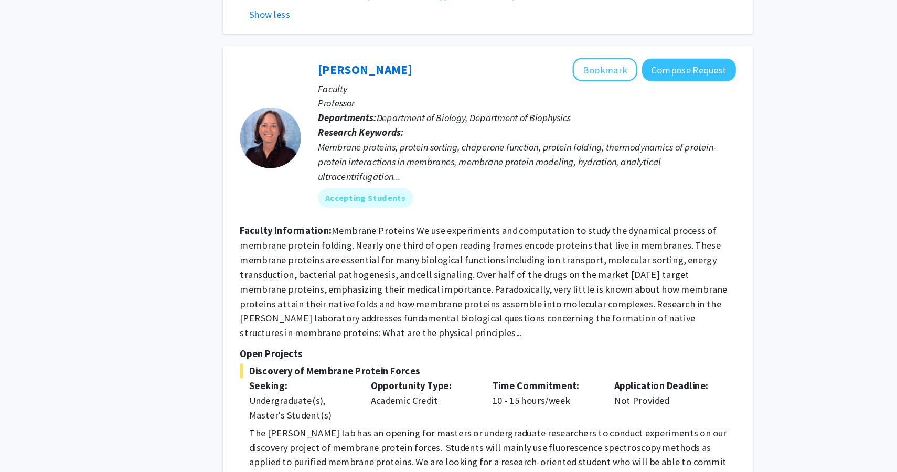
scroll to position [749, 0]
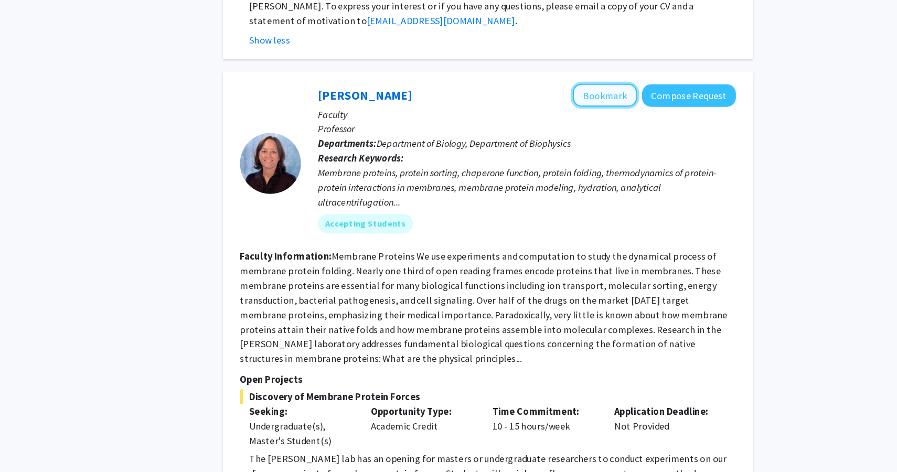
click at [622, 72] on button "Bookmark" at bounding box center [628, 82] width 56 height 20
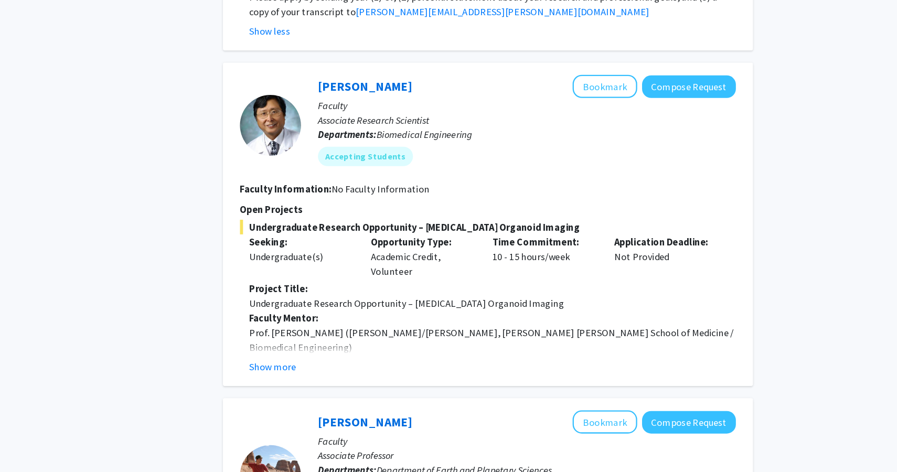
scroll to position [1269, 0]
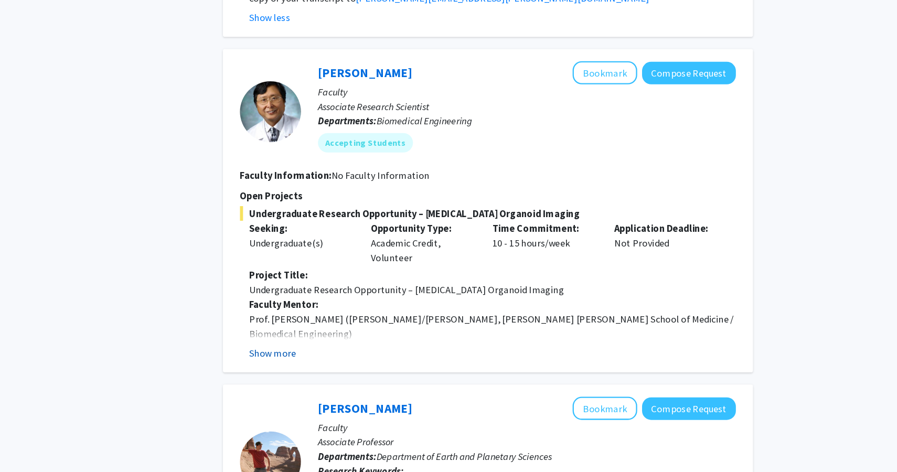
click at [347, 363] on button "Show more" at bounding box center [342, 369] width 40 height 13
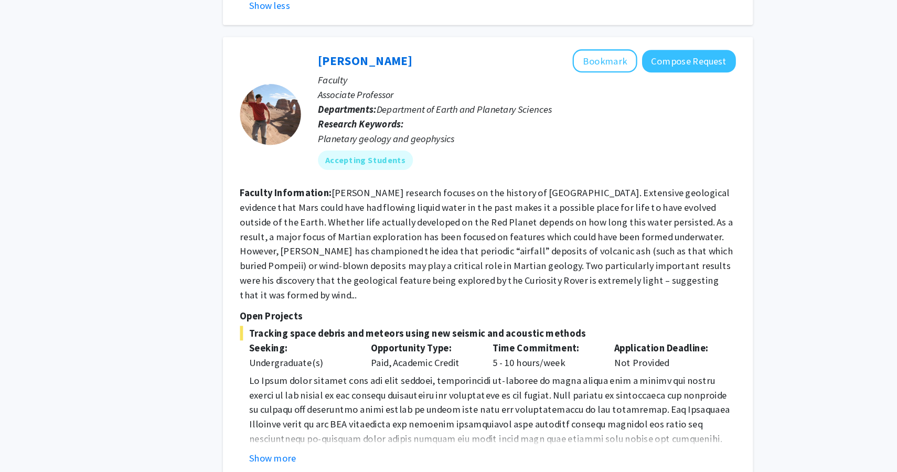
scroll to position [1909, 0]
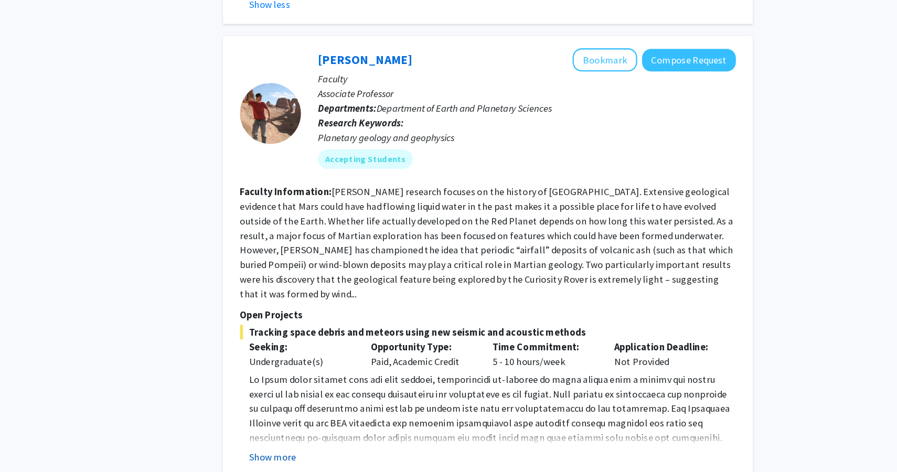
click at [342, 453] on button "Show more" at bounding box center [342, 459] width 40 height 13
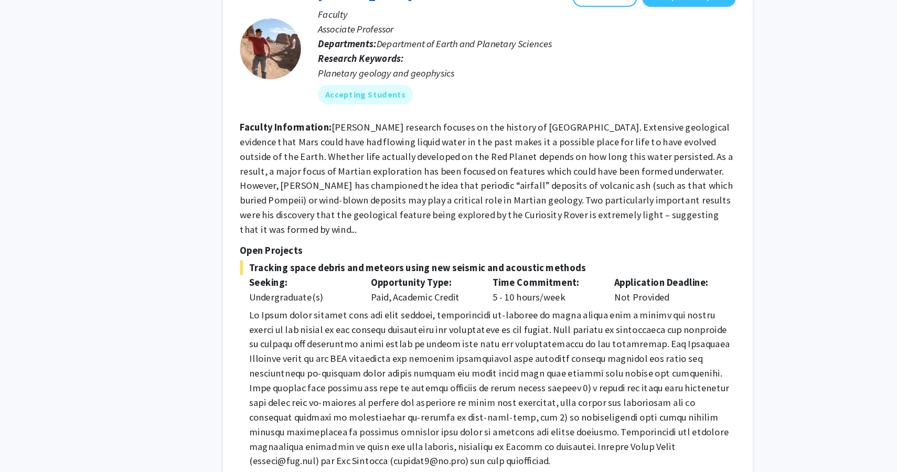
scroll to position [1967, 0]
